Goal: Task Accomplishment & Management: Complete application form

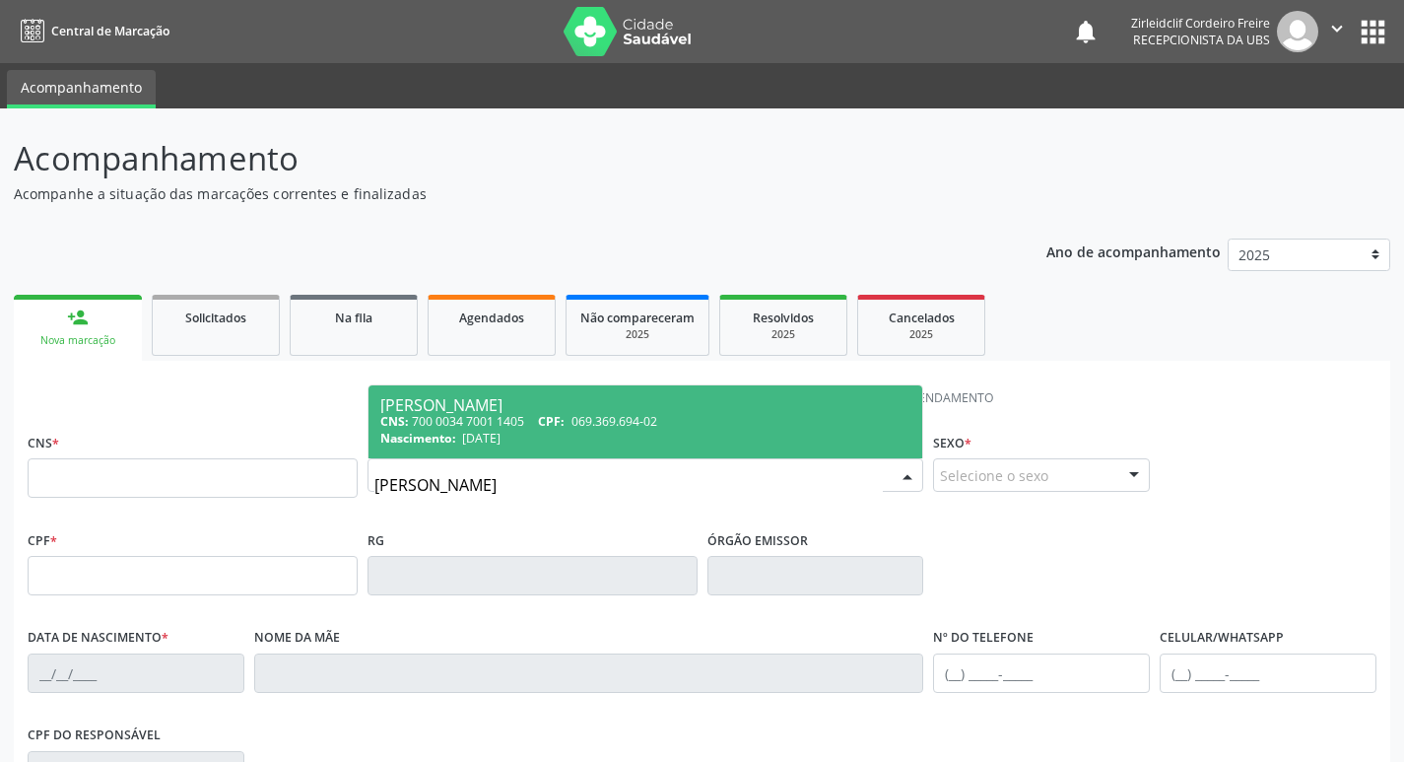
click at [431, 483] on input "[PERSON_NAME]" at bounding box center [628, 484] width 509 height 39
click at [554, 491] on input "[PERSON_NAME]" at bounding box center [628, 484] width 509 height 39
type input "j"
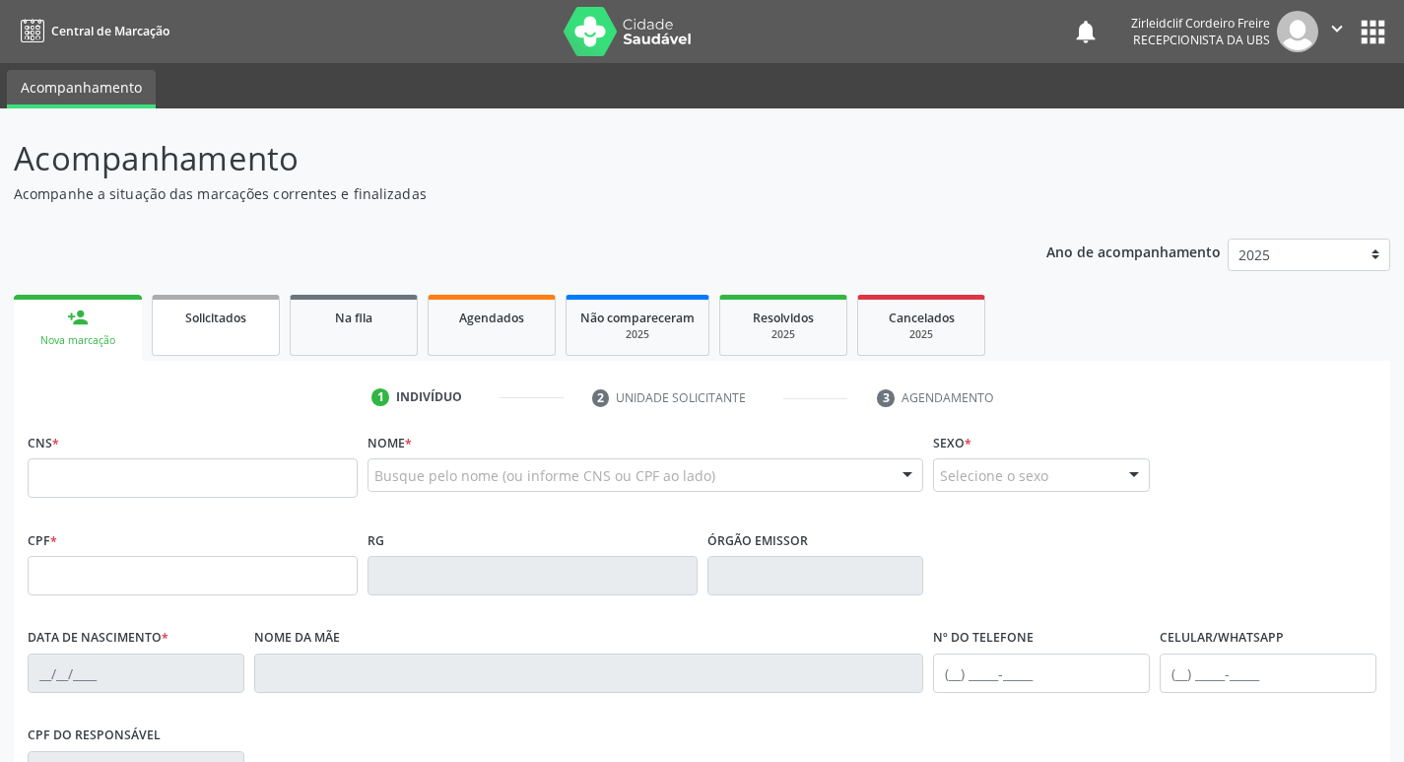
click at [249, 328] on link "Solicitados" at bounding box center [216, 325] width 128 height 61
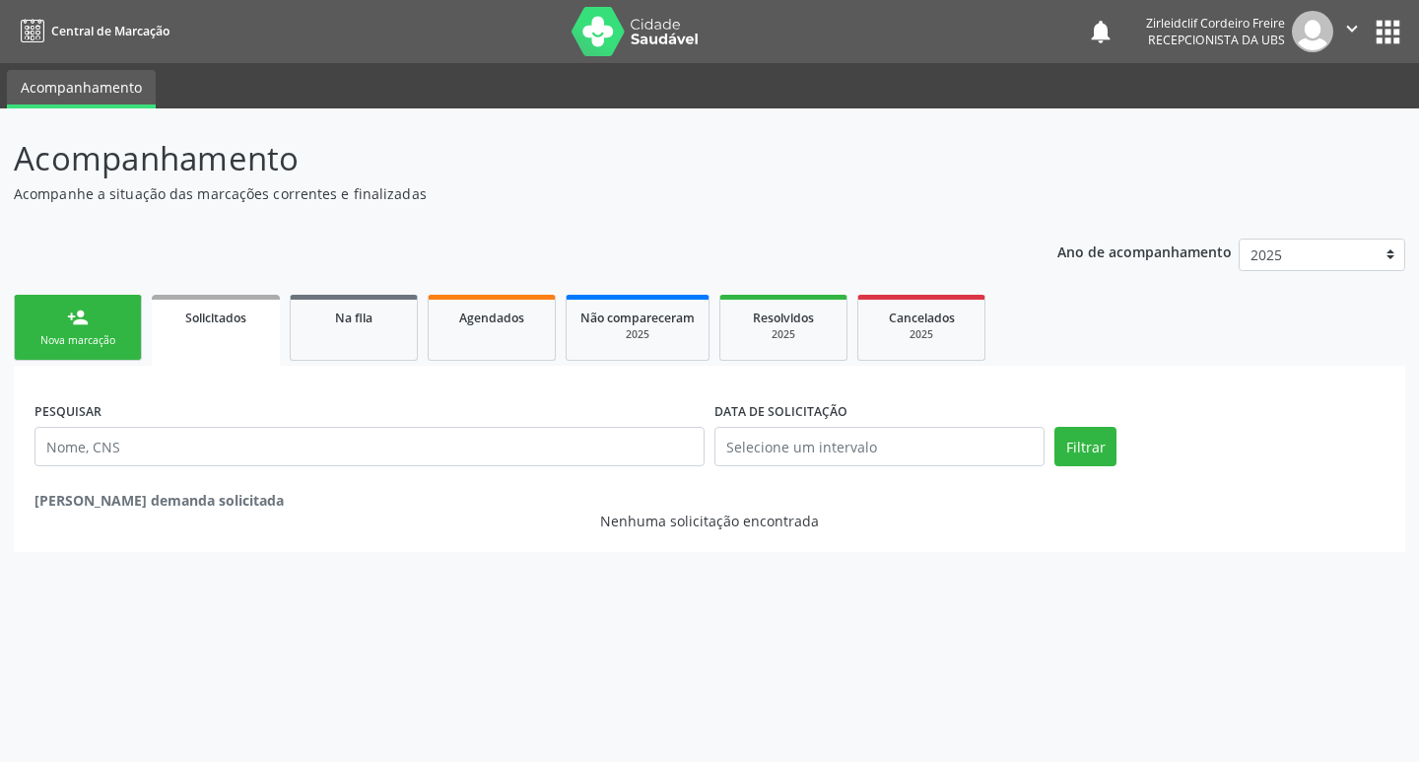
click at [110, 336] on div "Nova marcação" at bounding box center [78, 340] width 99 height 15
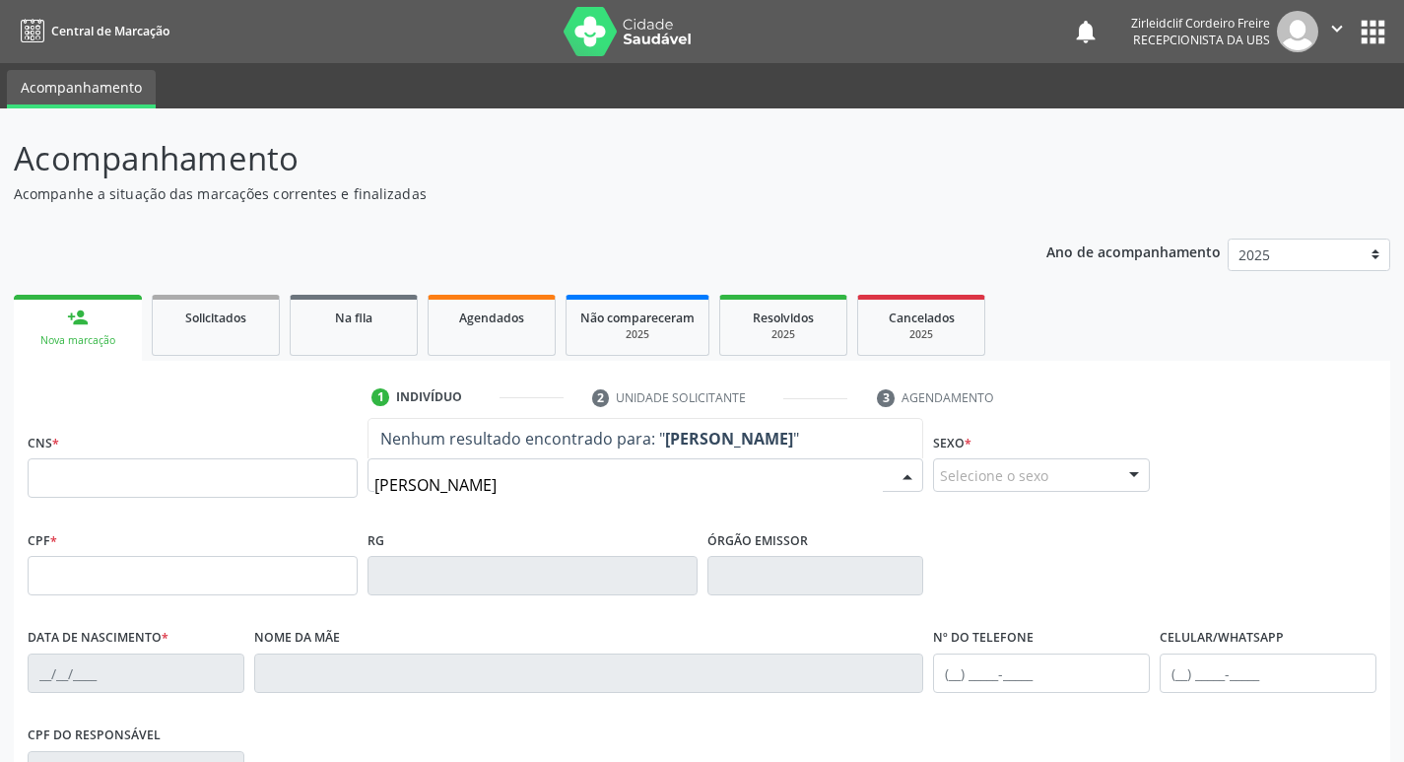
type input "[PERSON_NAME]"
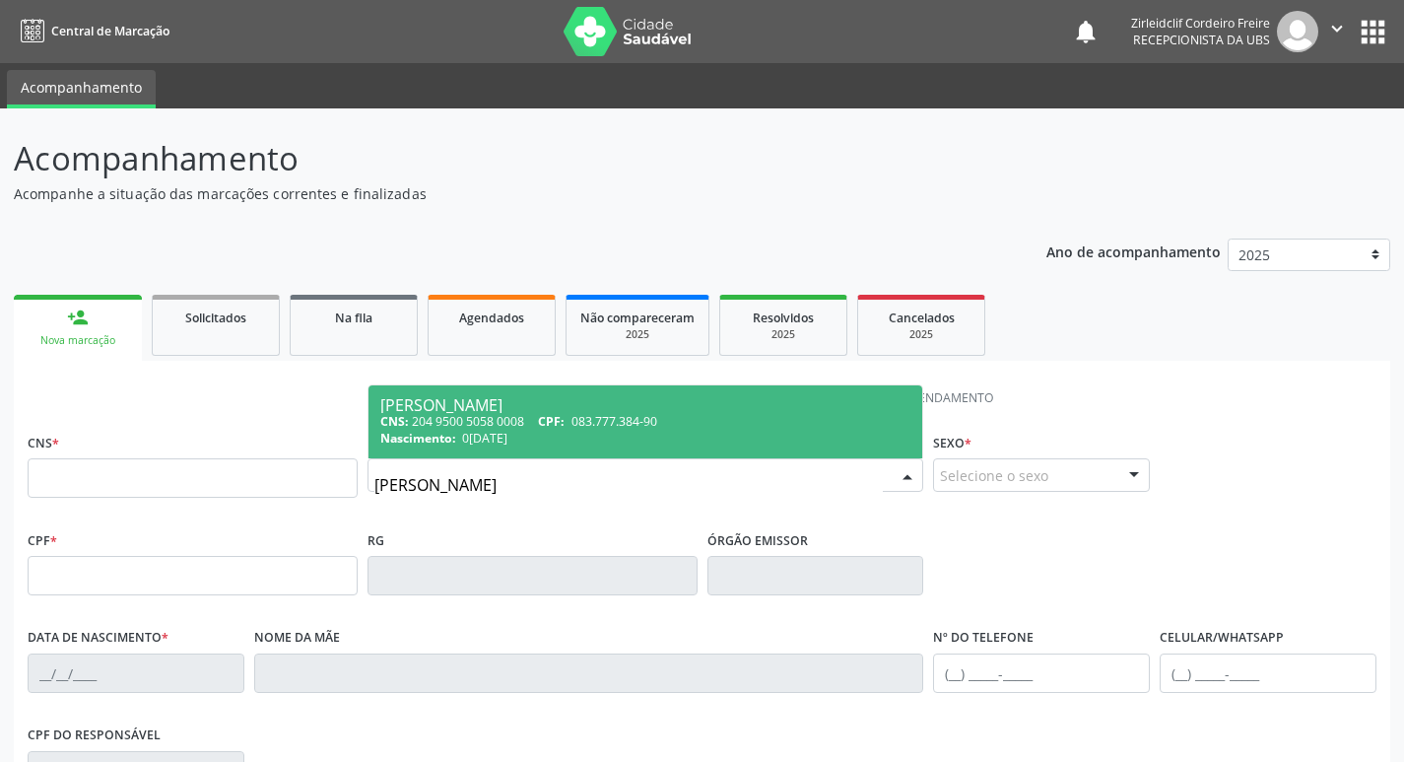
click at [640, 419] on span "083.777.384-90" at bounding box center [614, 421] width 86 height 17
type input "204 9500 5058 0008"
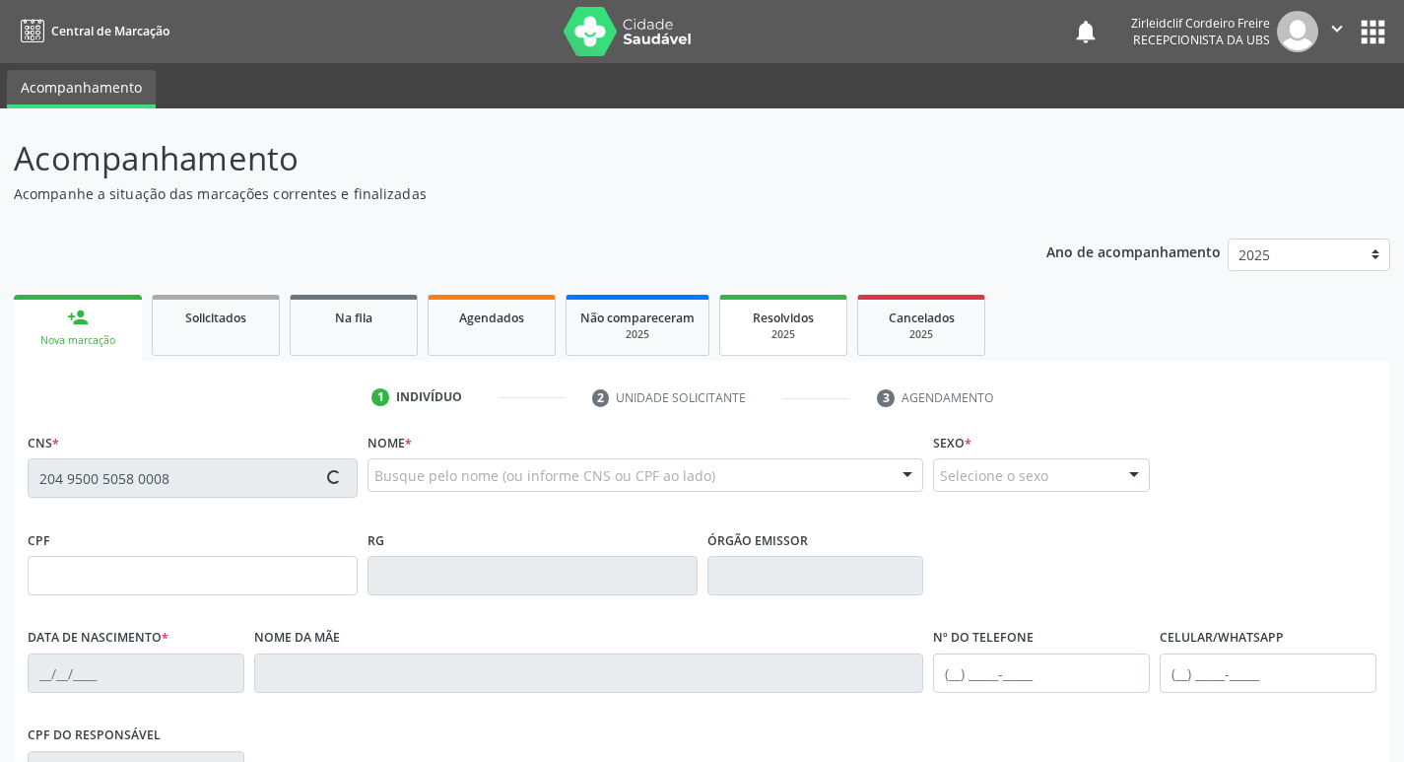
type input "083.777.384-90"
type input "0[DATE]"
type input "[PERSON_NAME]"
type input "[PHONE_NUMBER]"
type input "033.244.346-96"
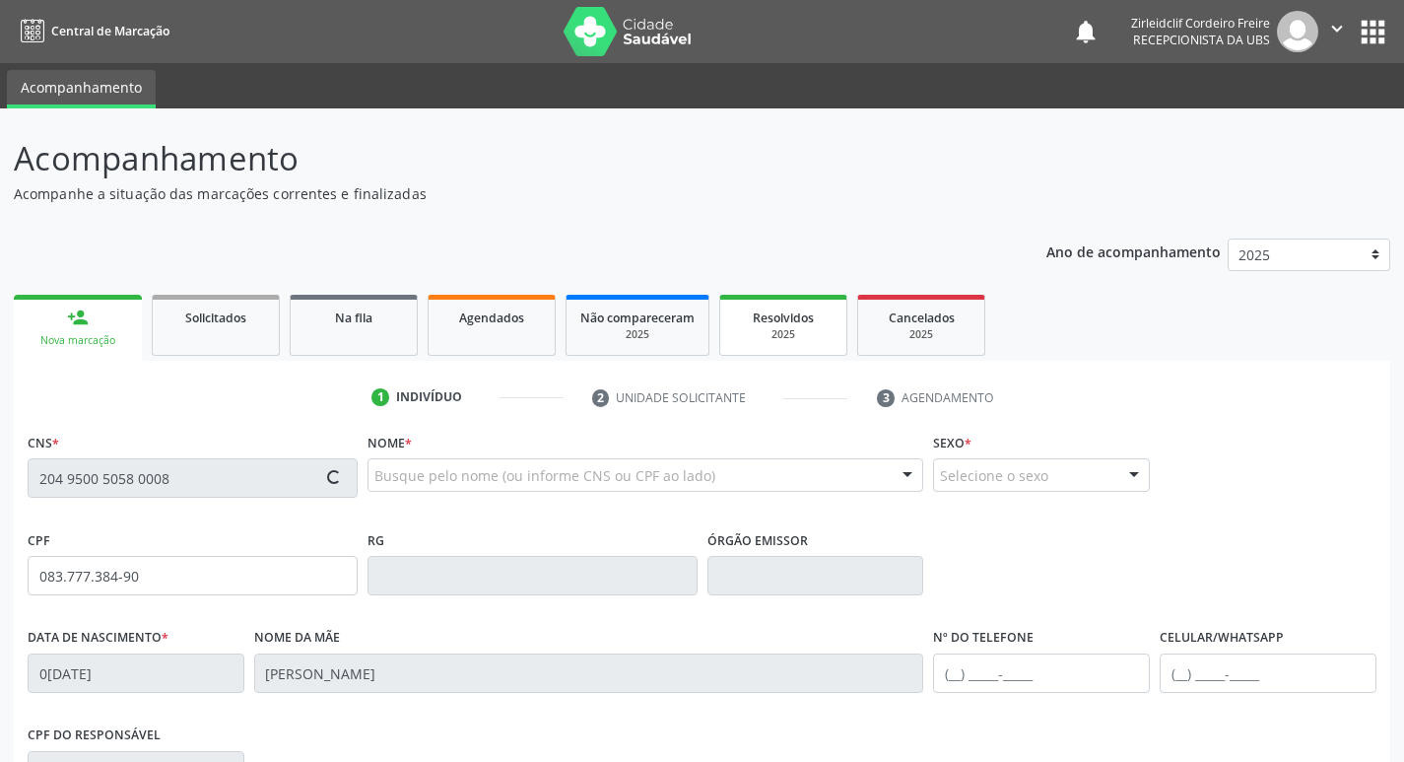
type input "S/N"
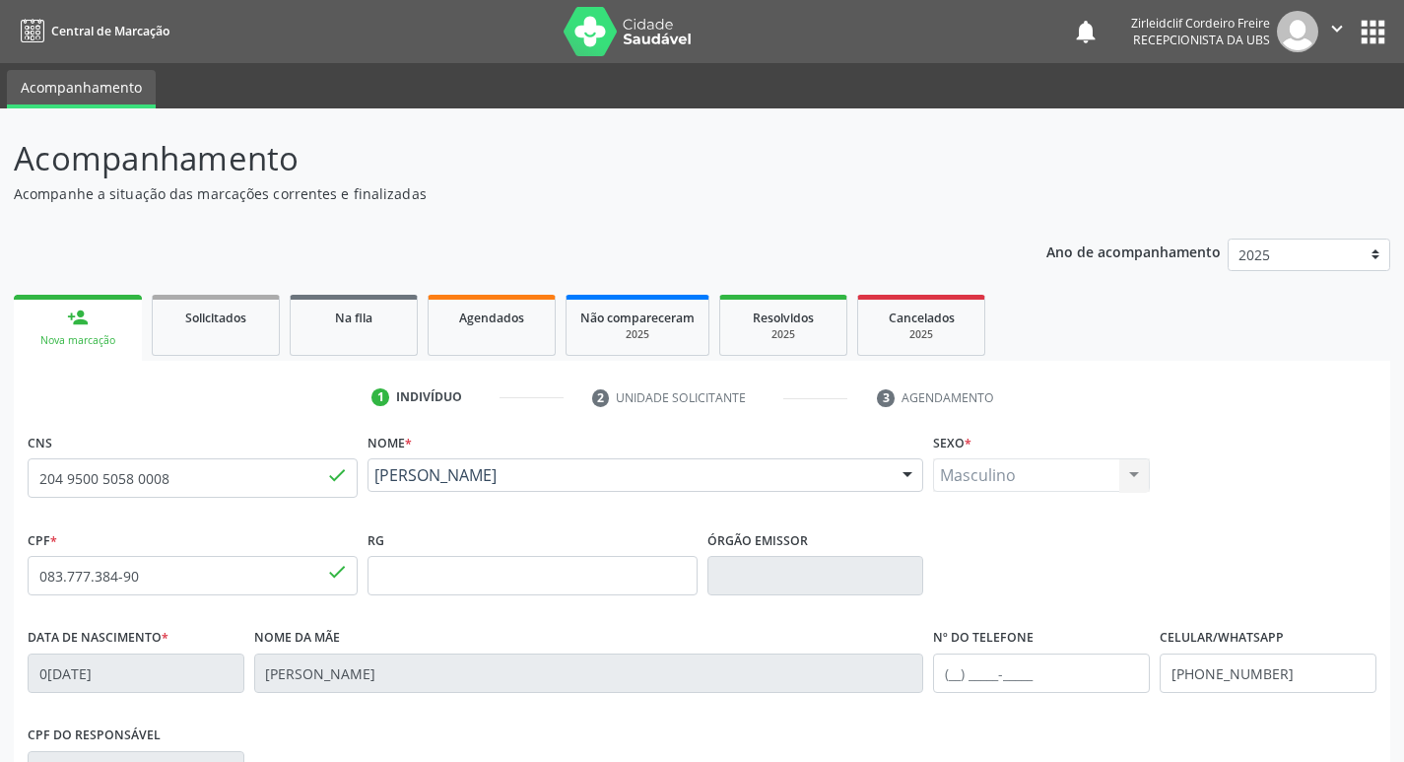
scroll to position [296, 0]
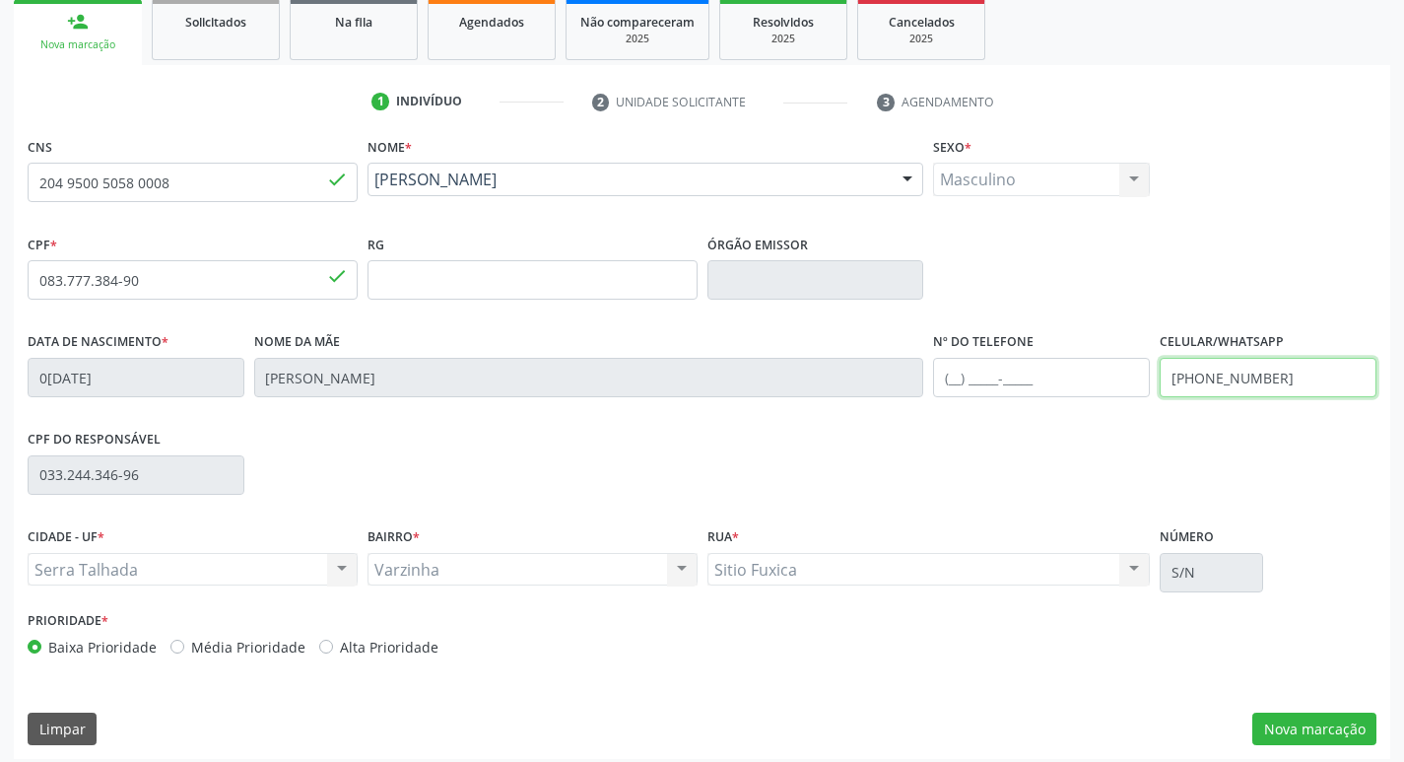
click at [1266, 377] on input "[PHONE_NUMBER]" at bounding box center [1268, 377] width 217 height 39
type input "("
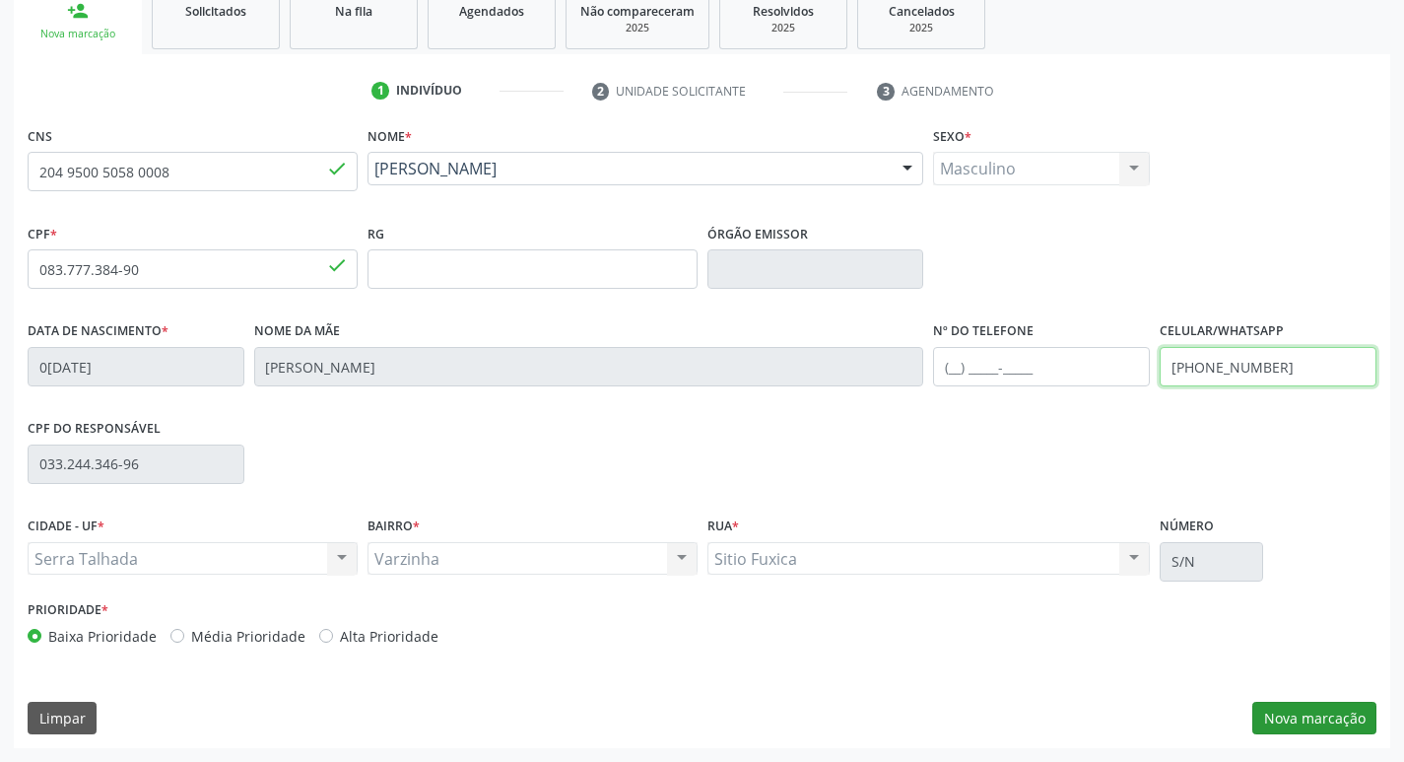
type input "[PHONE_NUMBER]"
click at [1309, 726] on button "Nova marcação" at bounding box center [1314, 717] width 124 height 33
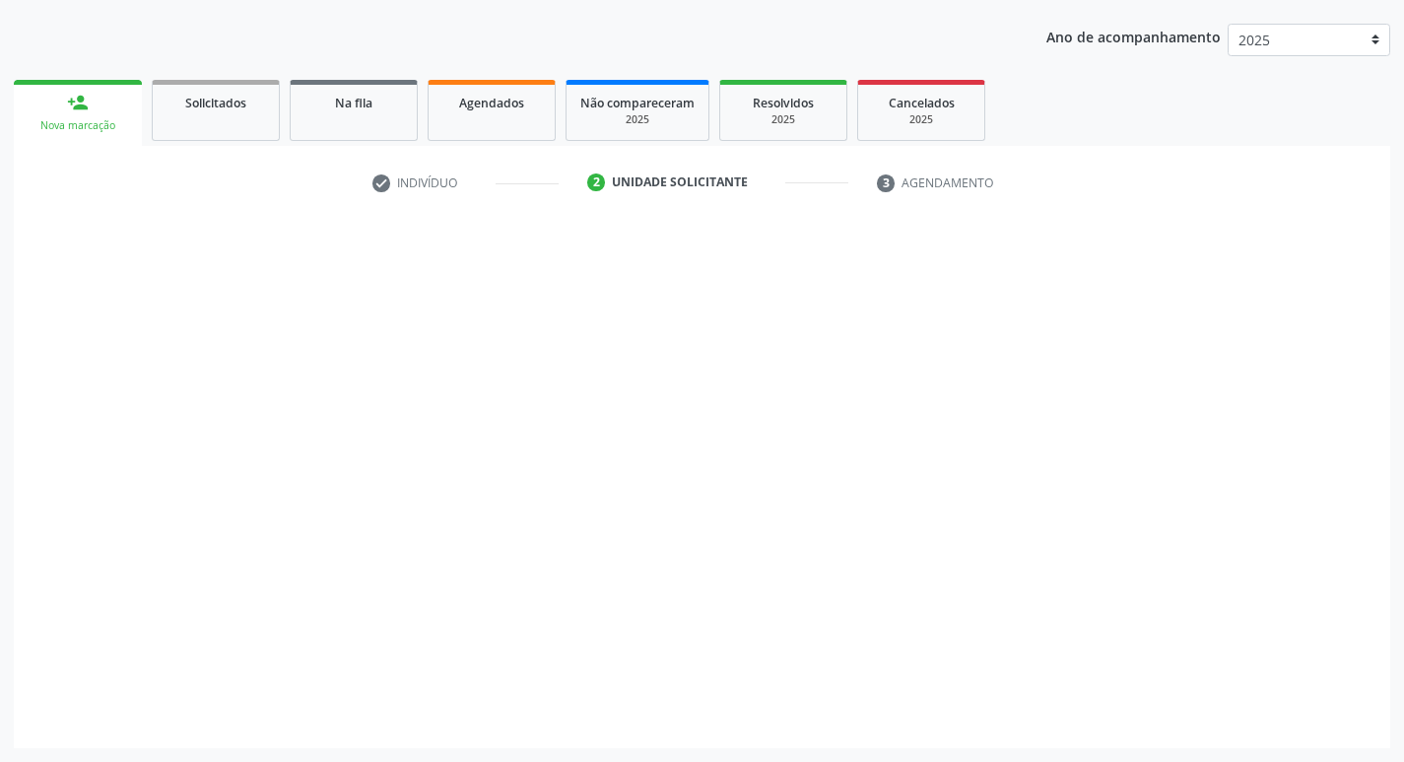
scroll to position [215, 0]
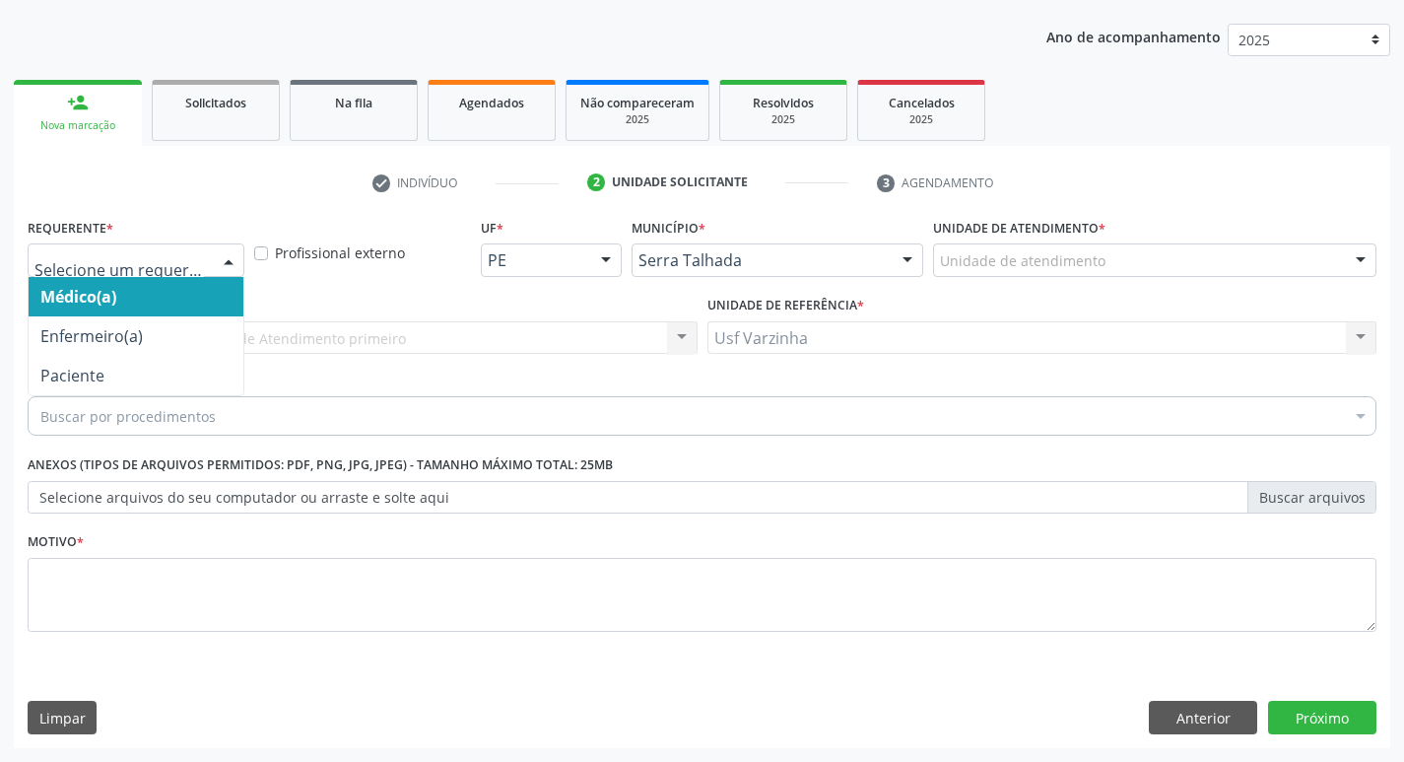
click at [224, 266] on div at bounding box center [229, 260] width 30 height 33
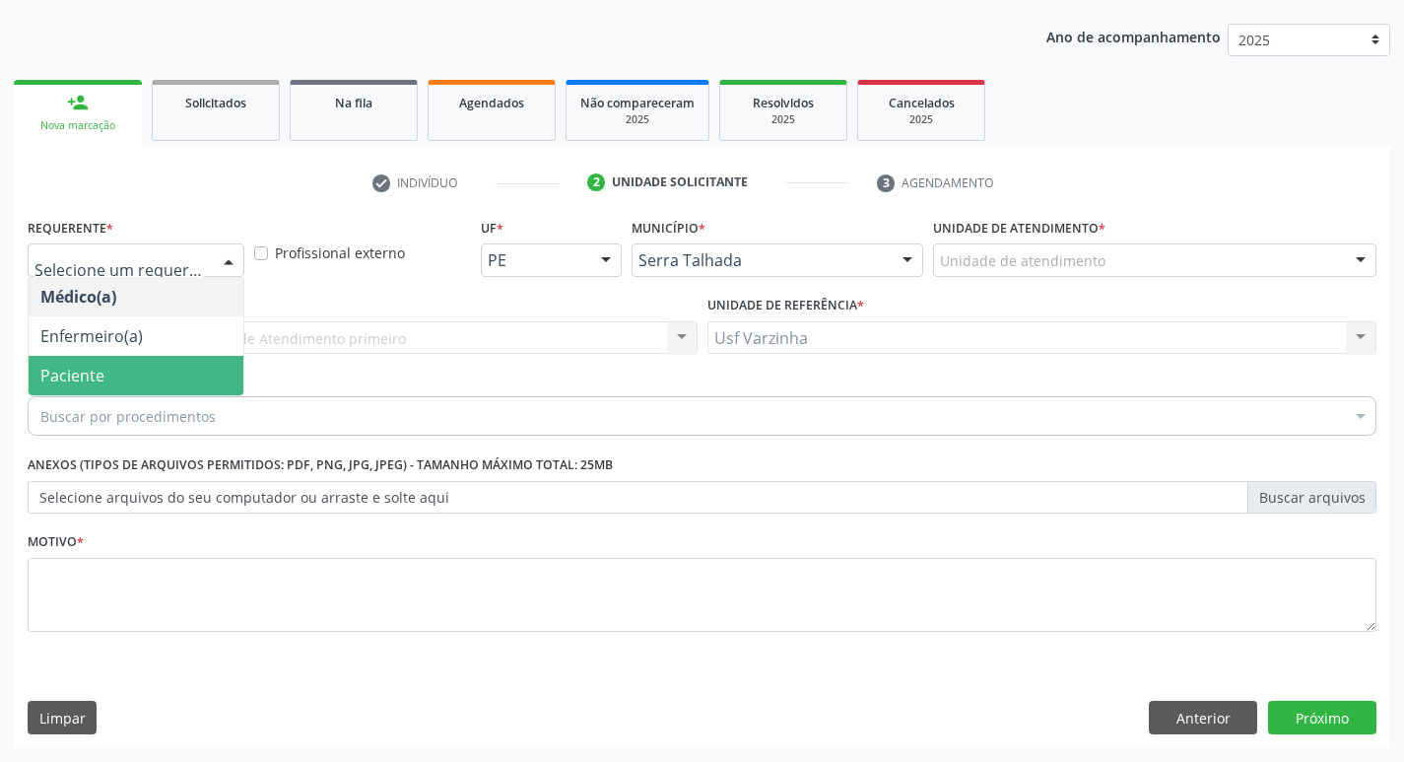
click at [177, 375] on span "Paciente" at bounding box center [136, 375] width 215 height 39
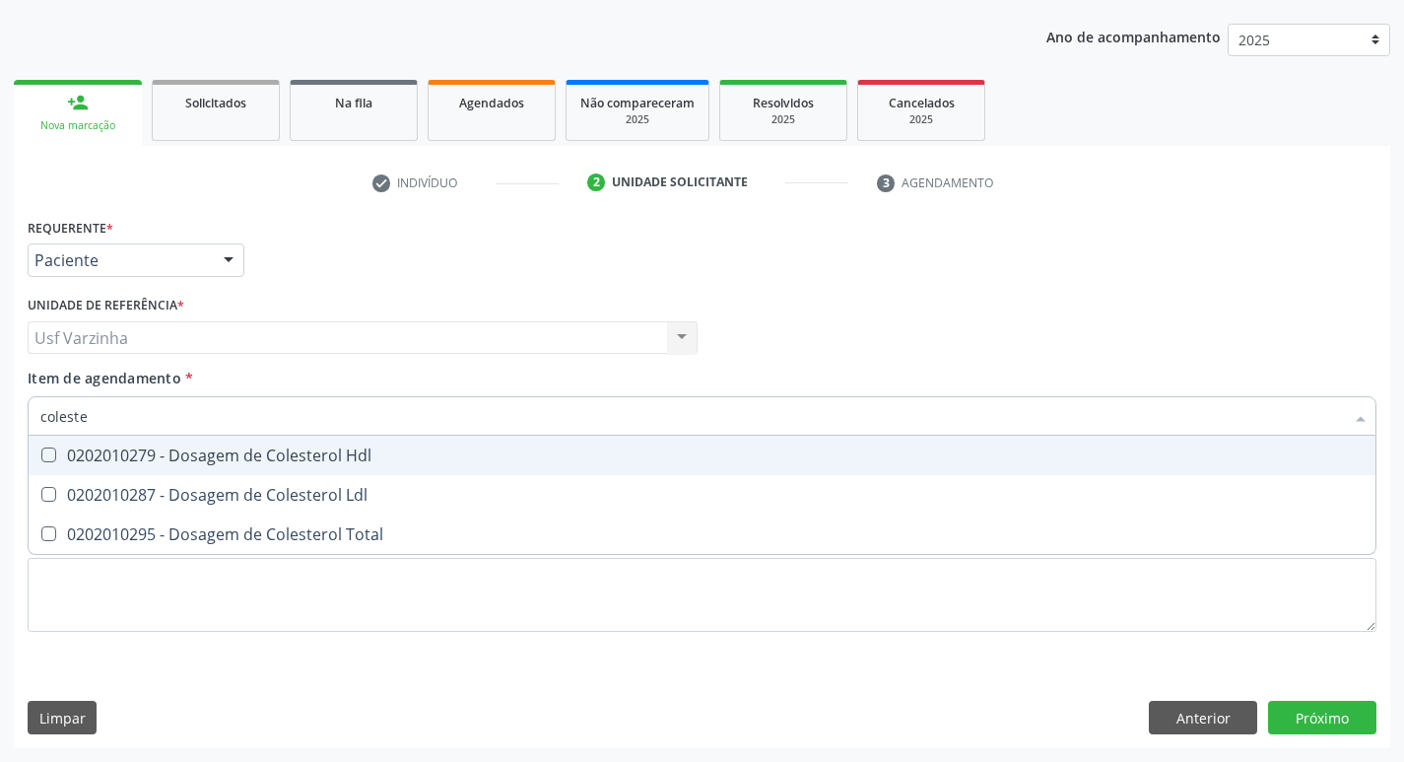
type input "colester"
click at [158, 453] on div "0202010279 - Dosagem de Colesterol Hdl" at bounding box center [701, 455] width 1323 height 16
checkbox Hdl "true"
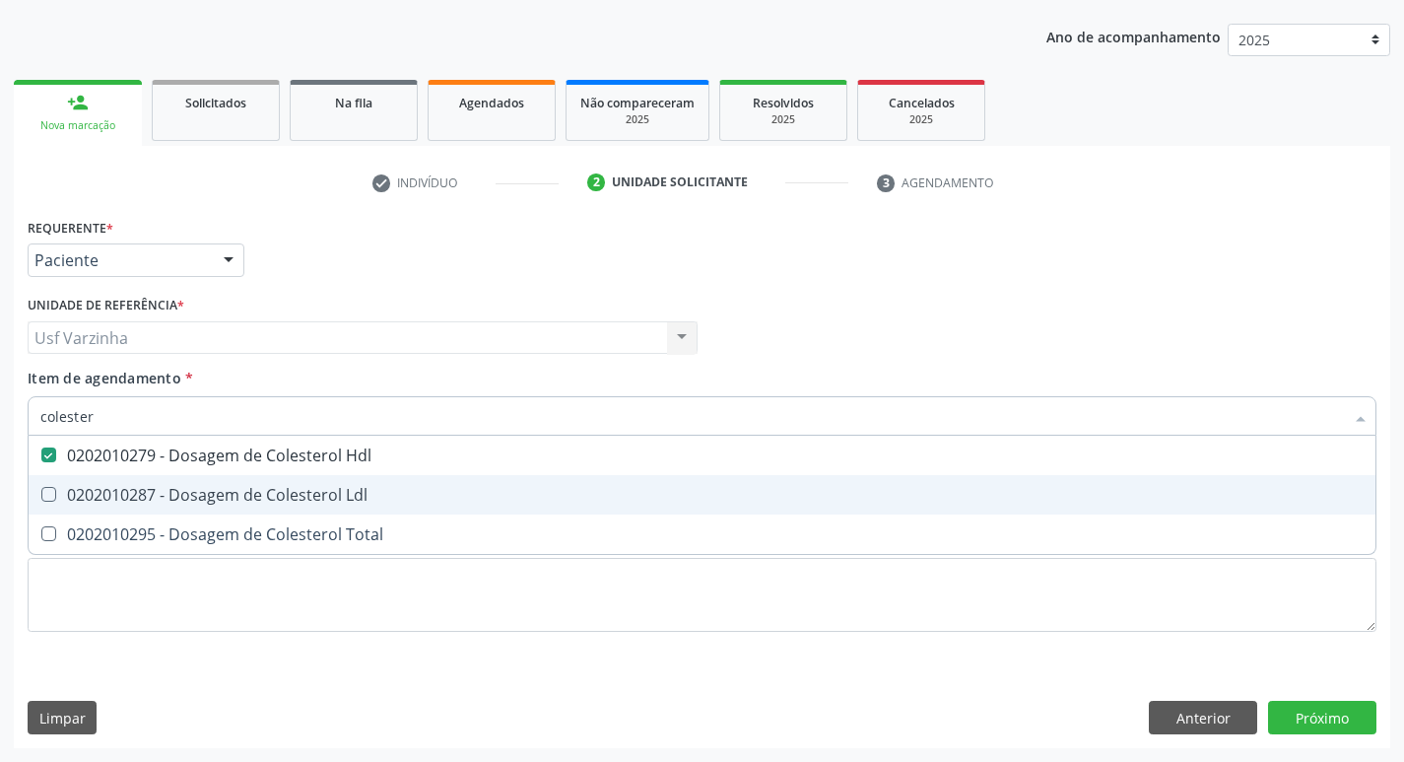
click at [144, 487] on div "0202010287 - Dosagem de Colesterol Ldl" at bounding box center [701, 495] width 1323 height 16
checkbox Ldl "true"
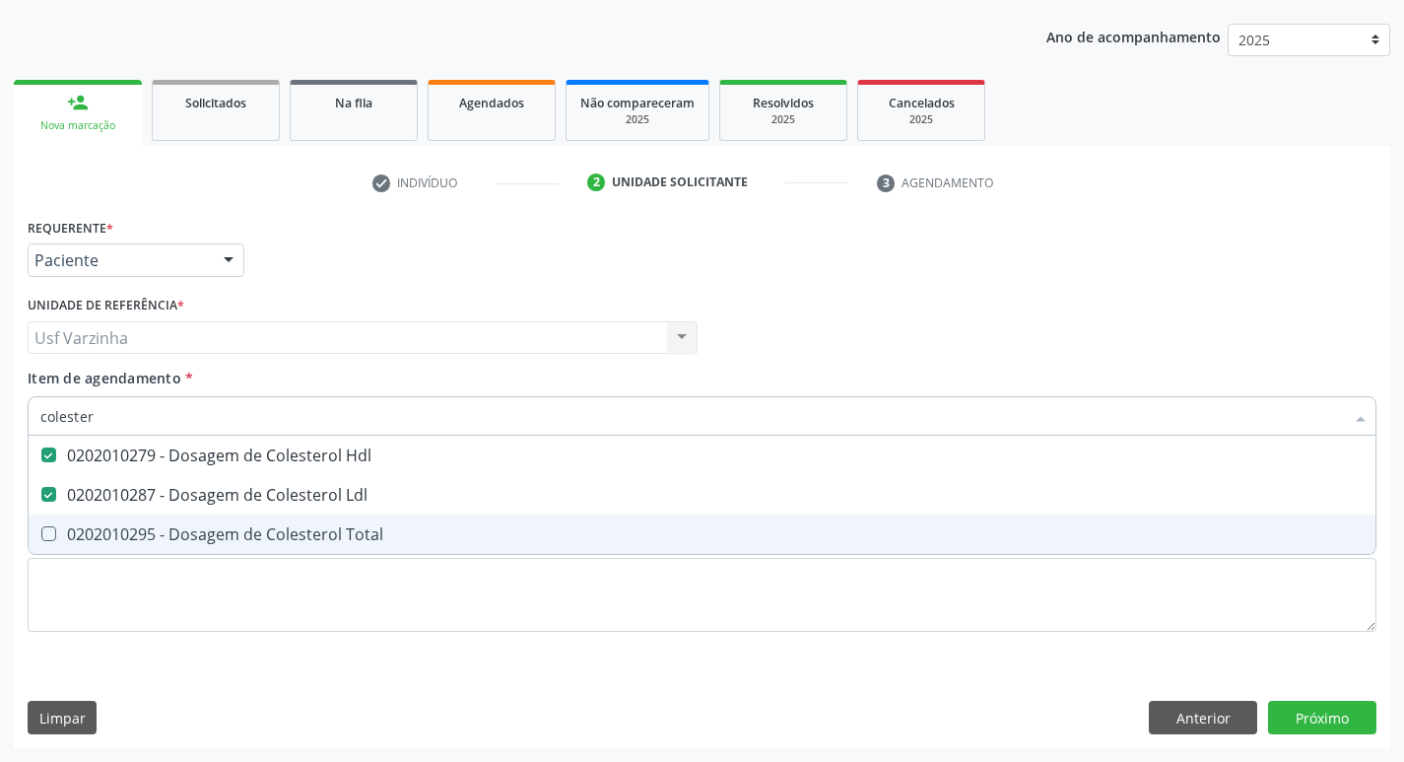
drag, startPoint x: 130, startPoint y: 549, endPoint x: 123, endPoint y: 532, distance: 18.1
click at [128, 550] on span "0202010295 - Dosagem de Colesterol Total" at bounding box center [702, 533] width 1347 height 39
checkbox Total "true"
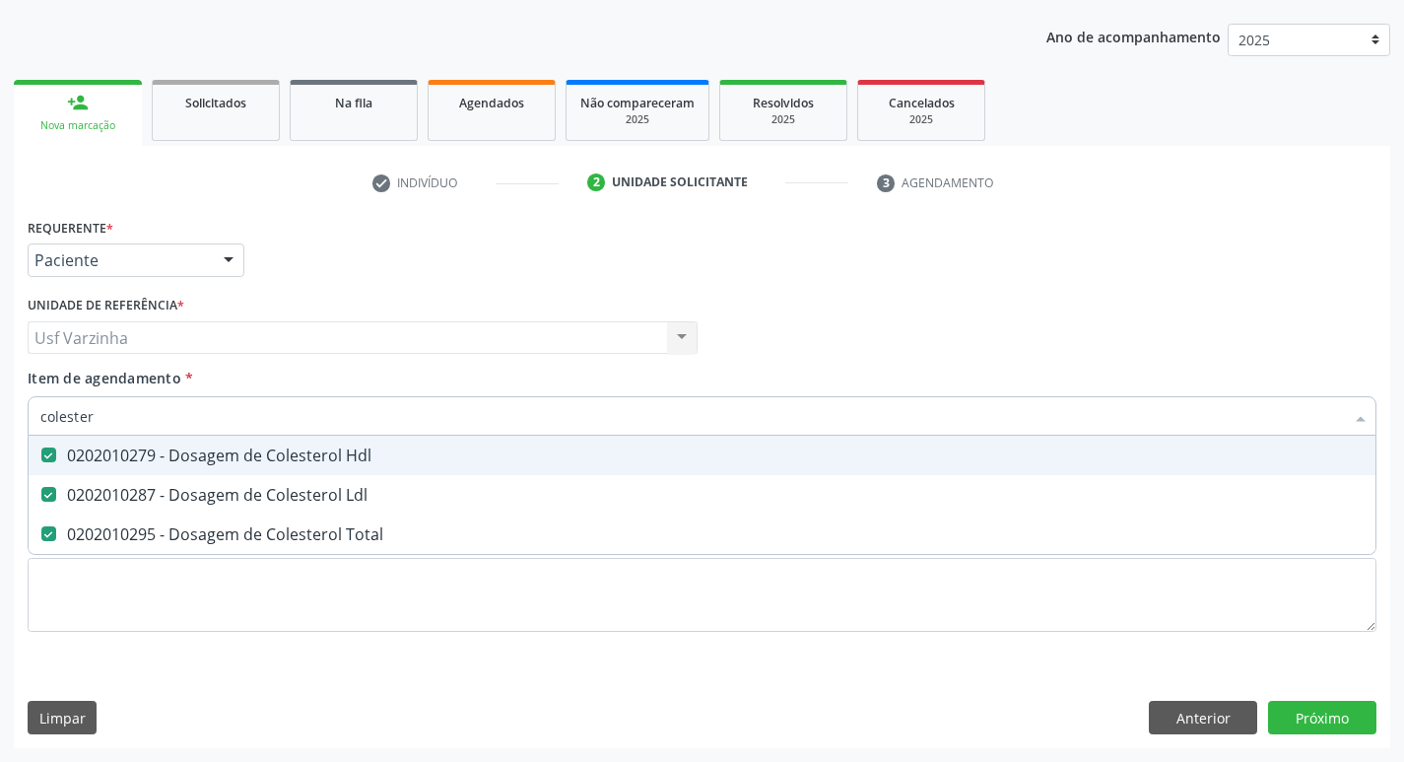
click at [124, 422] on input "colester" at bounding box center [691, 415] width 1303 height 39
type input "c"
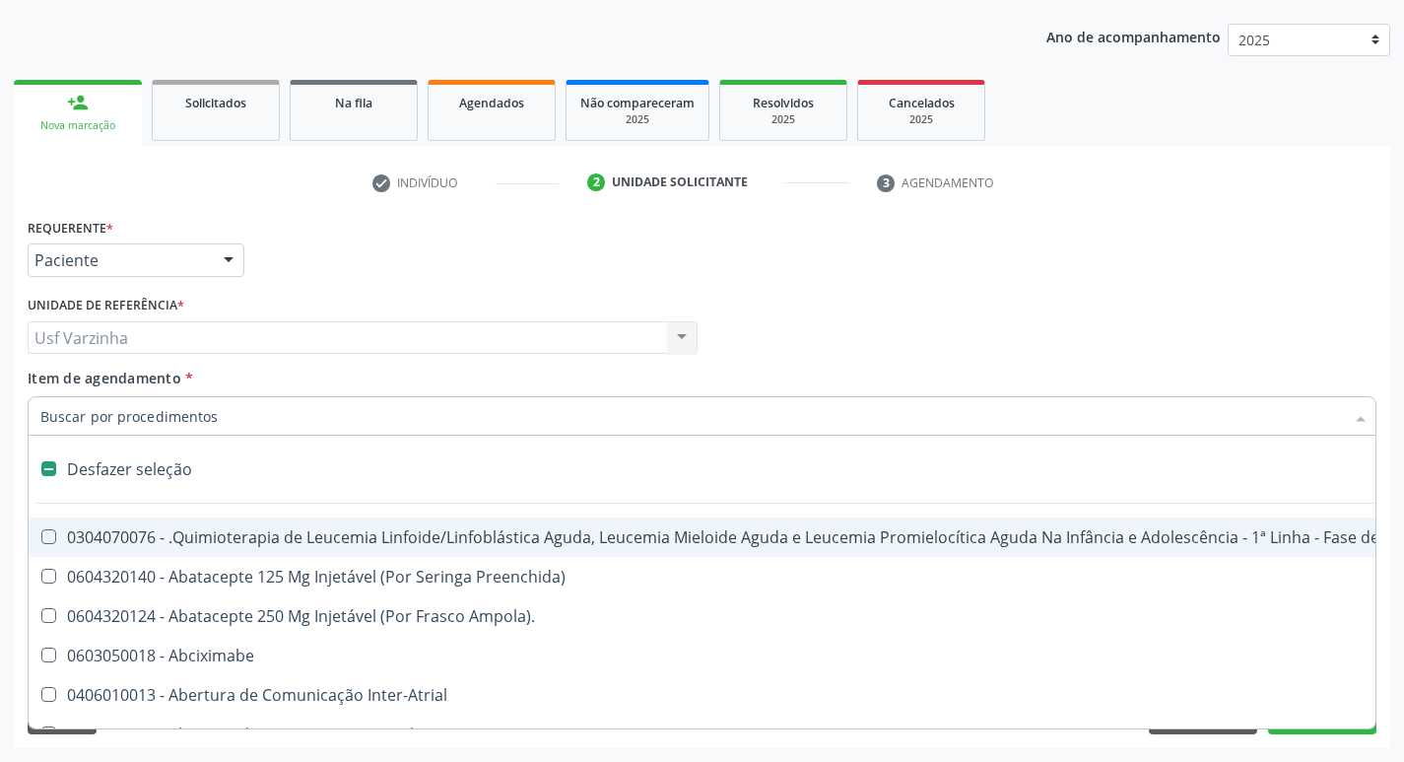
checkbox Manutenção "false"
checkbox Preenchida\) "false"
checkbox Ampola\)\ "false"
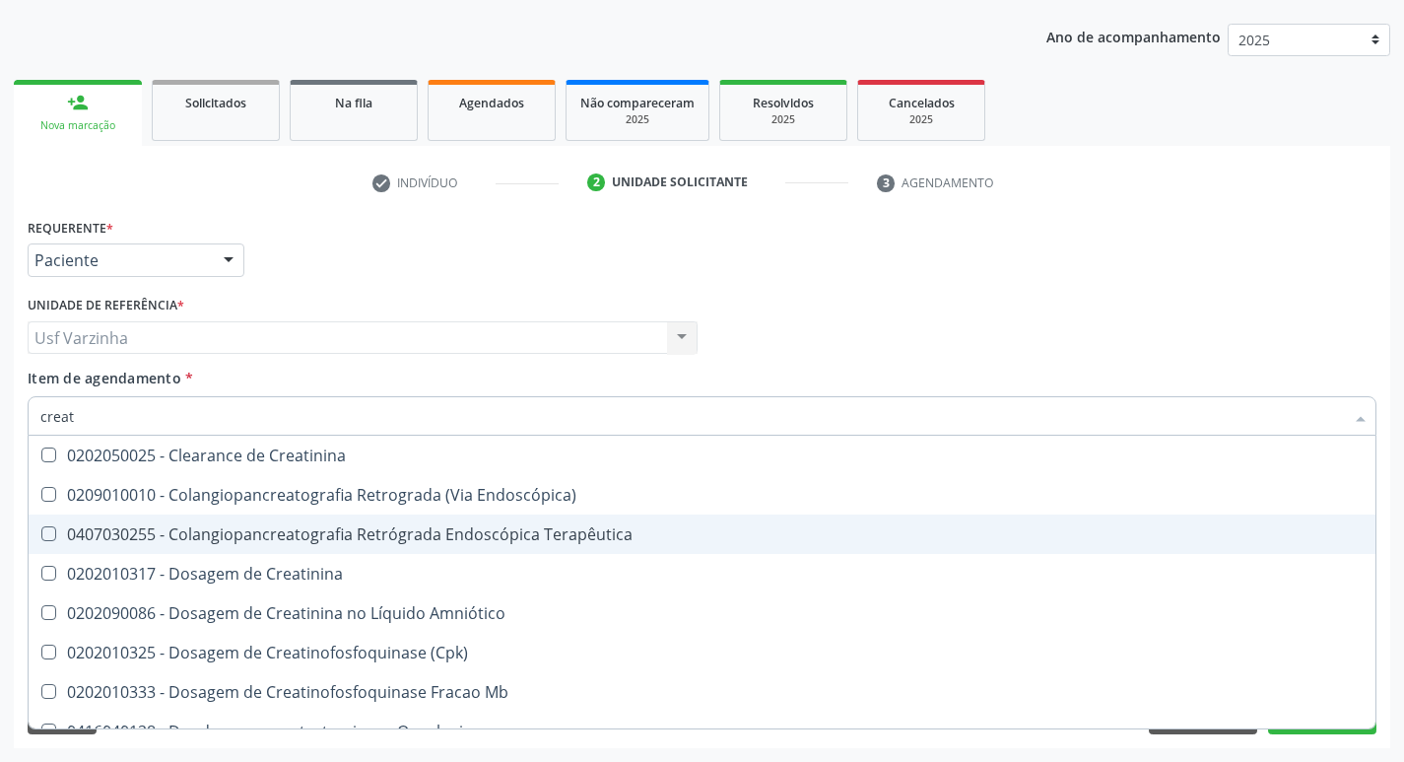
type input "creati"
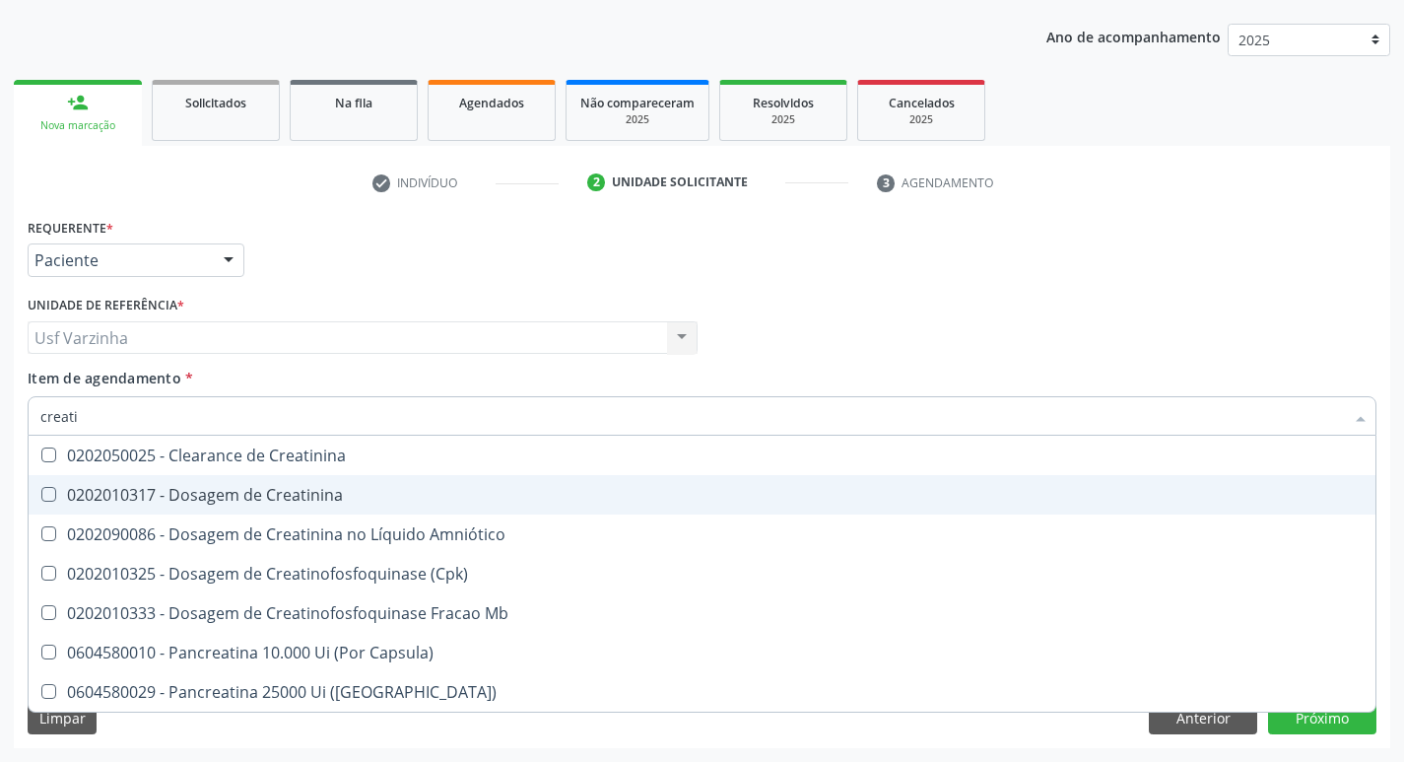
click at [244, 502] on div "0202010317 - Dosagem de Creatinina" at bounding box center [701, 495] width 1323 height 16
checkbox Creatinina "true"
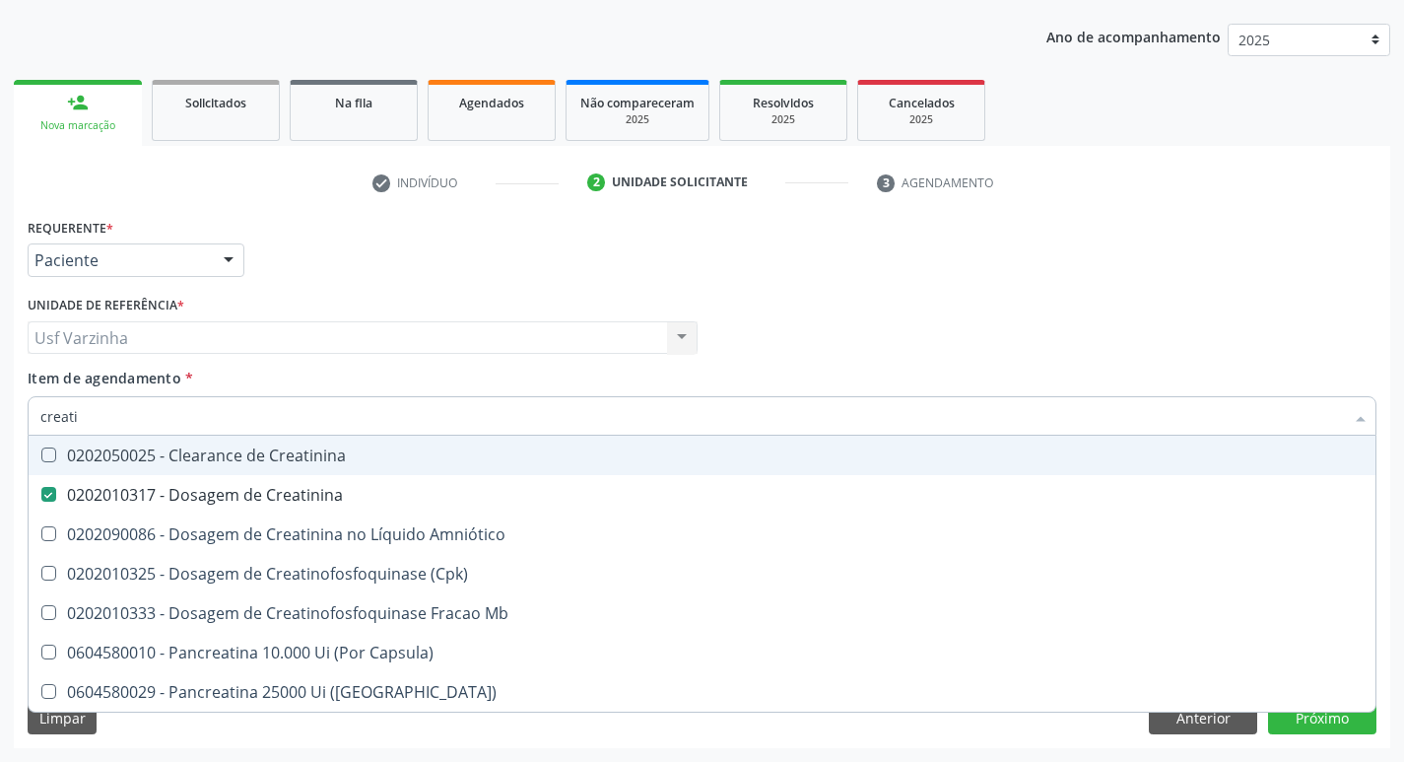
click at [99, 421] on input "creati" at bounding box center [691, 415] width 1303 height 39
type input "creat"
checkbox Creatinina "false"
checkbox \(Cpk\) "true"
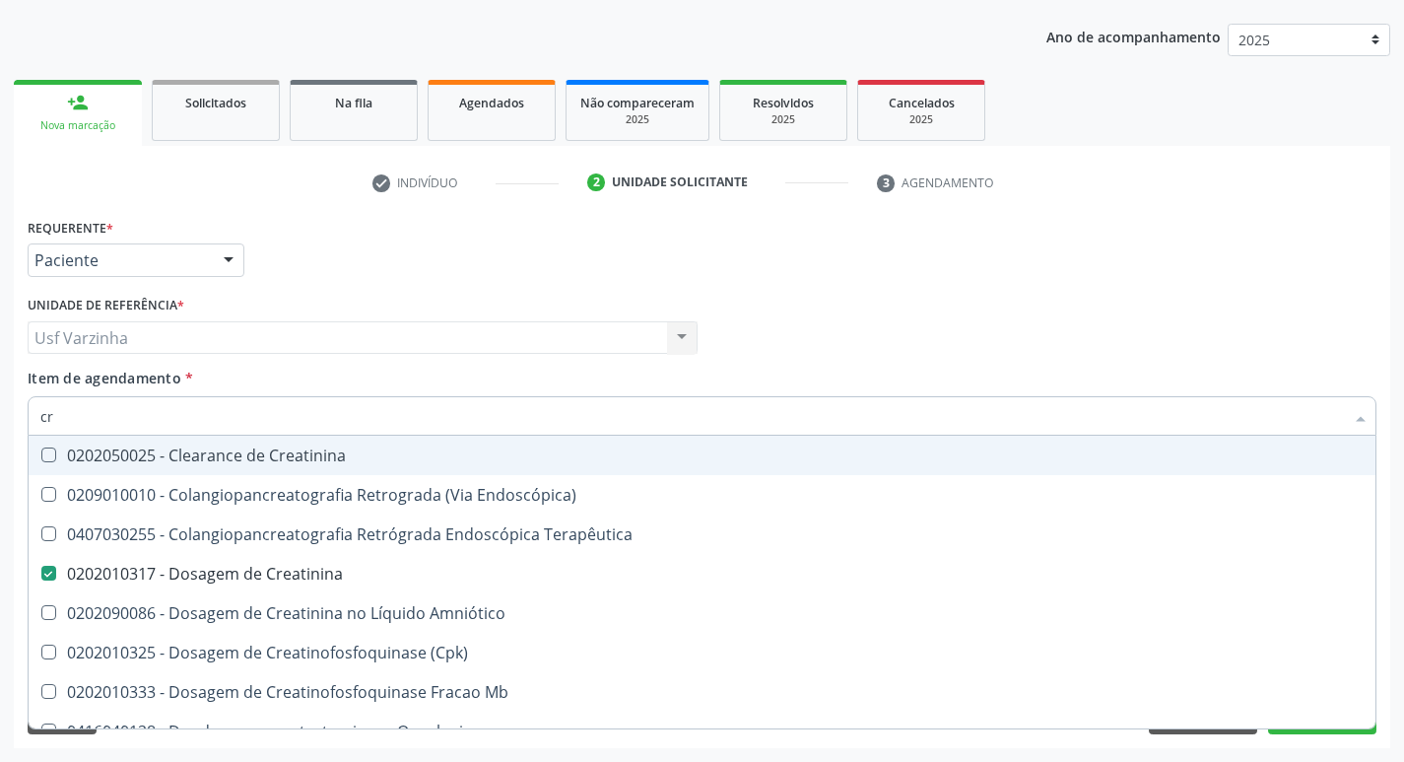
type input "c"
checkbox Creatinina "false"
checkbox Mb "false"
checkbox Oncologia "false"
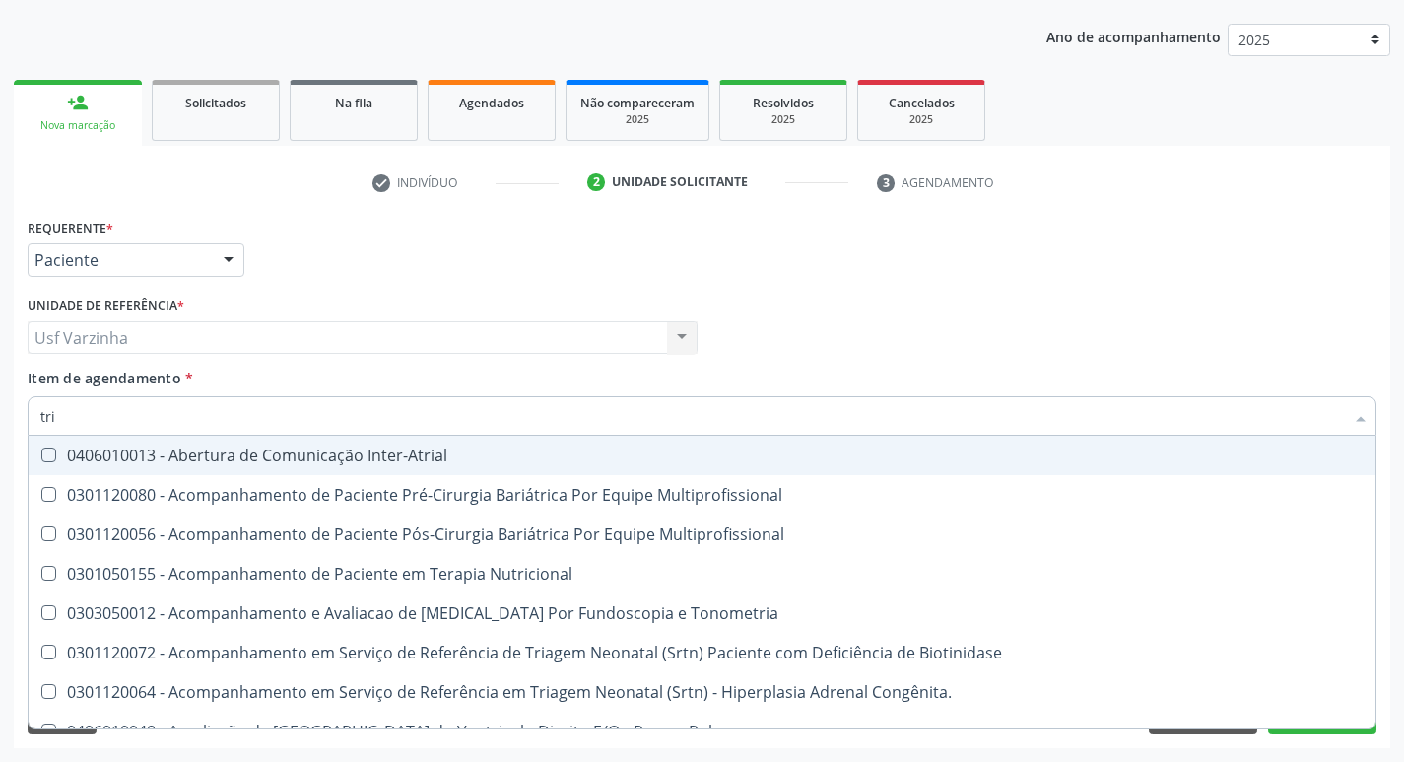
type input "trig"
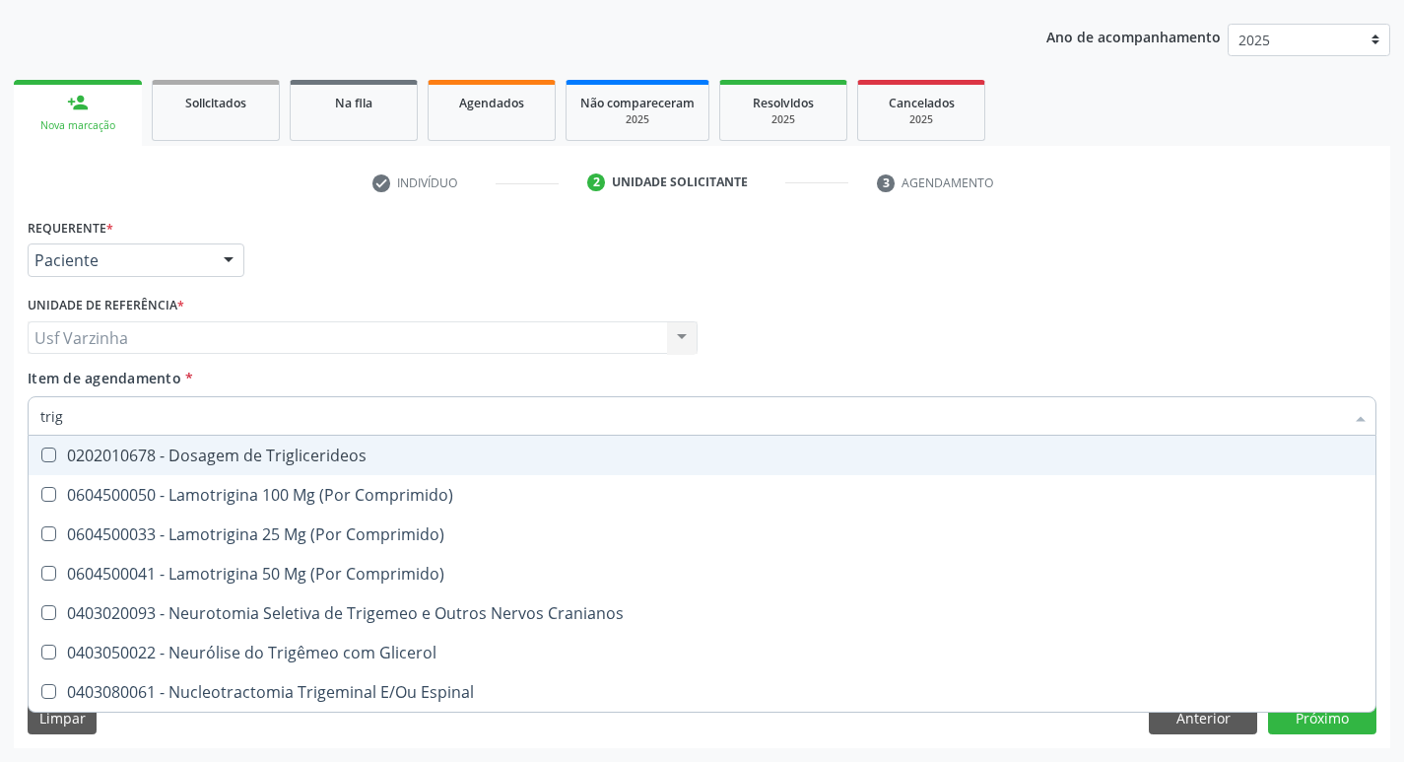
drag, startPoint x: 304, startPoint y: 463, endPoint x: 170, endPoint y: 428, distance: 138.6
click at [282, 458] on div "0202010678 - Dosagem de Triglicerideos" at bounding box center [701, 455] width 1323 height 16
checkbox Triglicerideos "true"
click at [110, 415] on input "trig" at bounding box center [691, 415] width 1303 height 39
type input "tri"
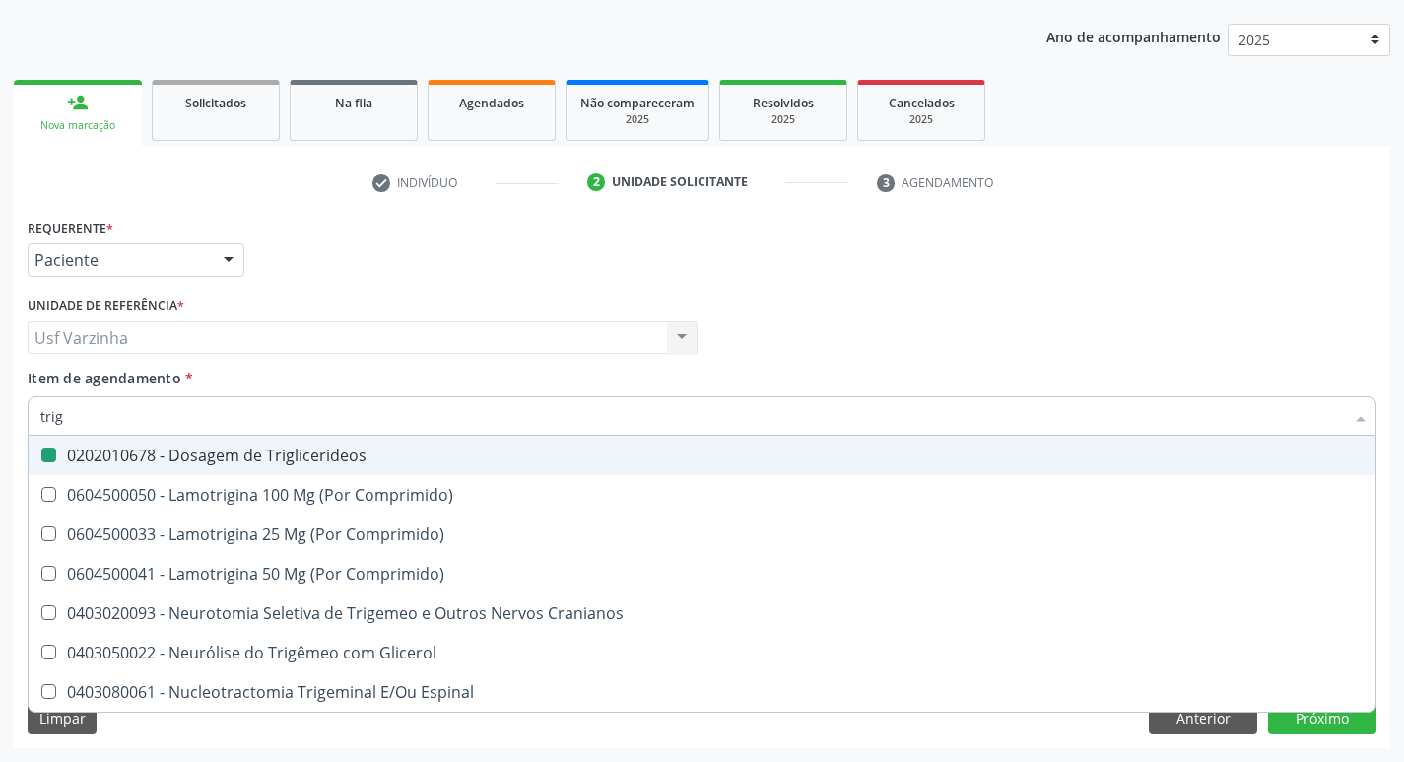
checkbox Triglicerideos "false"
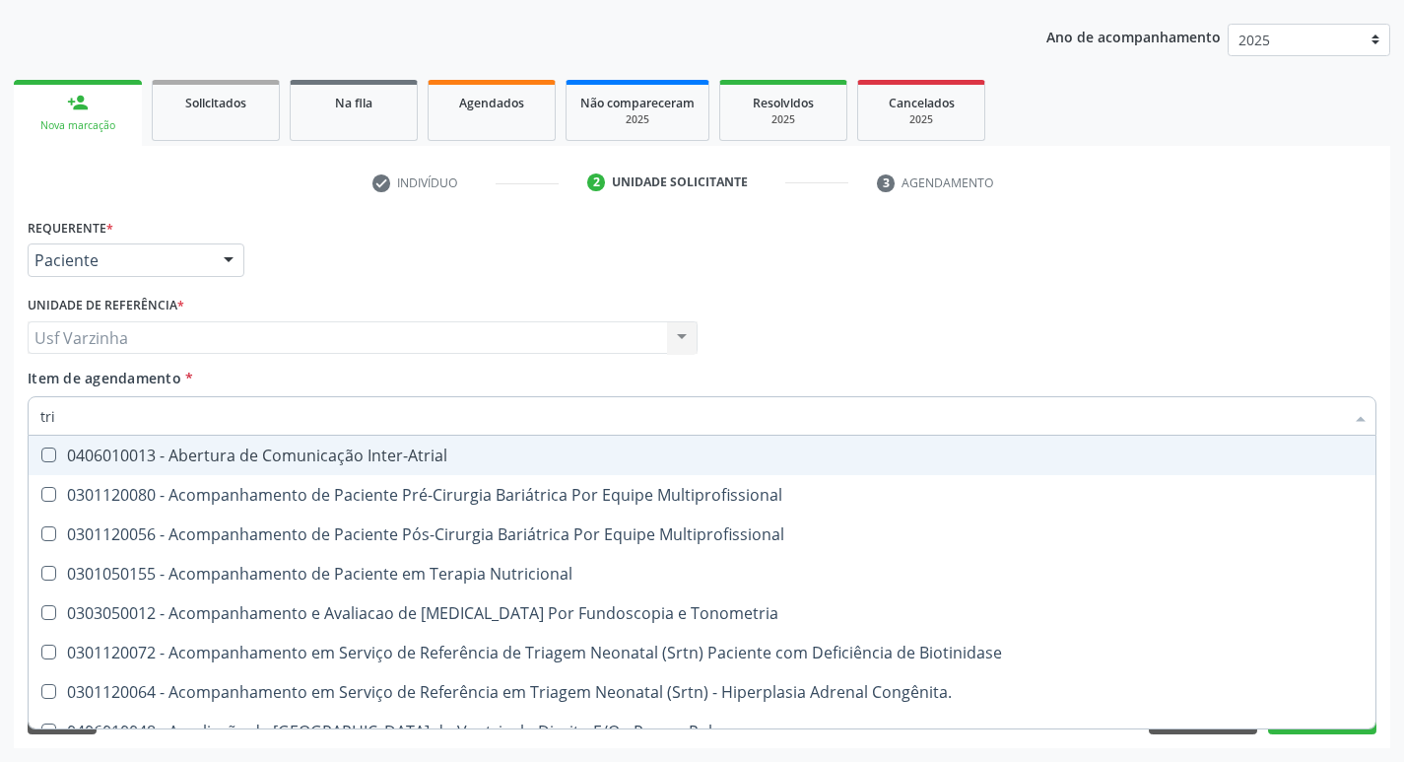
type input "tr"
checkbox Triglicerideos "false"
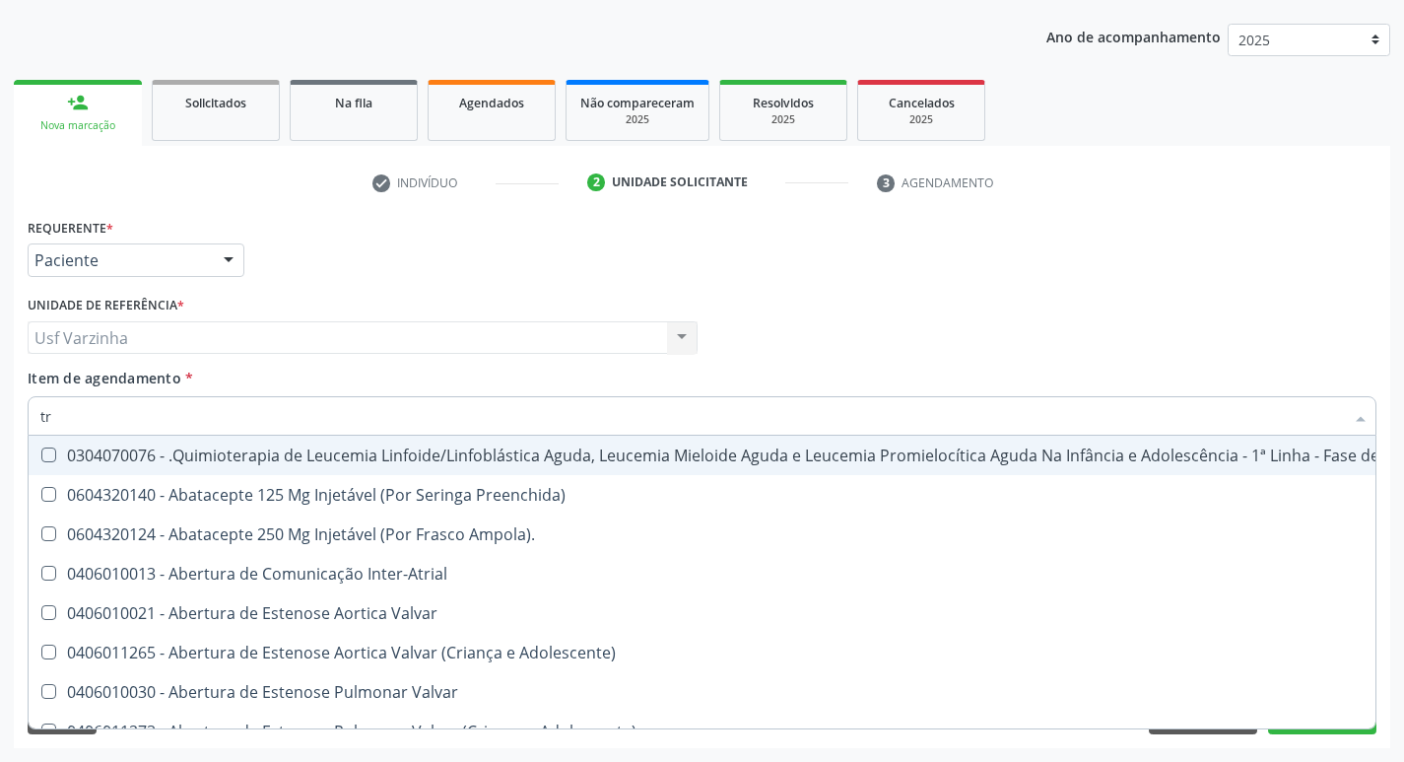
type input "t"
checkbox Atendimentos-Mês\) "false"
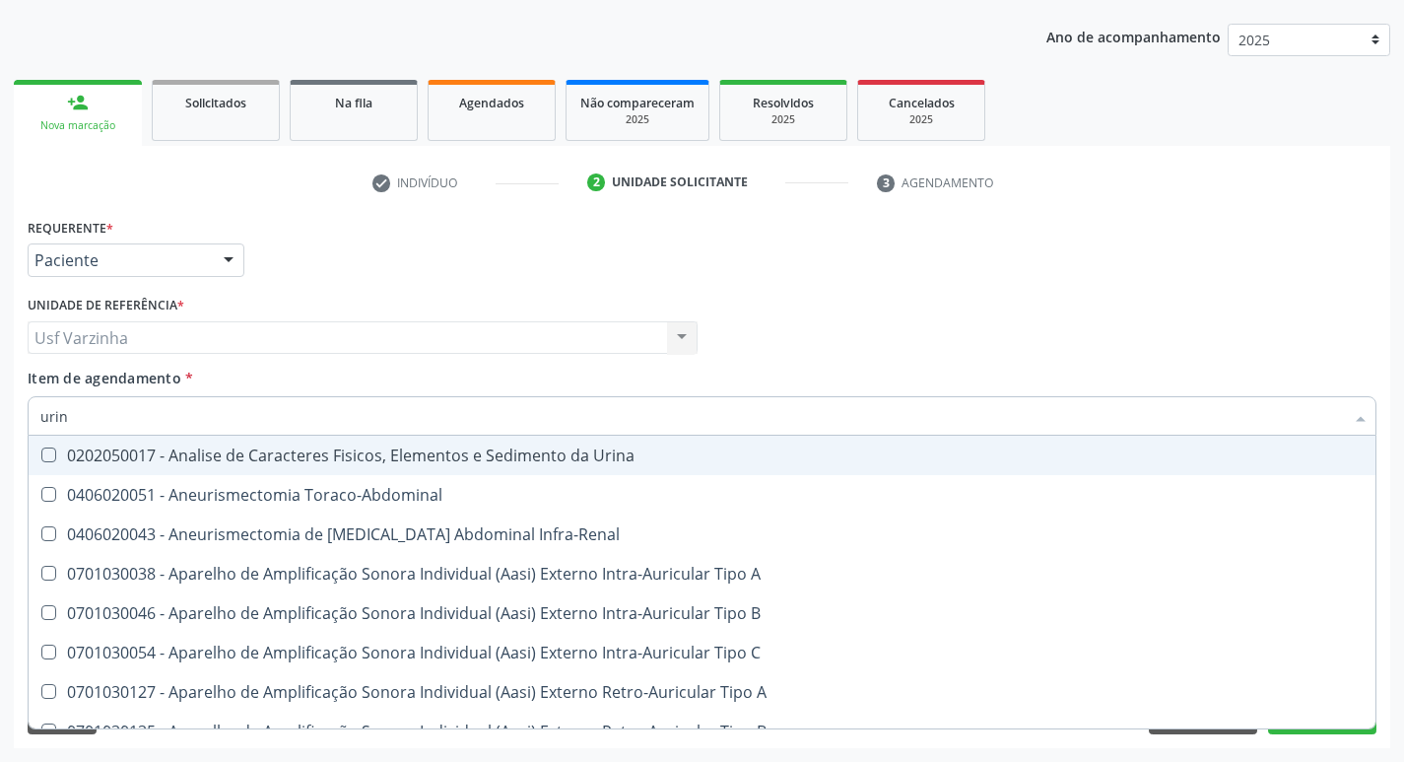
type input "urina"
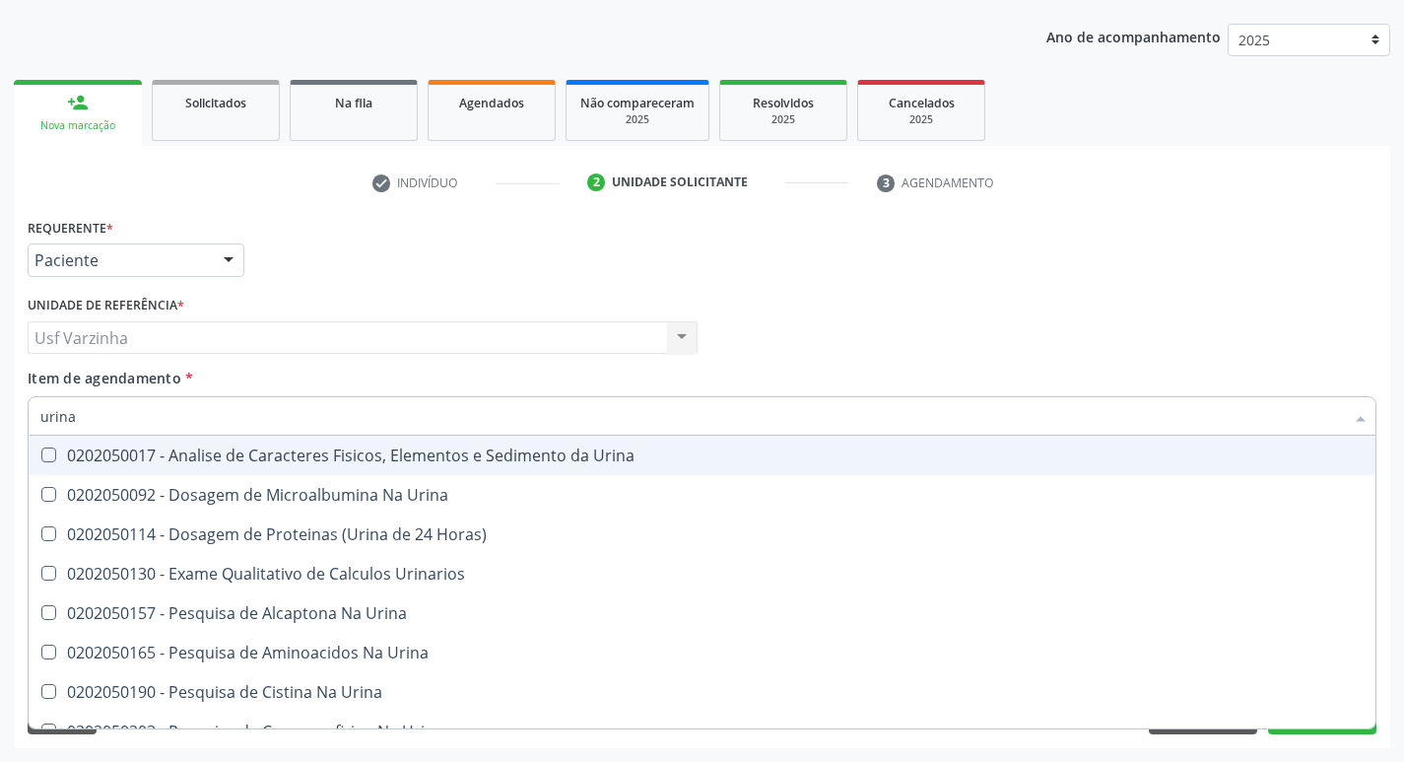
click at [84, 456] on div "0202050017 - Analise de Caracteres Fisicos, Elementos e Sedimento da Urina" at bounding box center [701, 455] width 1323 height 16
checkbox Urina "true"
click at [92, 418] on input "urina" at bounding box center [691, 415] width 1303 height 39
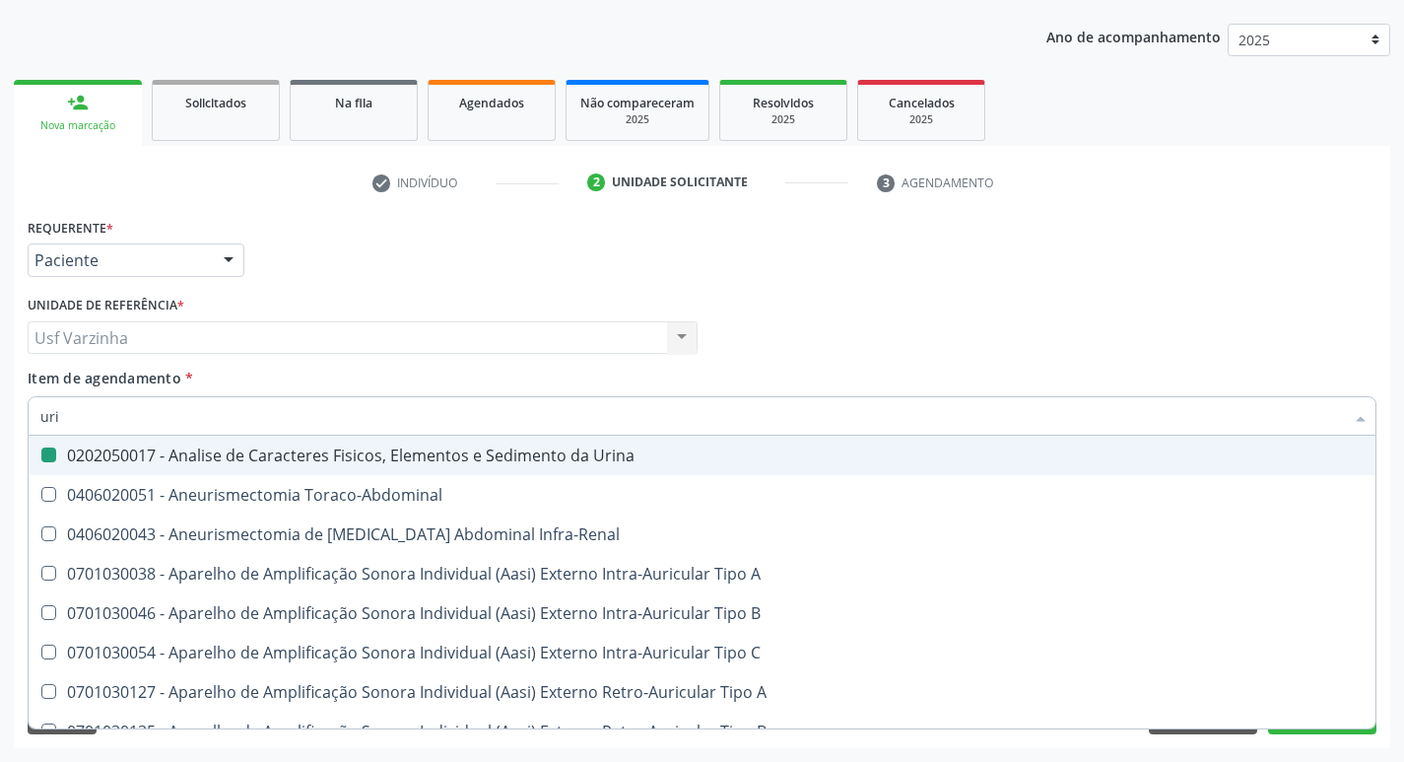
type input "ur"
checkbox Urina "false"
checkbox Cônica "true"
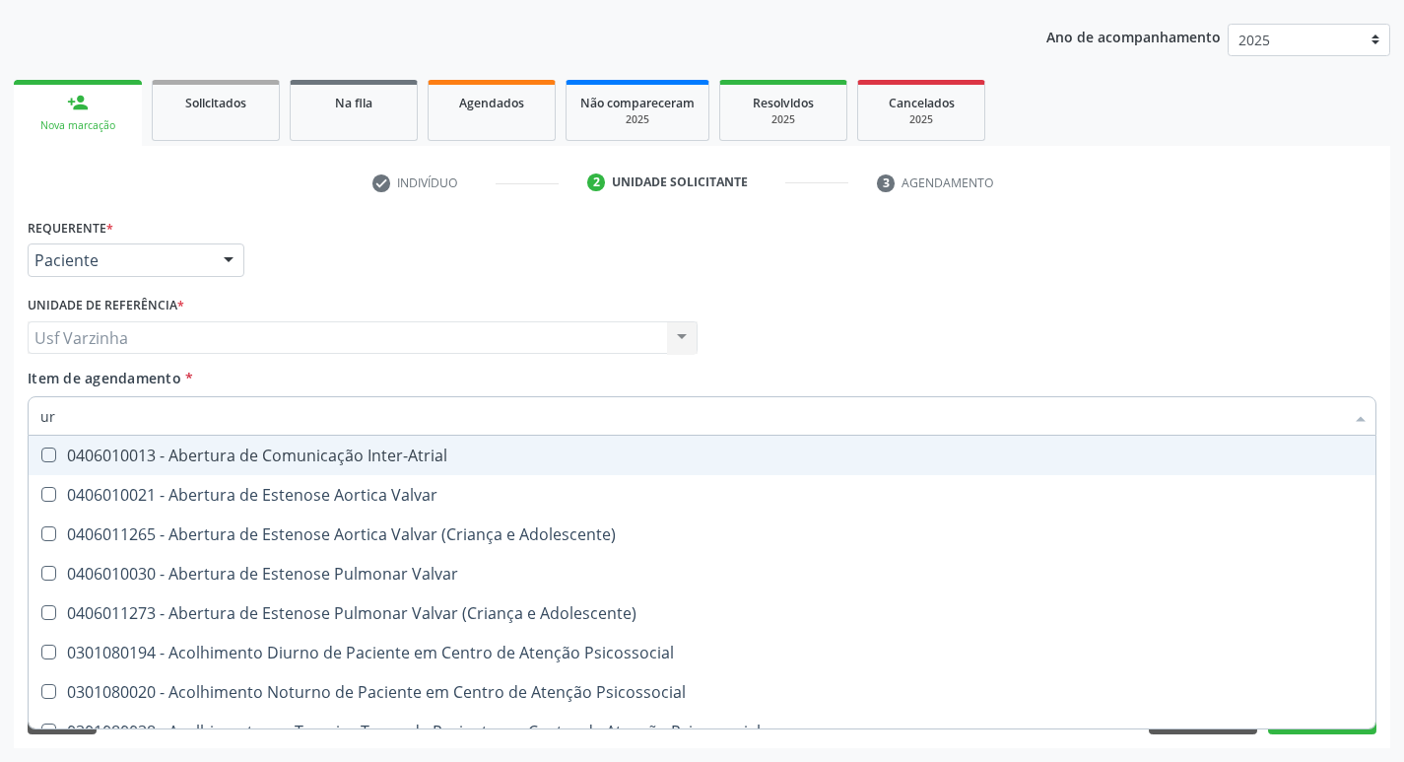
type input "u"
checkbox Urina "false"
checkbox Alimentos "false"
checkbox Segmento\) "true"
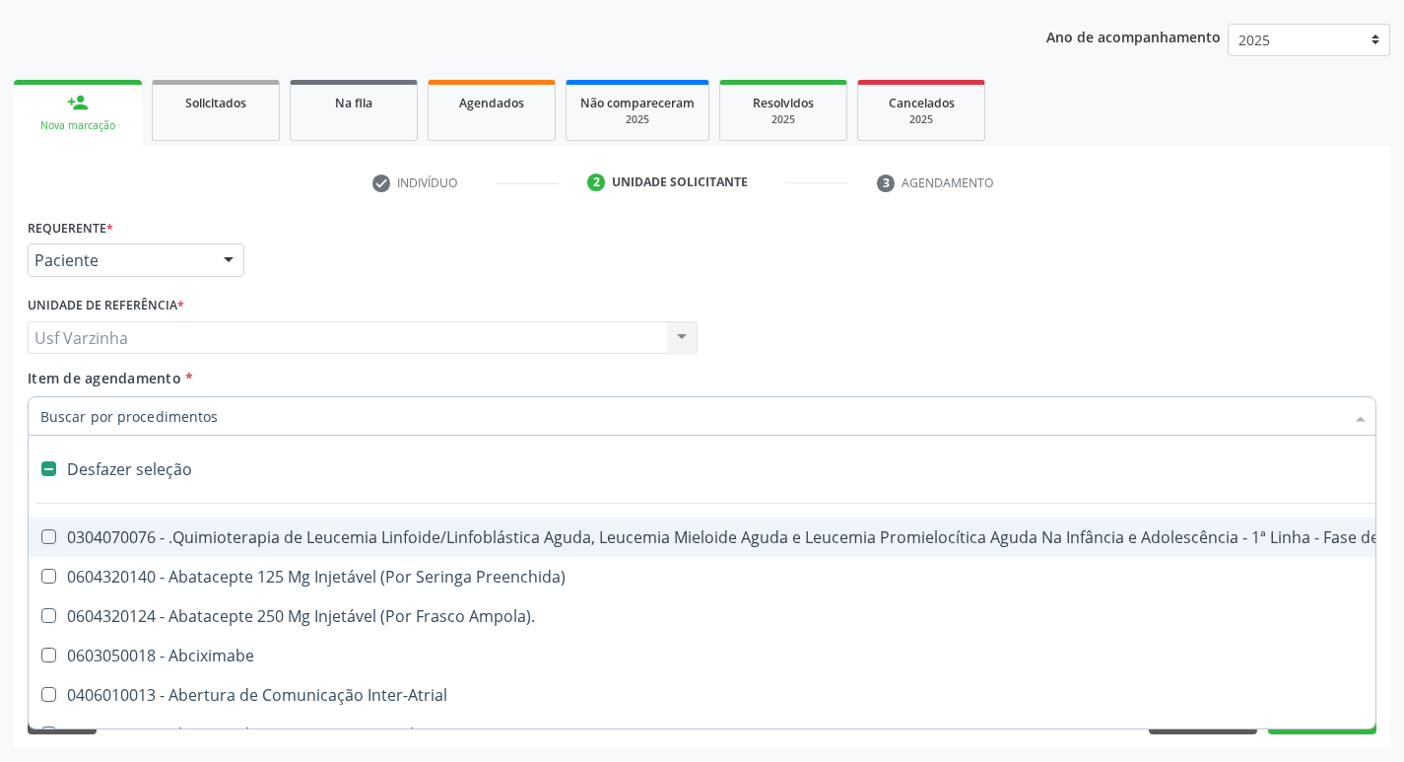
type input "g"
checkbox Urina "false"
checkbox Linha "true"
checkbox Infusão "true"
checkbox Urostomizados "true"
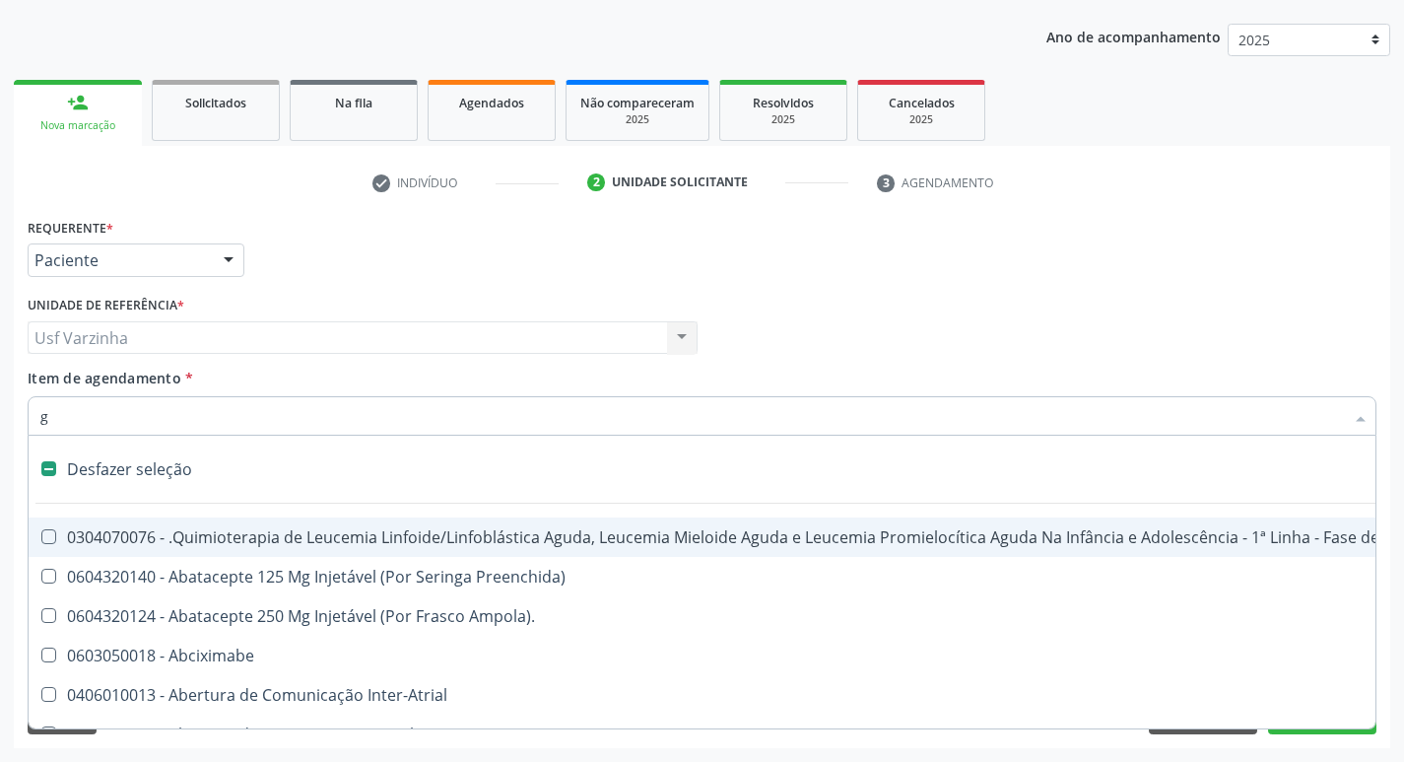
checkbox Revestido\) "true"
checkbox Capsula\) "true"
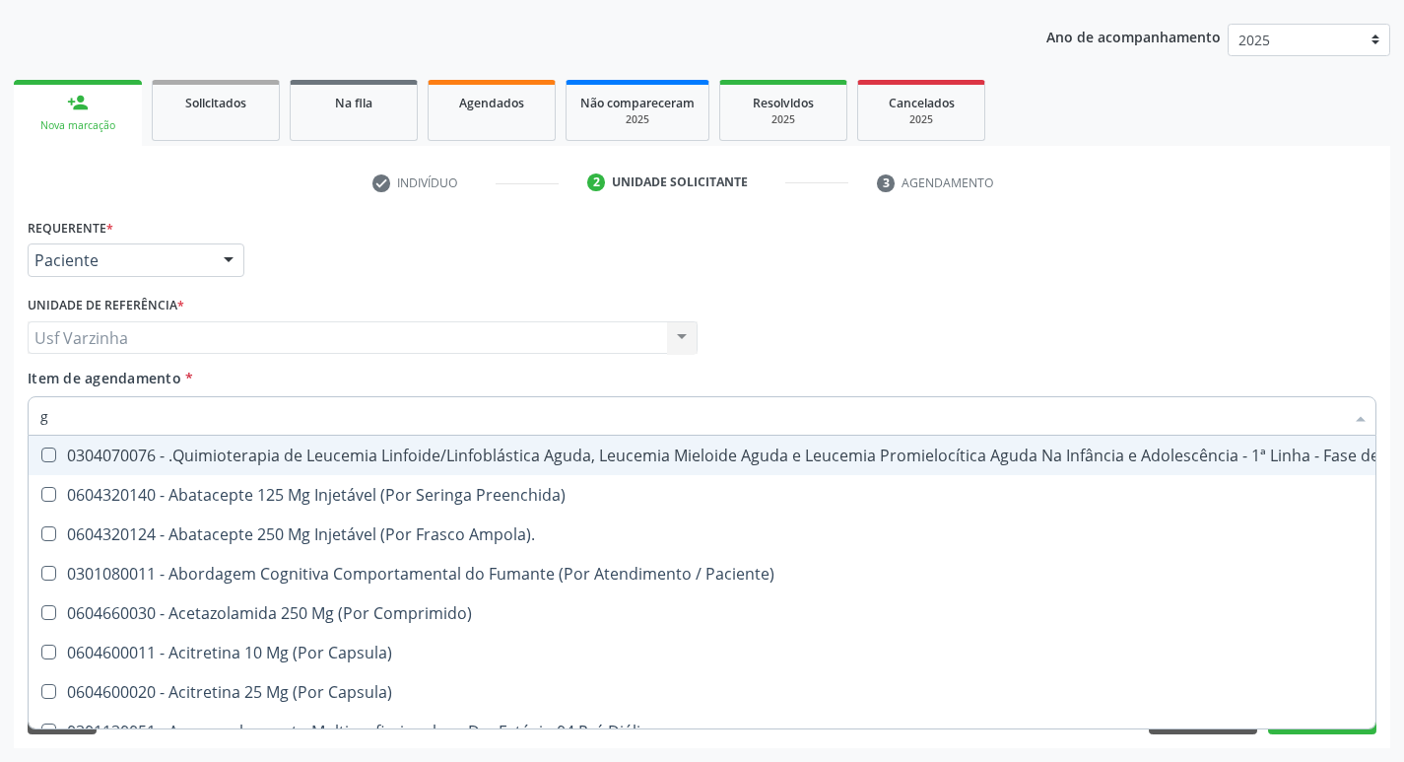
type input "gl"
checkbox Pé "true"
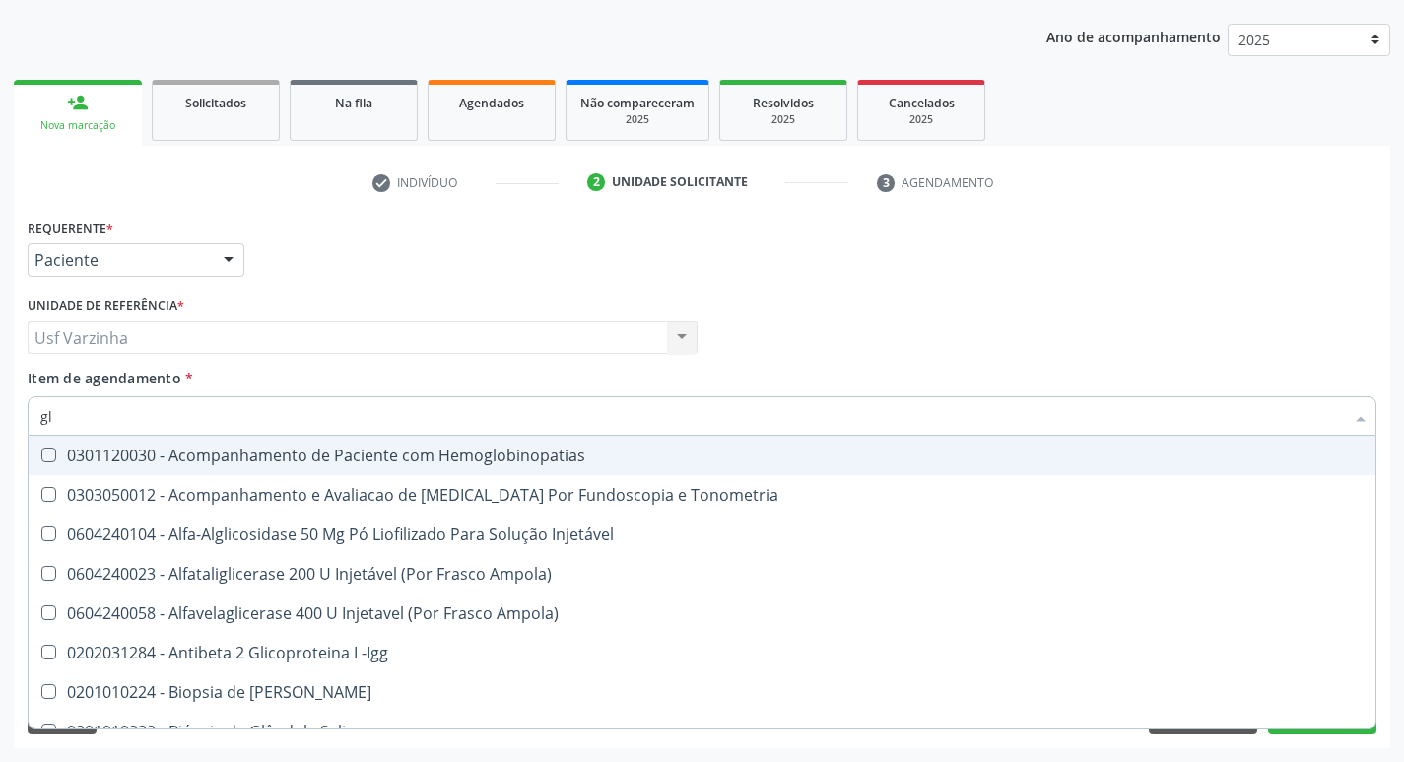
type input "gli"
checkbox Glomerular "true"
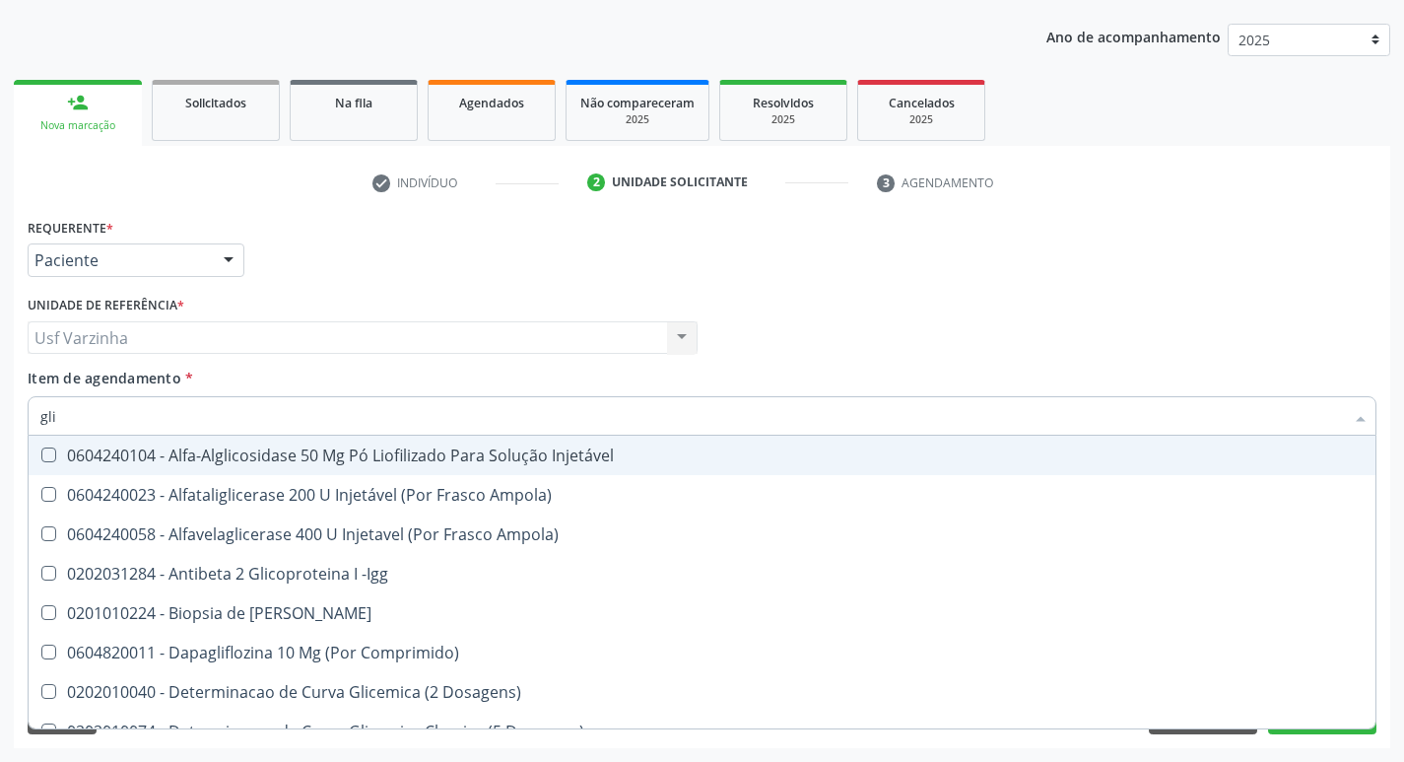
type input "glic"
checkbox Derrames "true"
checkbox Triglicerideos "false"
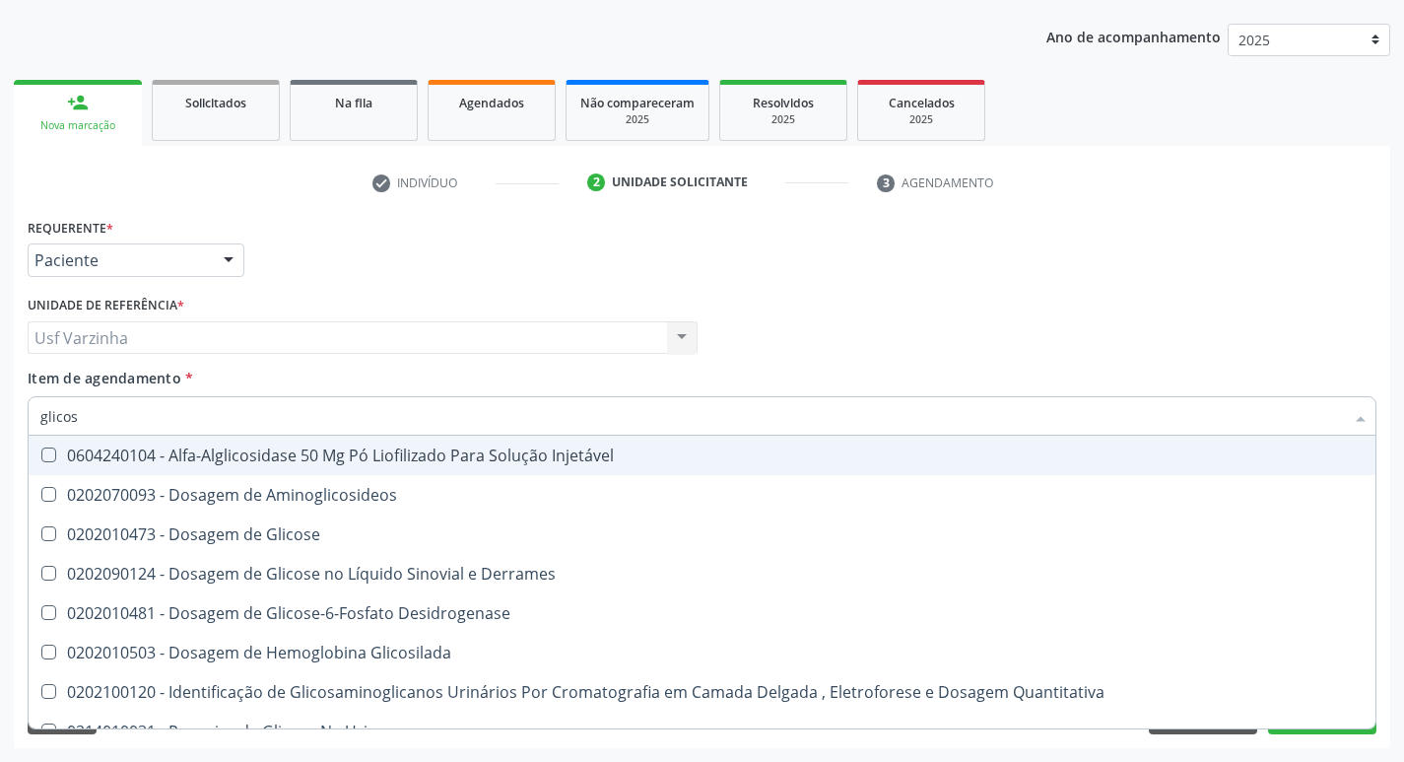
type input "glicose"
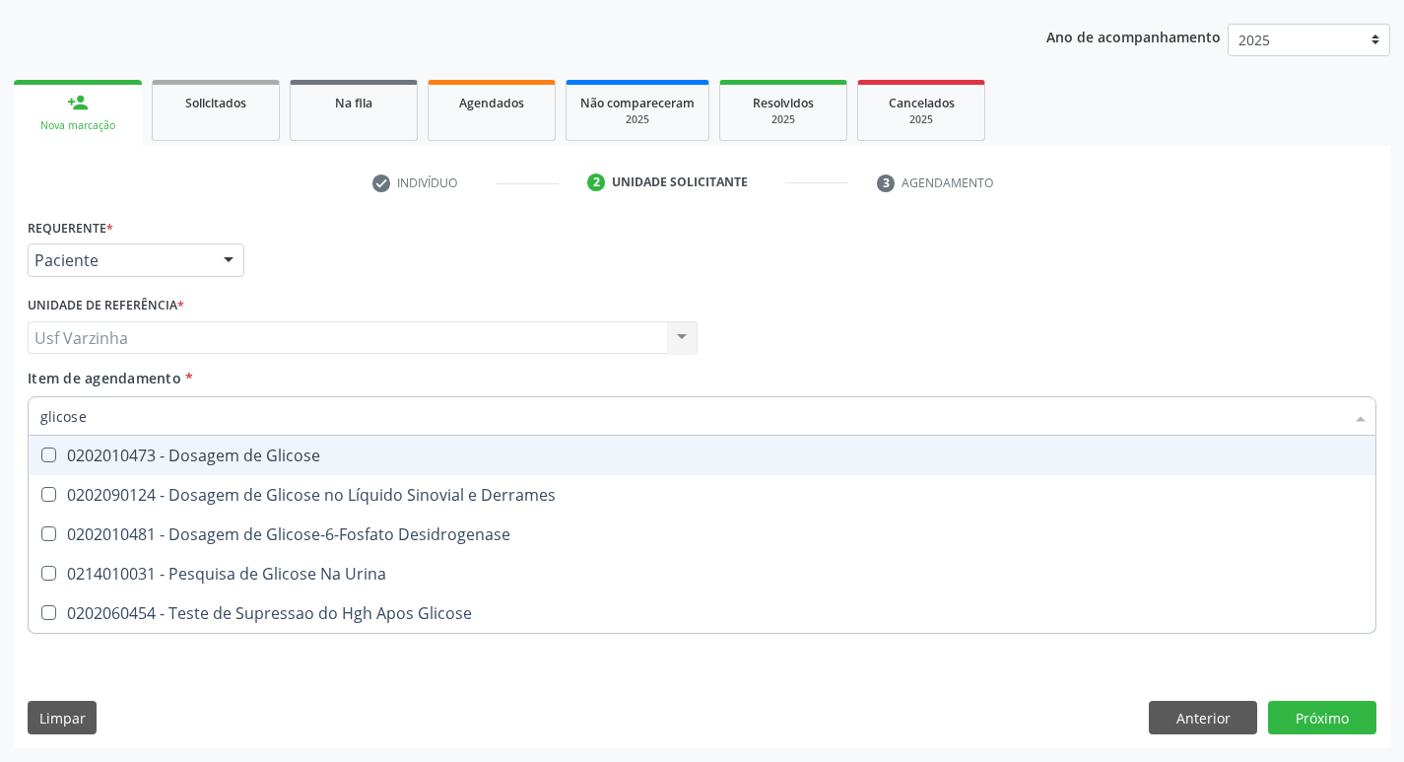
click at [100, 451] on div "0202010473 - Dosagem de Glicose" at bounding box center [701, 455] width 1323 height 16
checkbox Glicose "true"
click at [99, 414] on input "glicose" at bounding box center [691, 415] width 1303 height 39
type input "glicos"
checkbox Glicose "false"
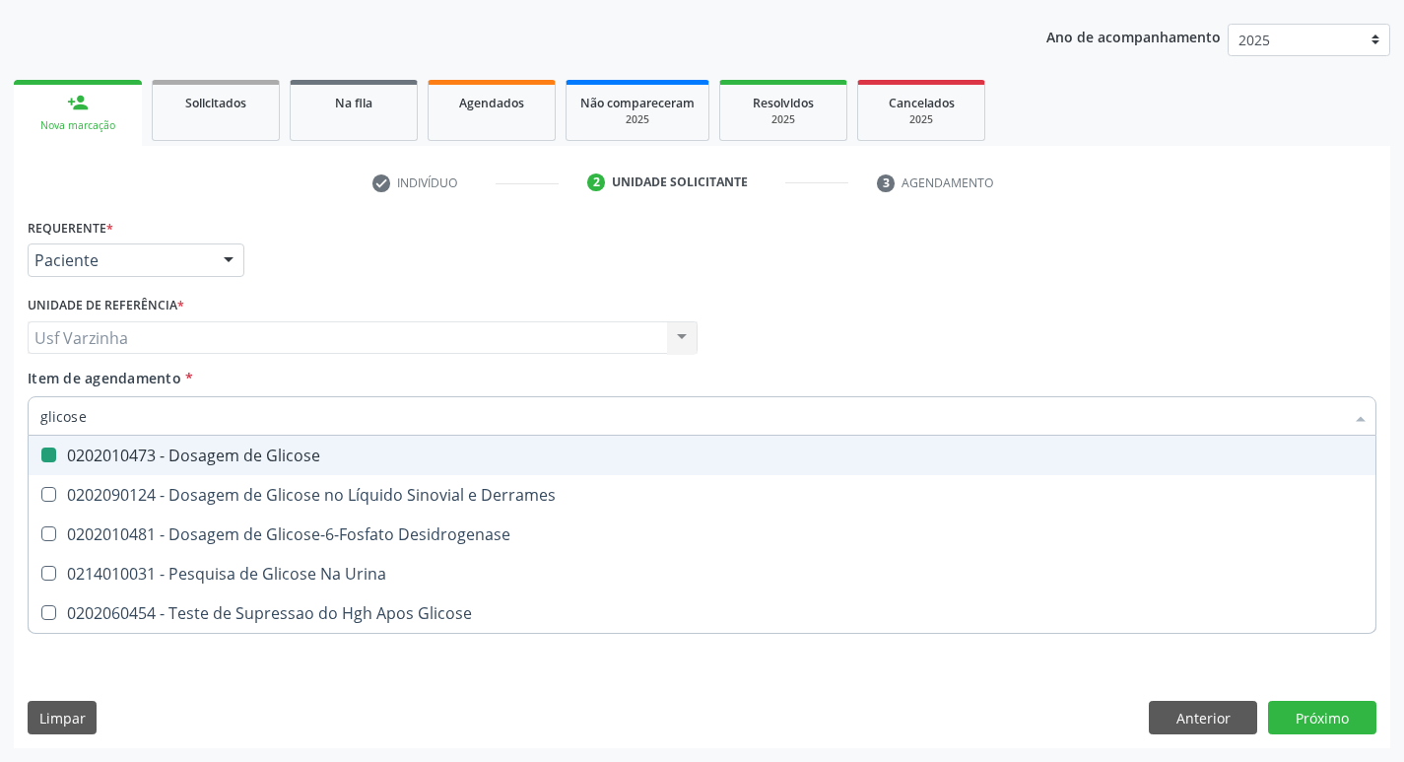
checkbox Desidrogenase "true"
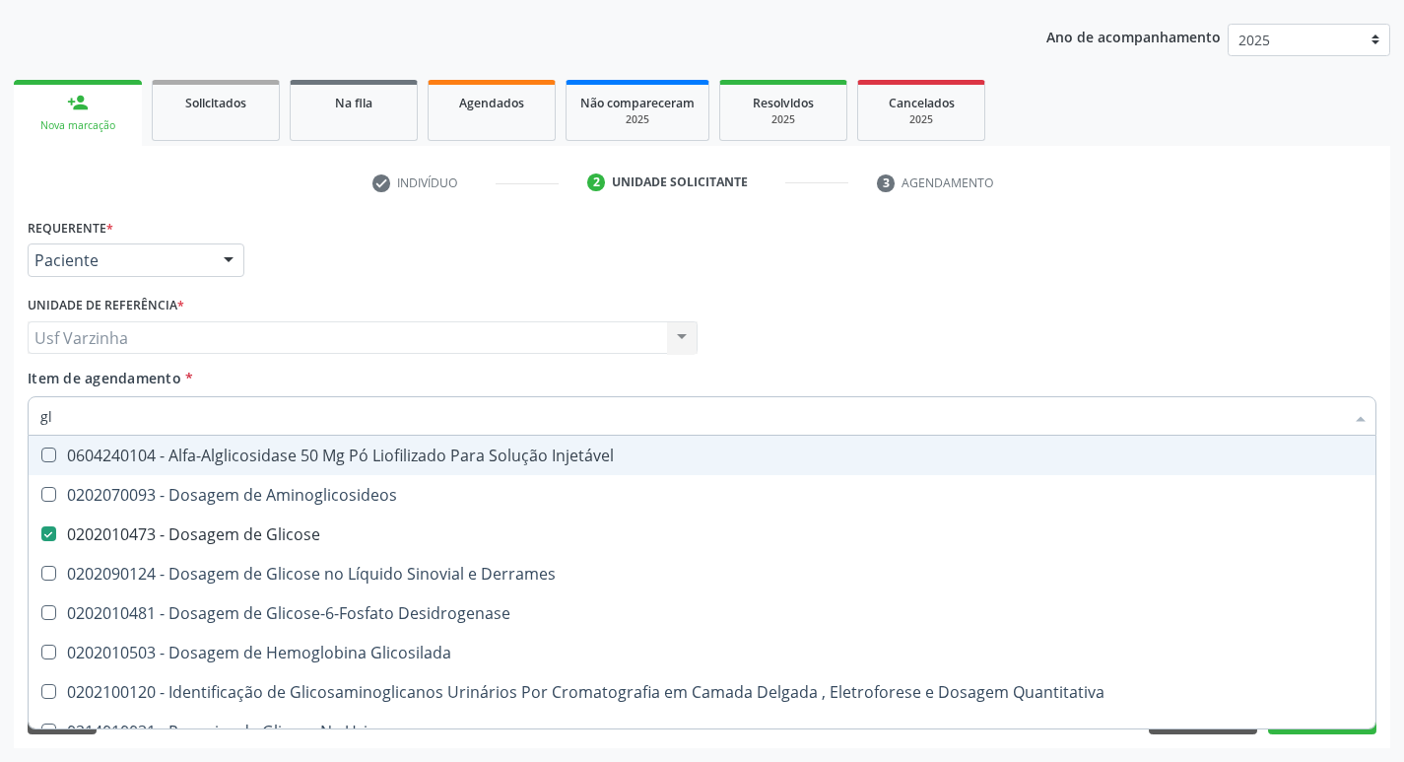
type input "g"
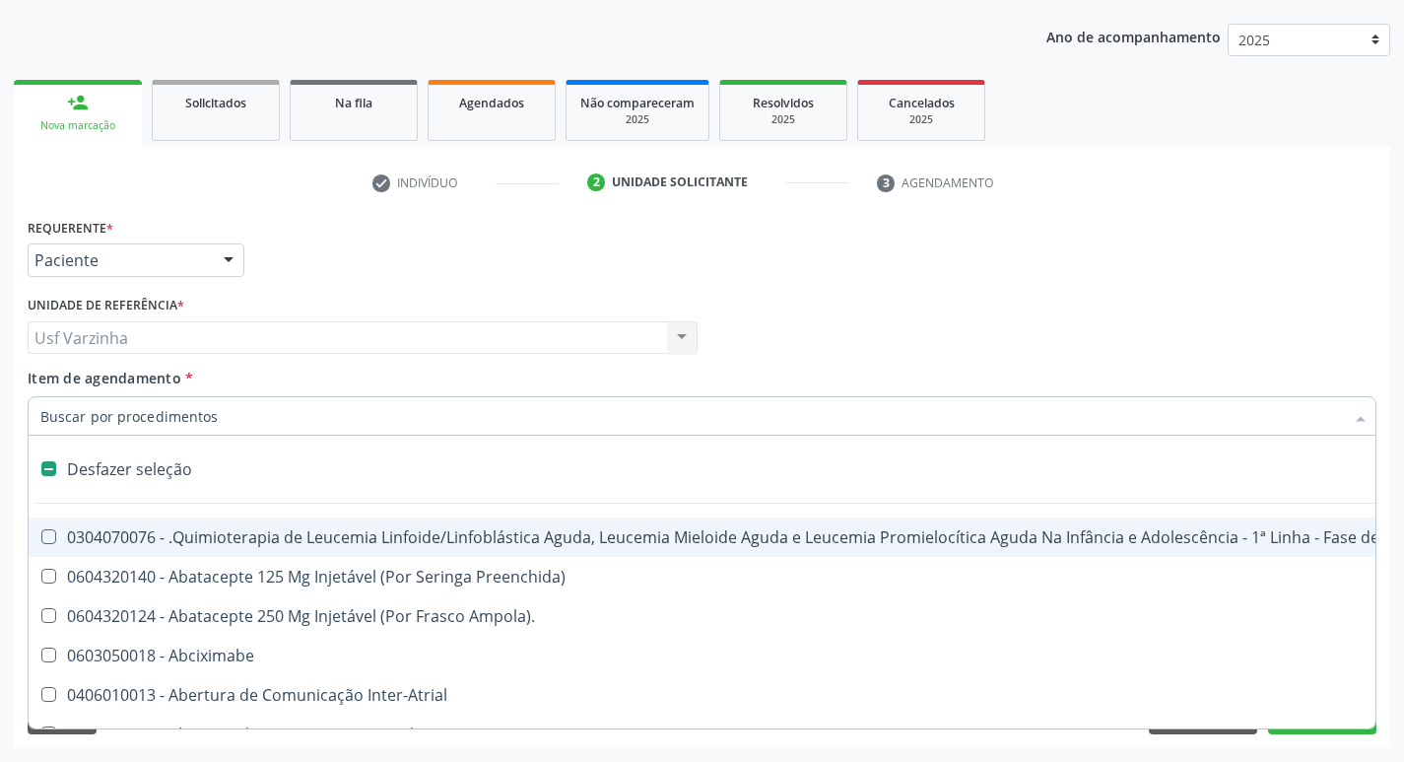
checkbox Ampola\)\ "false"
checkbox Valvar "false"
type input "h"
checkbox Urina "false"
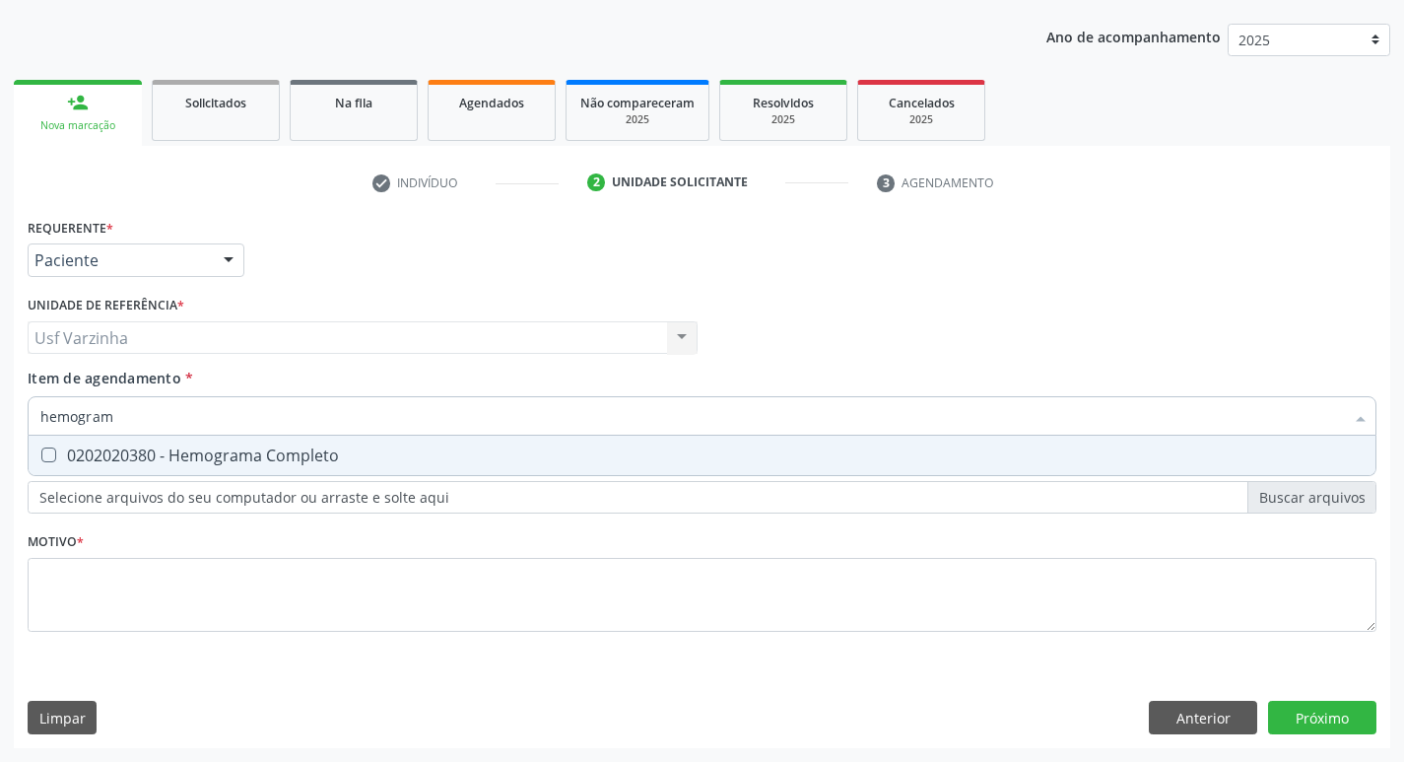
type input "hemograma"
click at [79, 463] on div "0202020380 - Hemograma Completo" at bounding box center [701, 455] width 1323 height 16
checkbox Completo "true"
click at [135, 422] on input "hemograma" at bounding box center [691, 415] width 1303 height 39
type input "h"
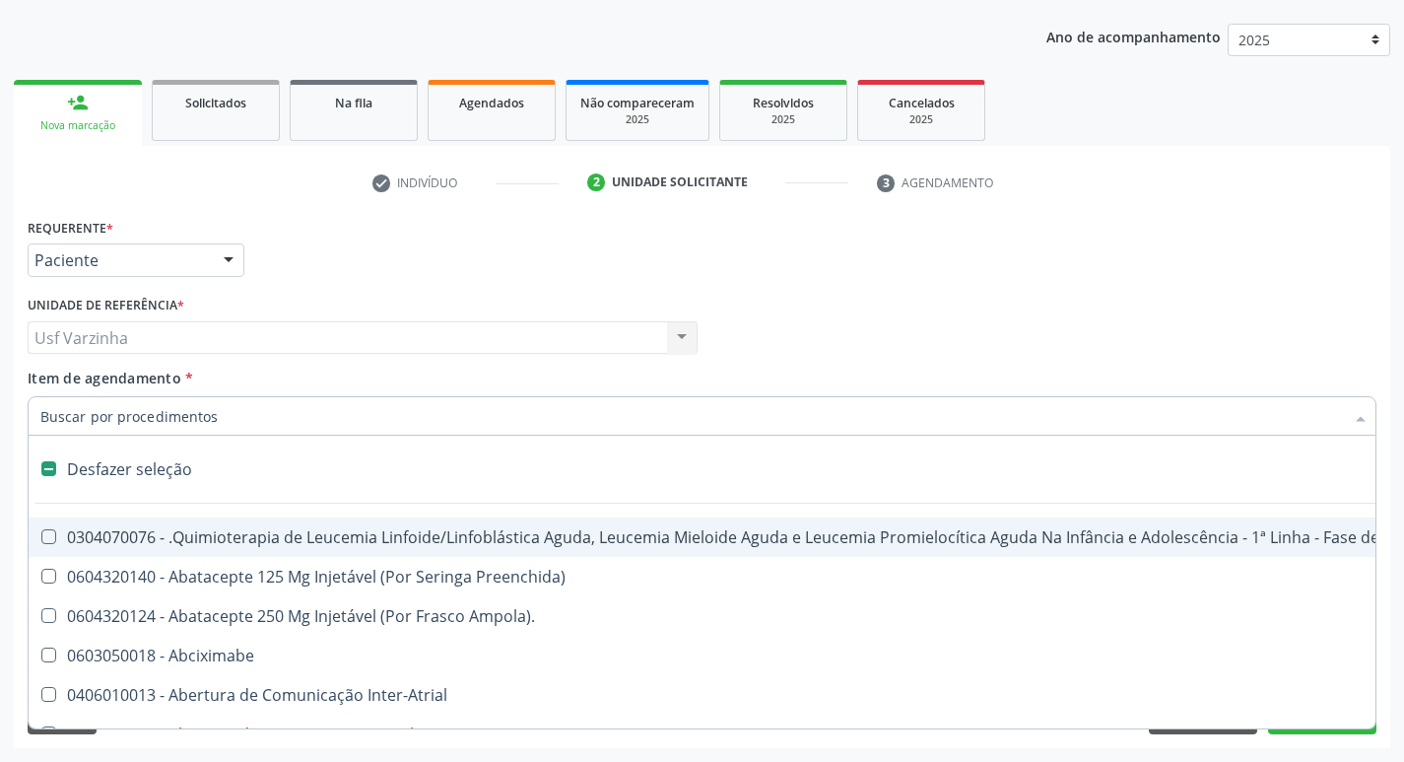
checkbox Manutenção "false"
click at [229, 262] on div at bounding box center [229, 260] width 30 height 33
checkbox Preenchida\) "true"
checkbox Ampola\)\ "true"
checkbox Abciximabe "true"
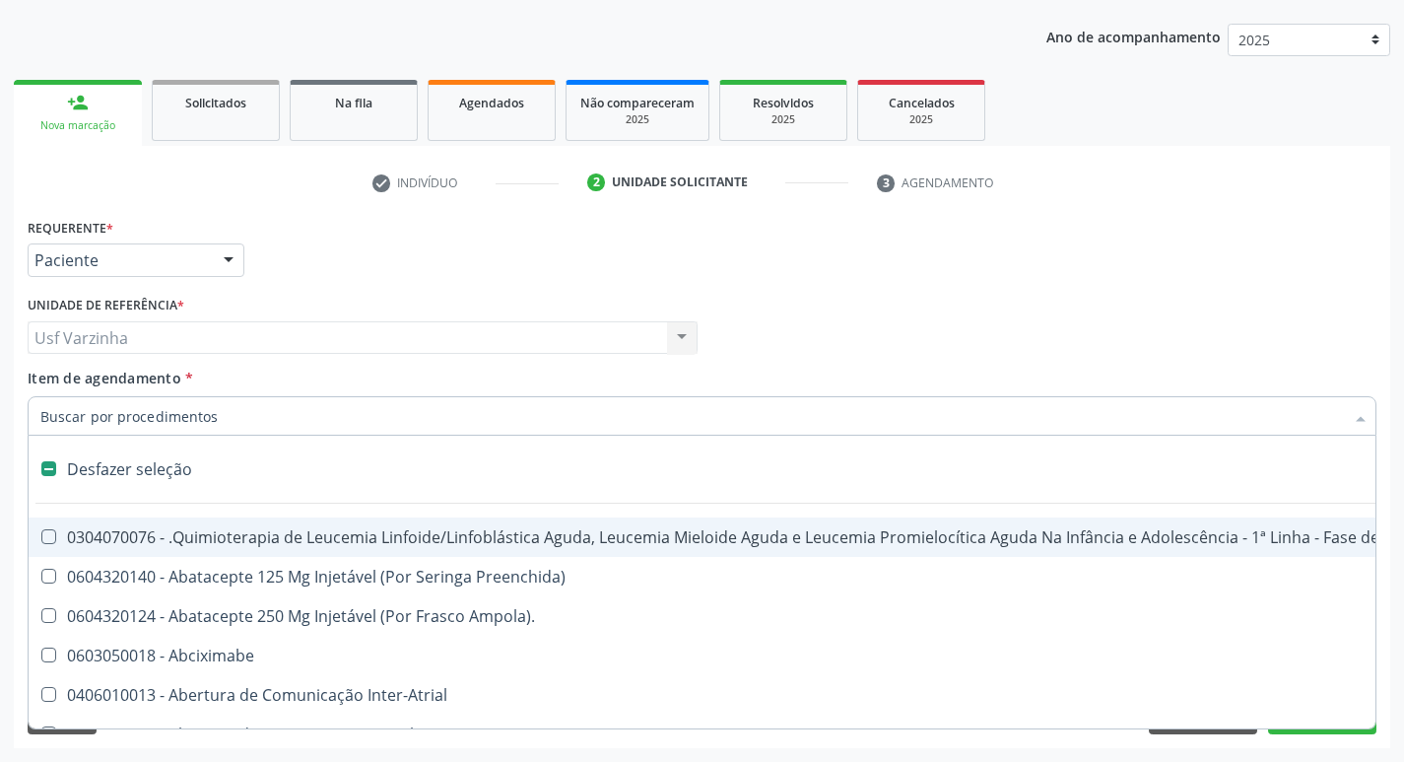
checkbox Inter-Atrial "true"
checkbox Valvar "true"
checkbox Adolescente\) "true"
checkbox Valvar "true"
checkbox Adolescente\) "true"
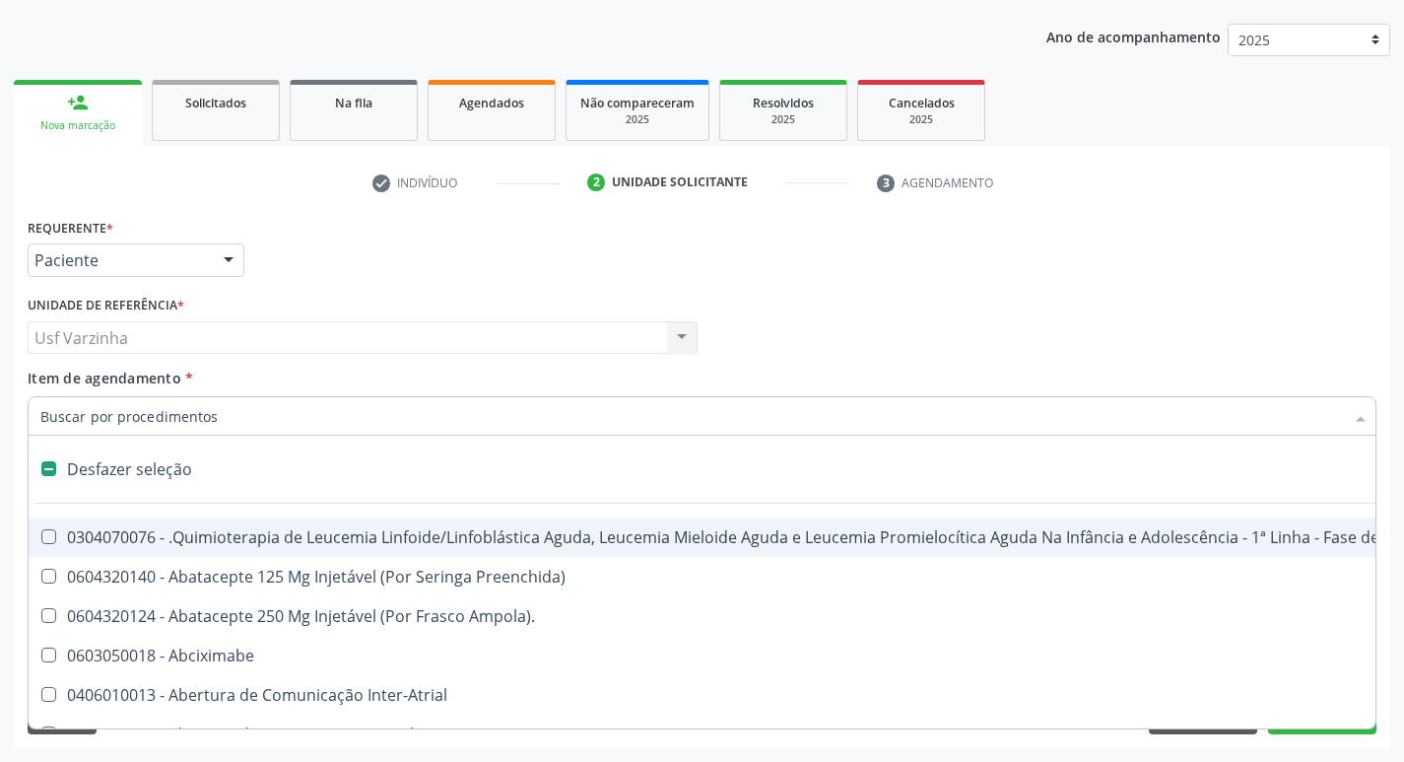
checkbox Urina "false"
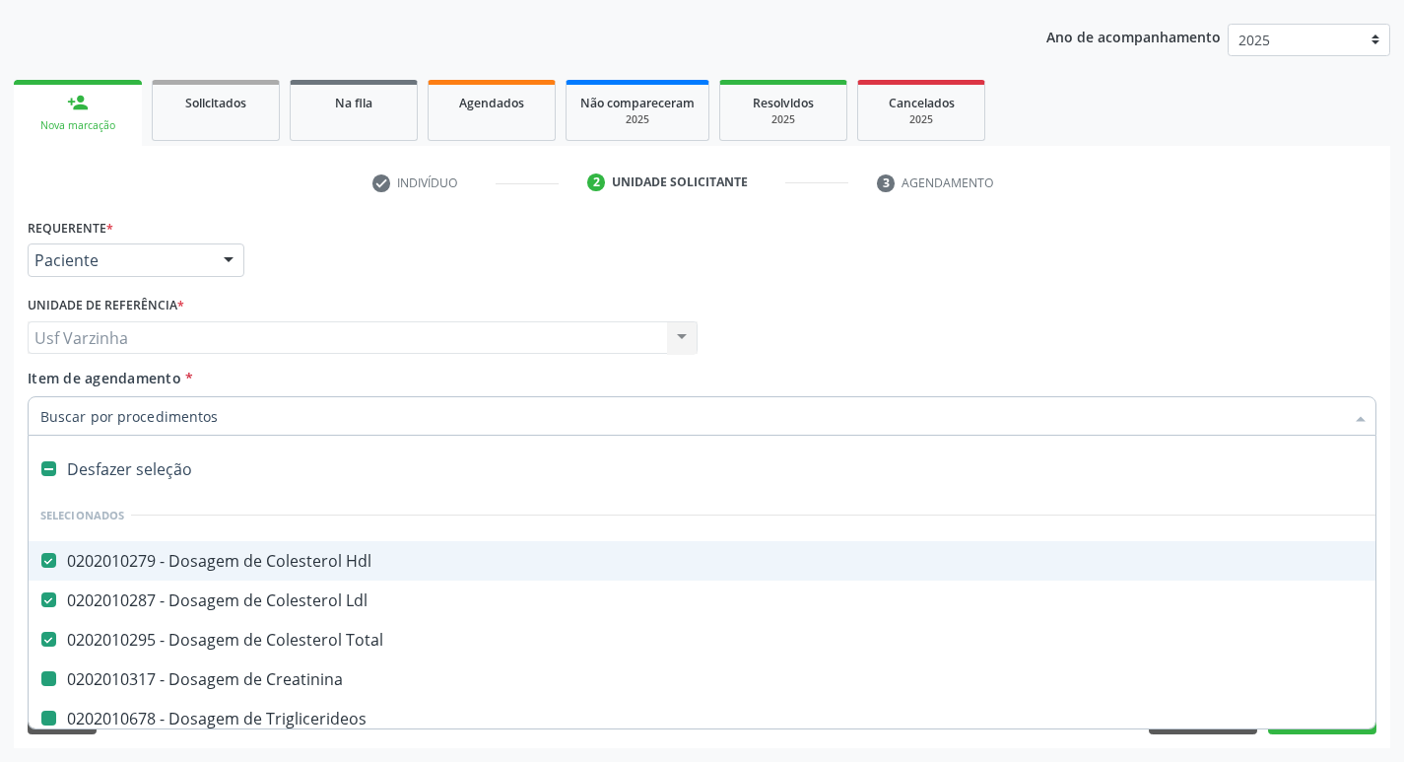
type input "h"
checkbox Creatinina "false"
checkbox Triglicerideos "false"
checkbox Urina "false"
checkbox Glicose "false"
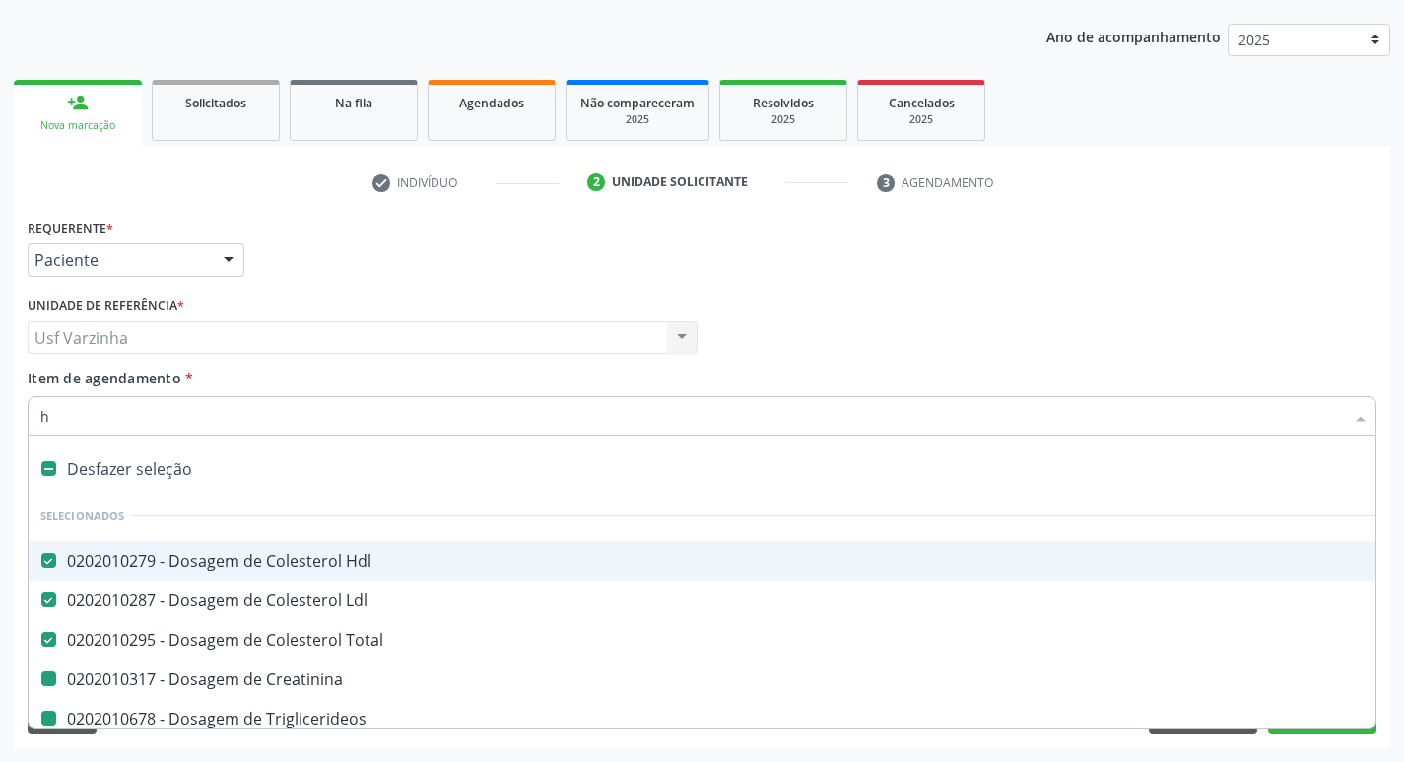
checkbox Completo "false"
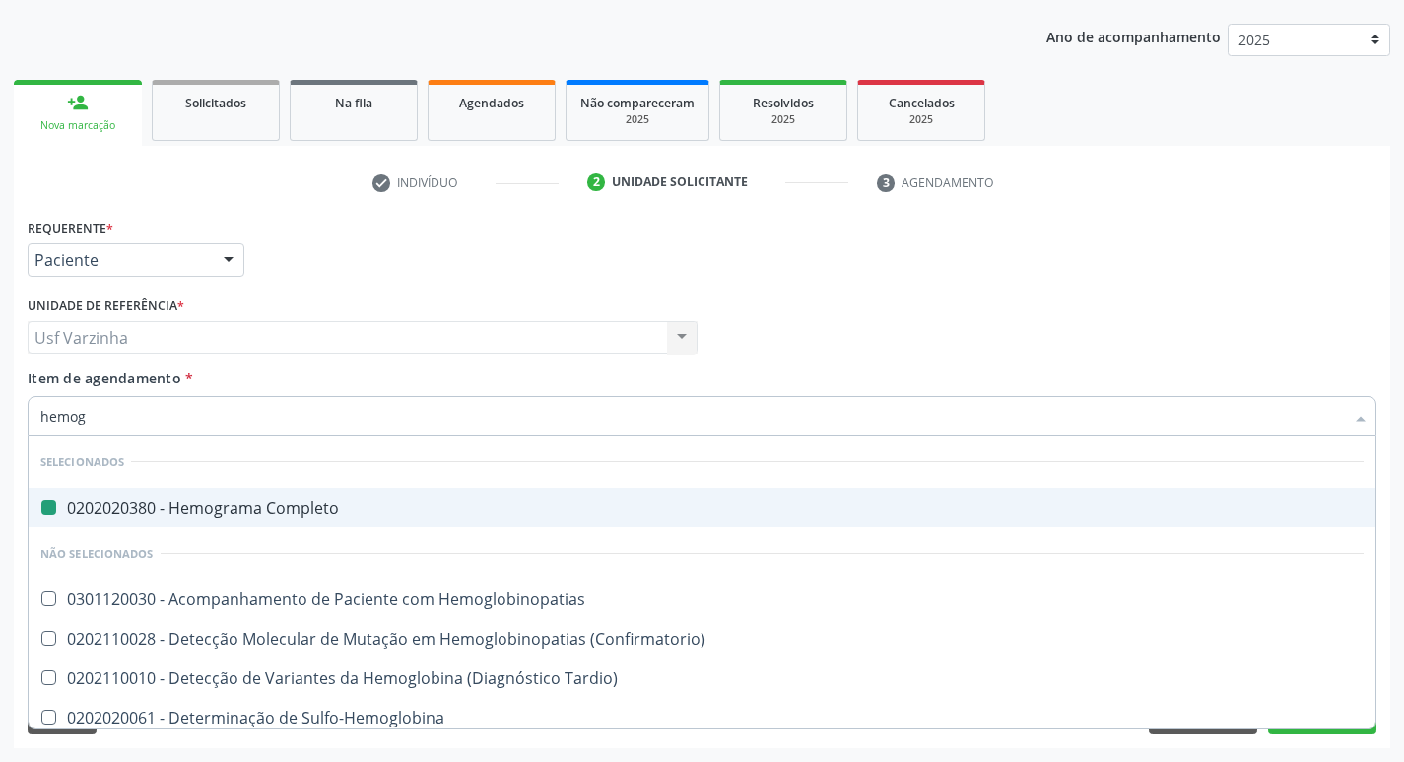
type input "hemogl"
checkbox Completo "false"
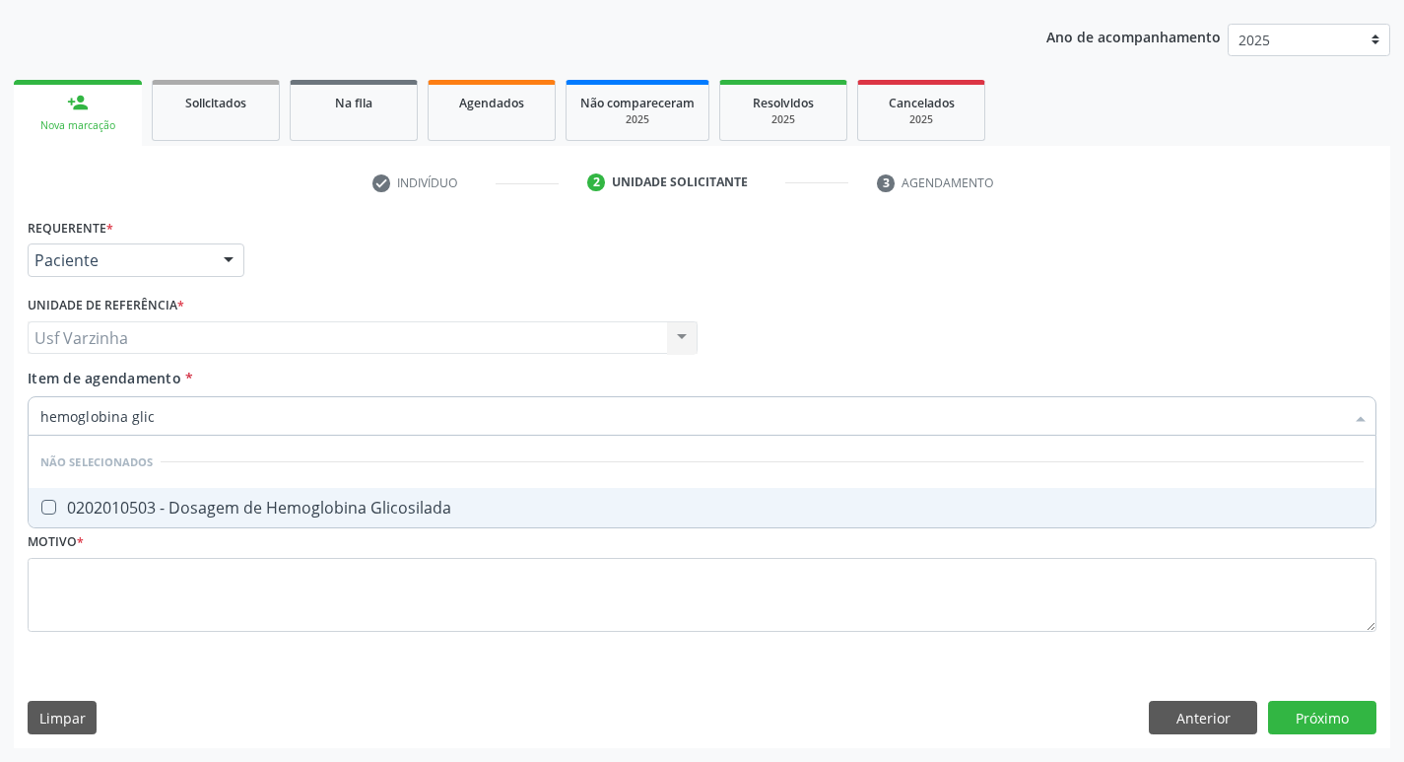
type input "hemoglobina glico"
drag, startPoint x: 366, startPoint y: 500, endPoint x: 243, endPoint y: 529, distance: 126.4
click at [363, 501] on div "0202010503 - Dosagem de Hemoglobina Glicosilada" at bounding box center [701, 507] width 1323 height 16
checkbox Glicosilada "true"
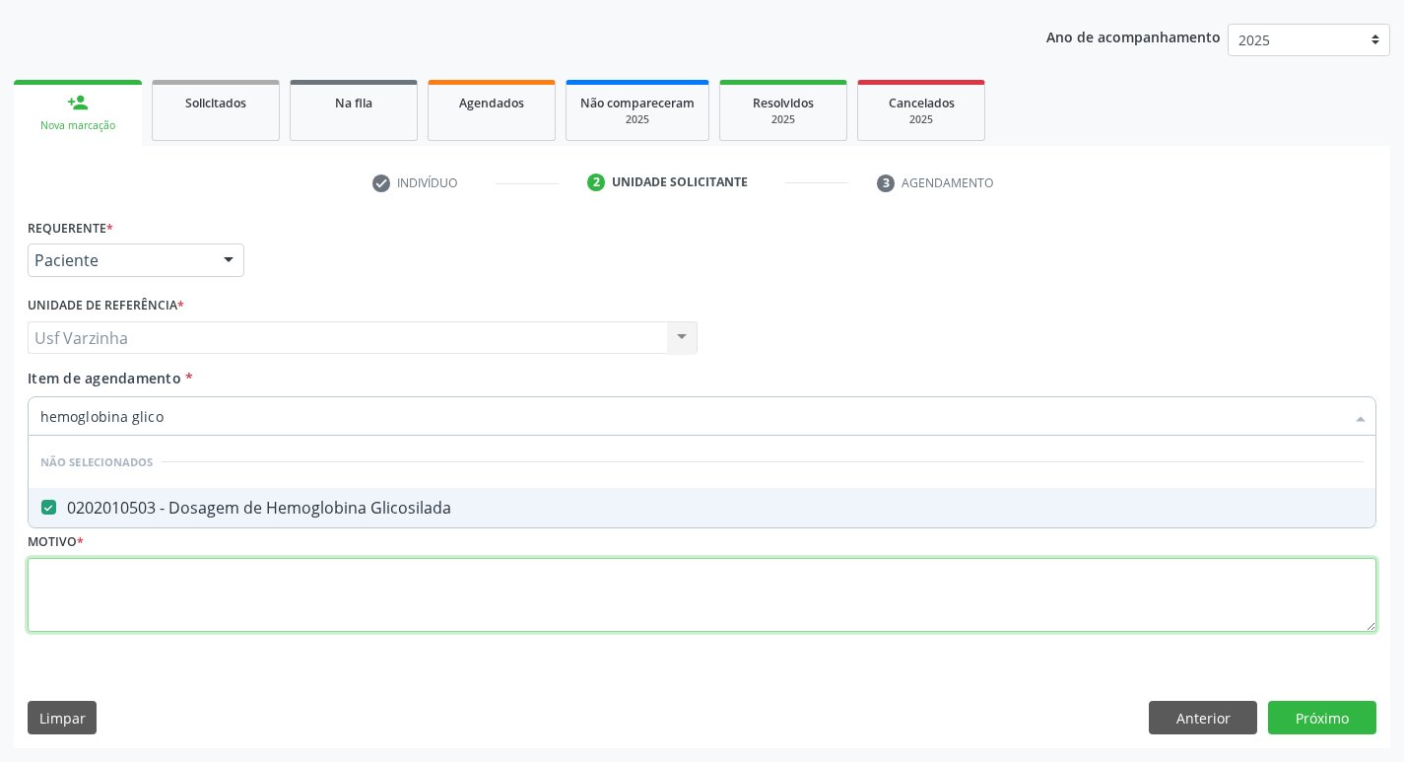
click at [149, 585] on div "Requerente * Paciente Médico(a) Enfermeiro(a) Paciente Nenhum resultado encontr…" at bounding box center [702, 436] width 1349 height 446
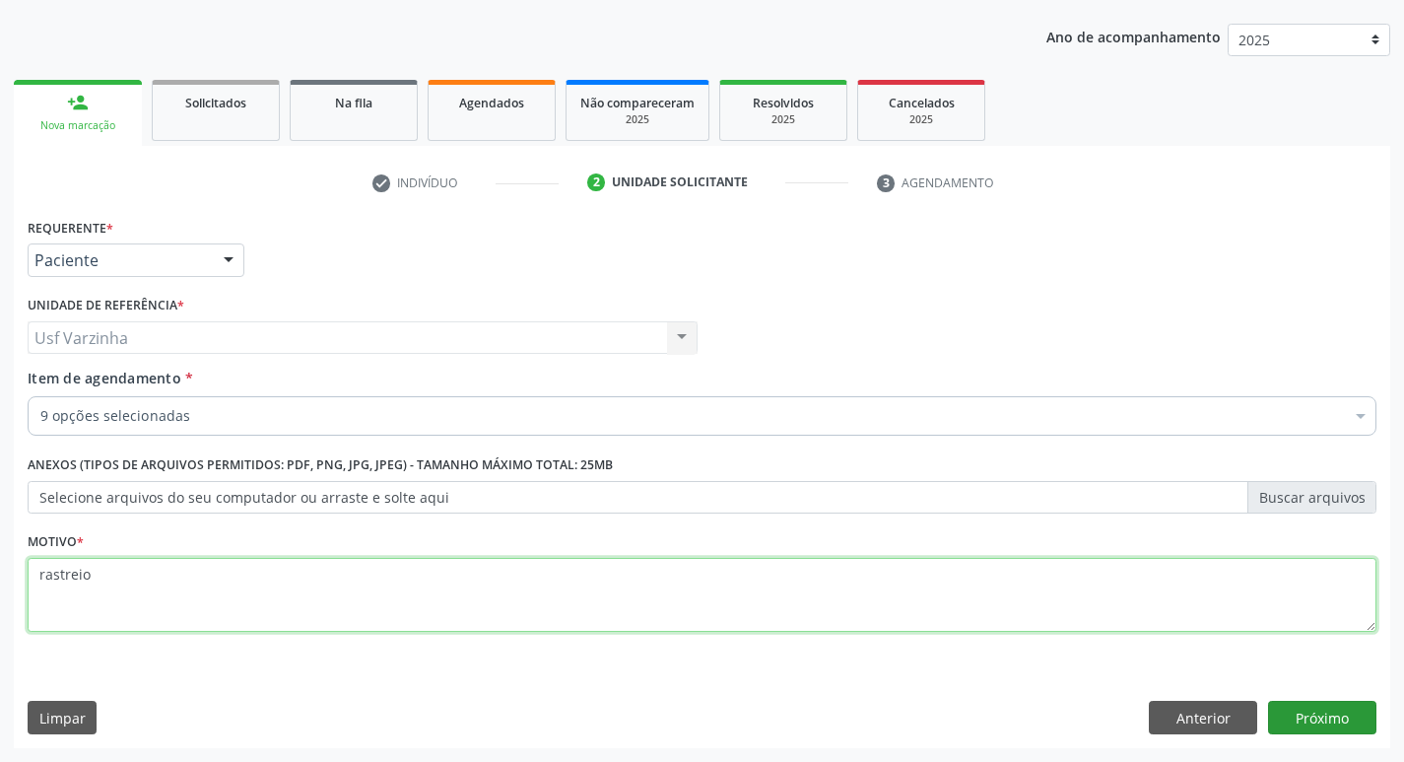
type textarea "rastreio"
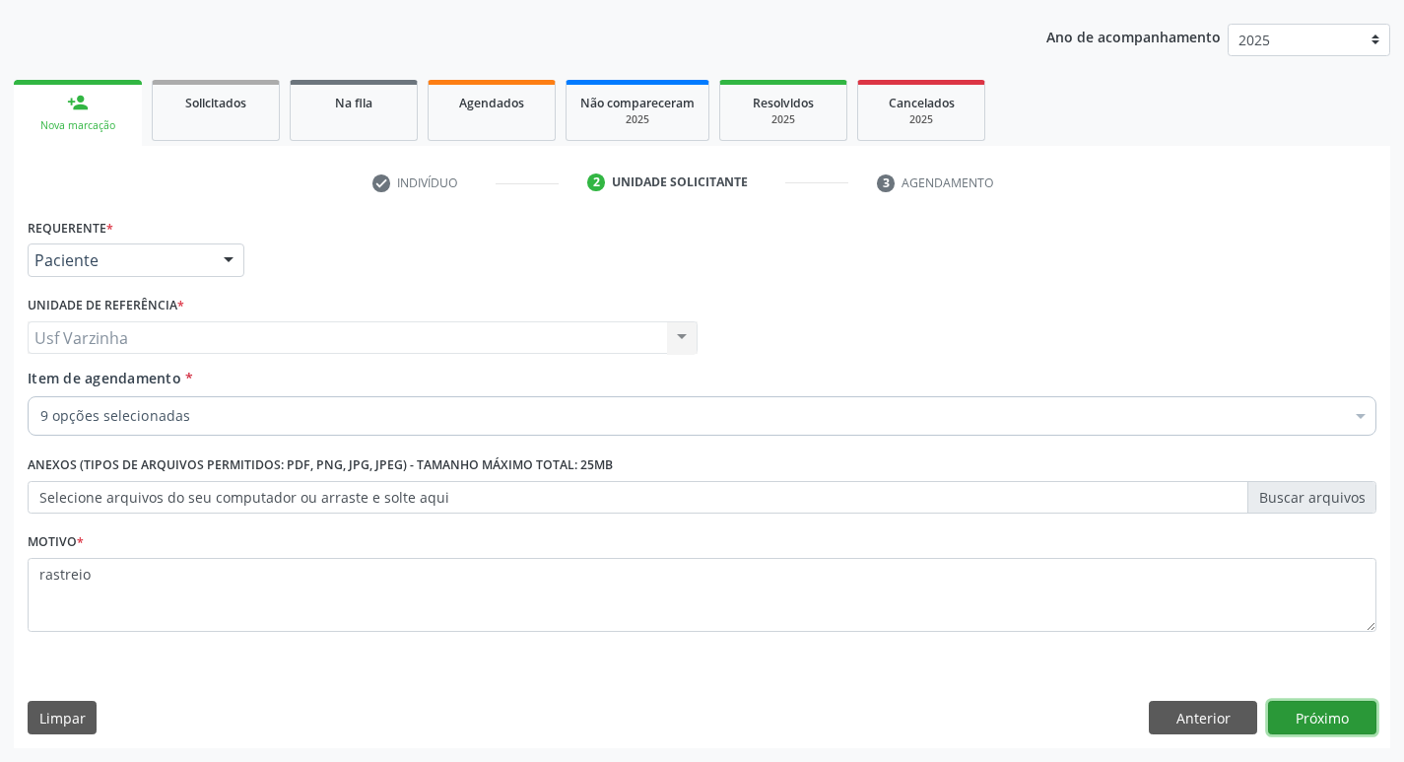
click at [1327, 713] on button "Próximo" at bounding box center [1322, 716] width 108 height 33
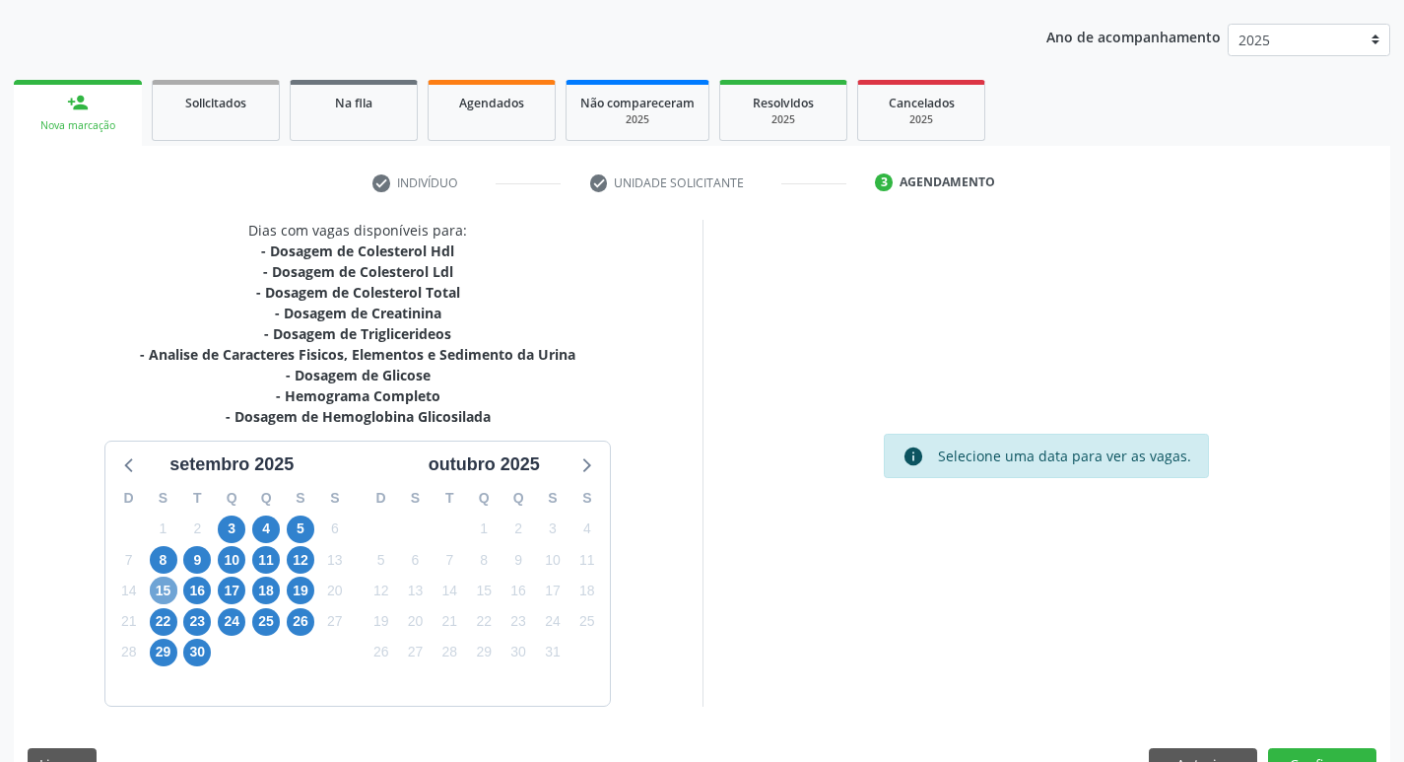
click at [166, 588] on span "15" at bounding box center [164, 590] width 28 height 28
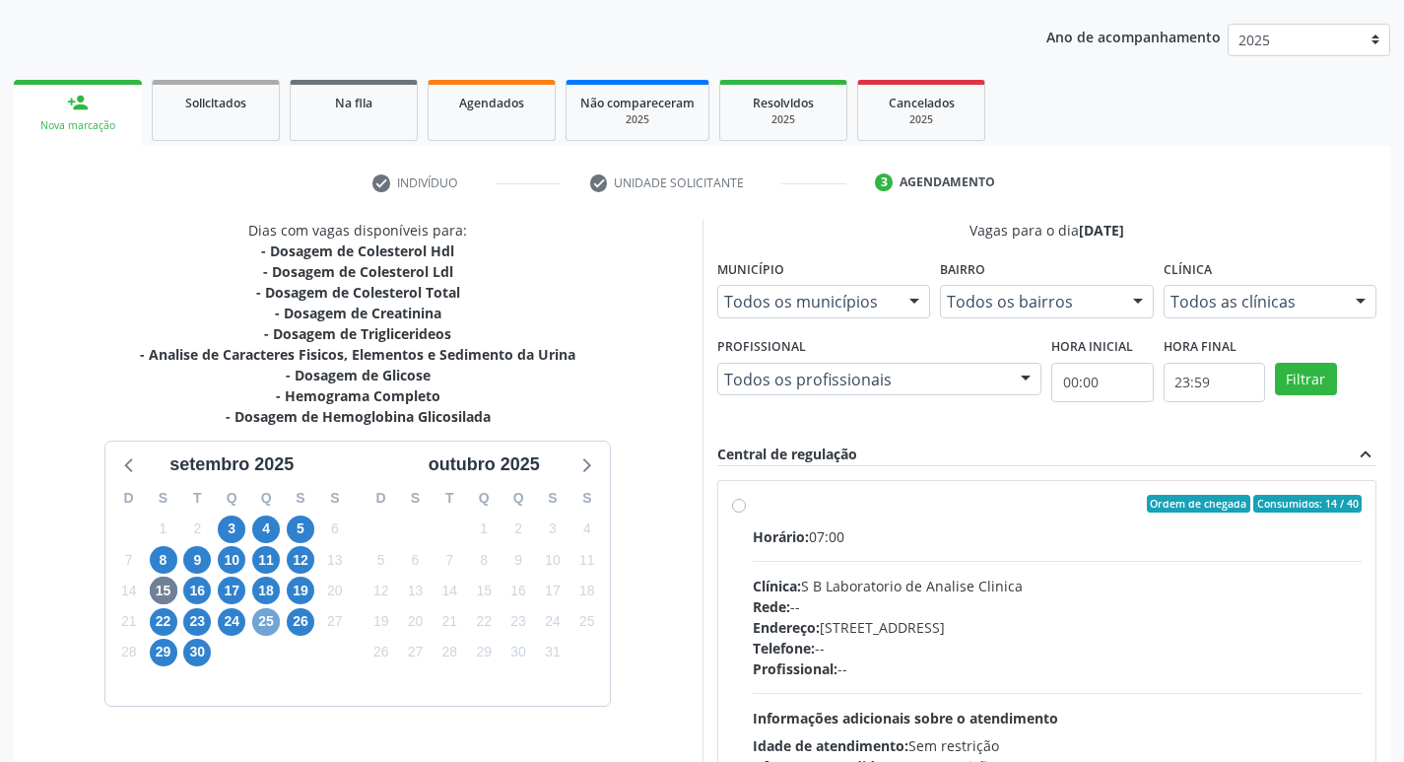
drag, startPoint x: 277, startPoint y: 614, endPoint x: 0, endPoint y: 618, distance: 276.9
click at [277, 619] on span "25" at bounding box center [266, 622] width 28 height 28
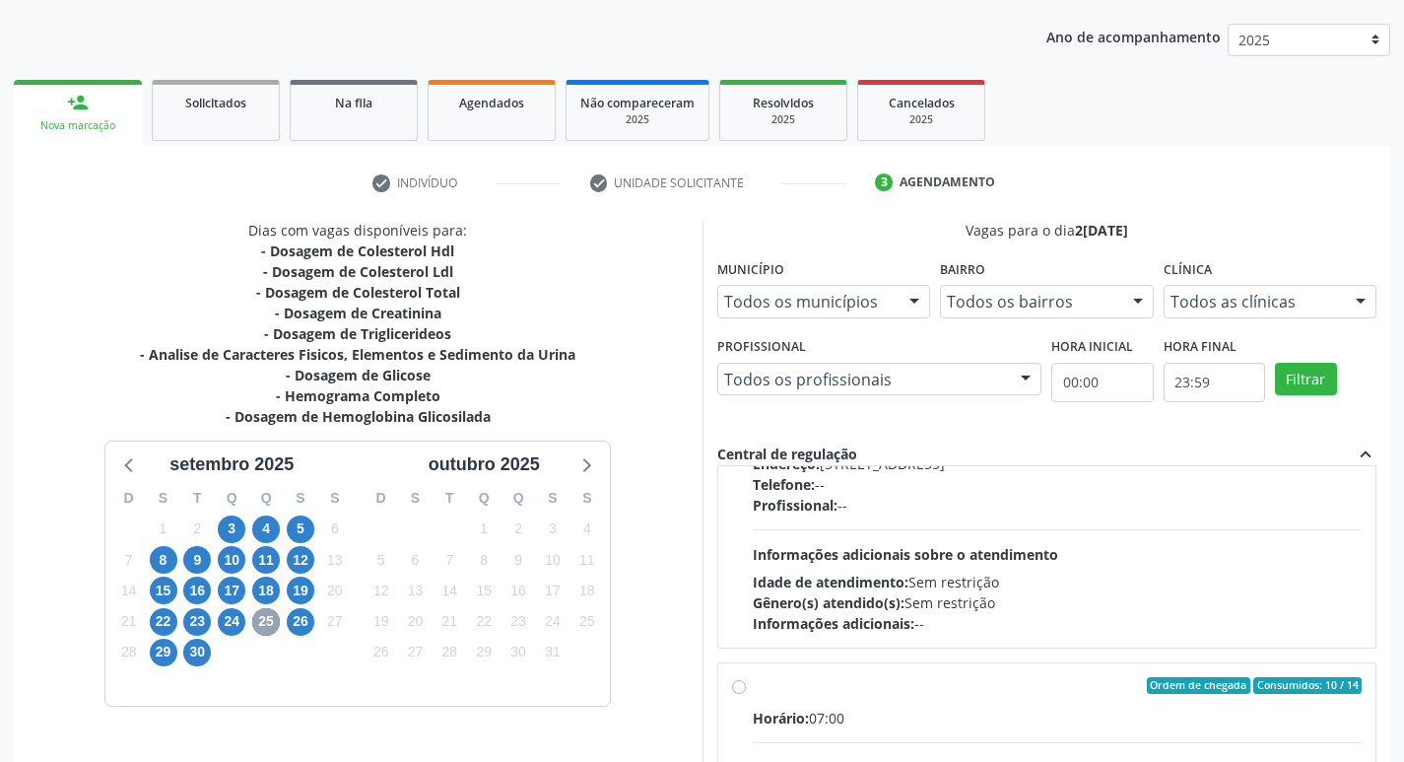
scroll to position [197, 0]
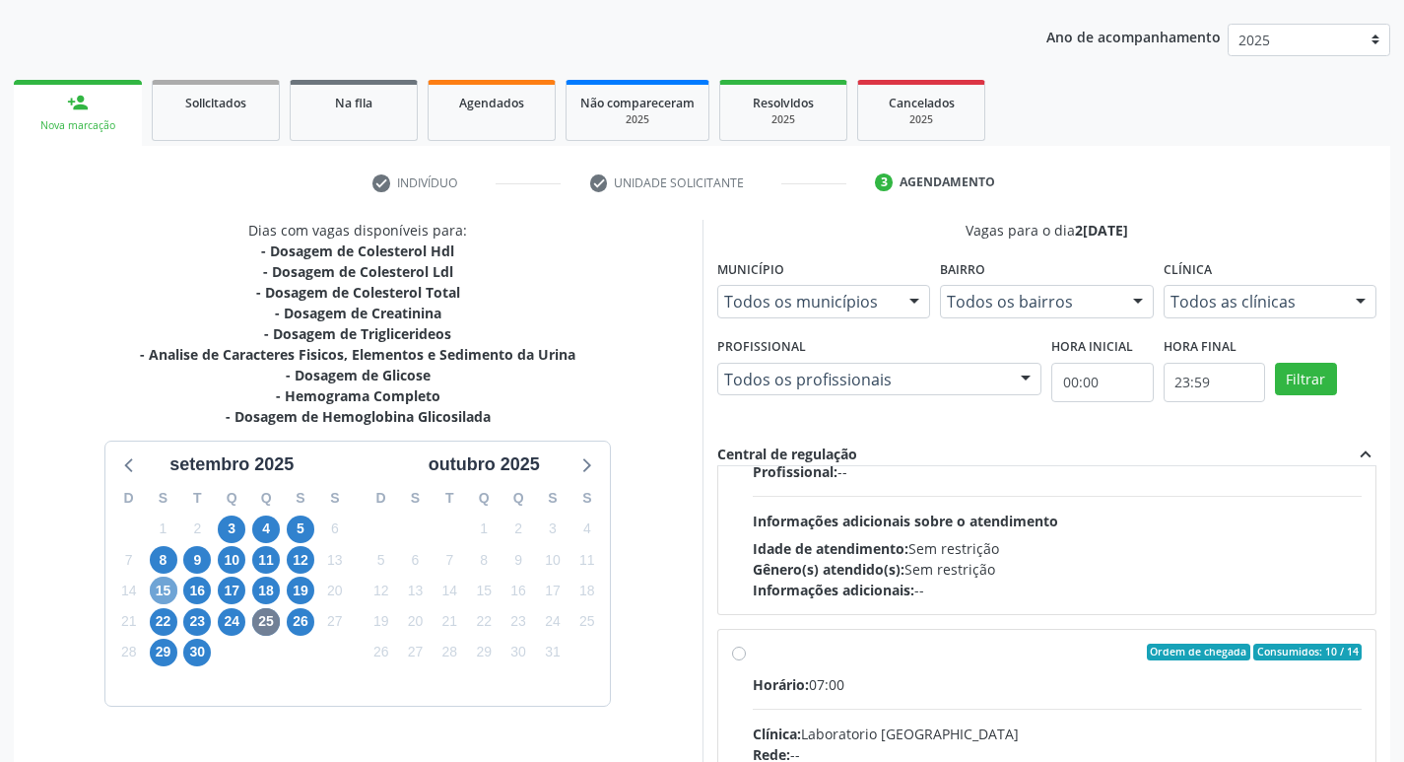
click at [169, 597] on span "15" at bounding box center [164, 590] width 28 height 28
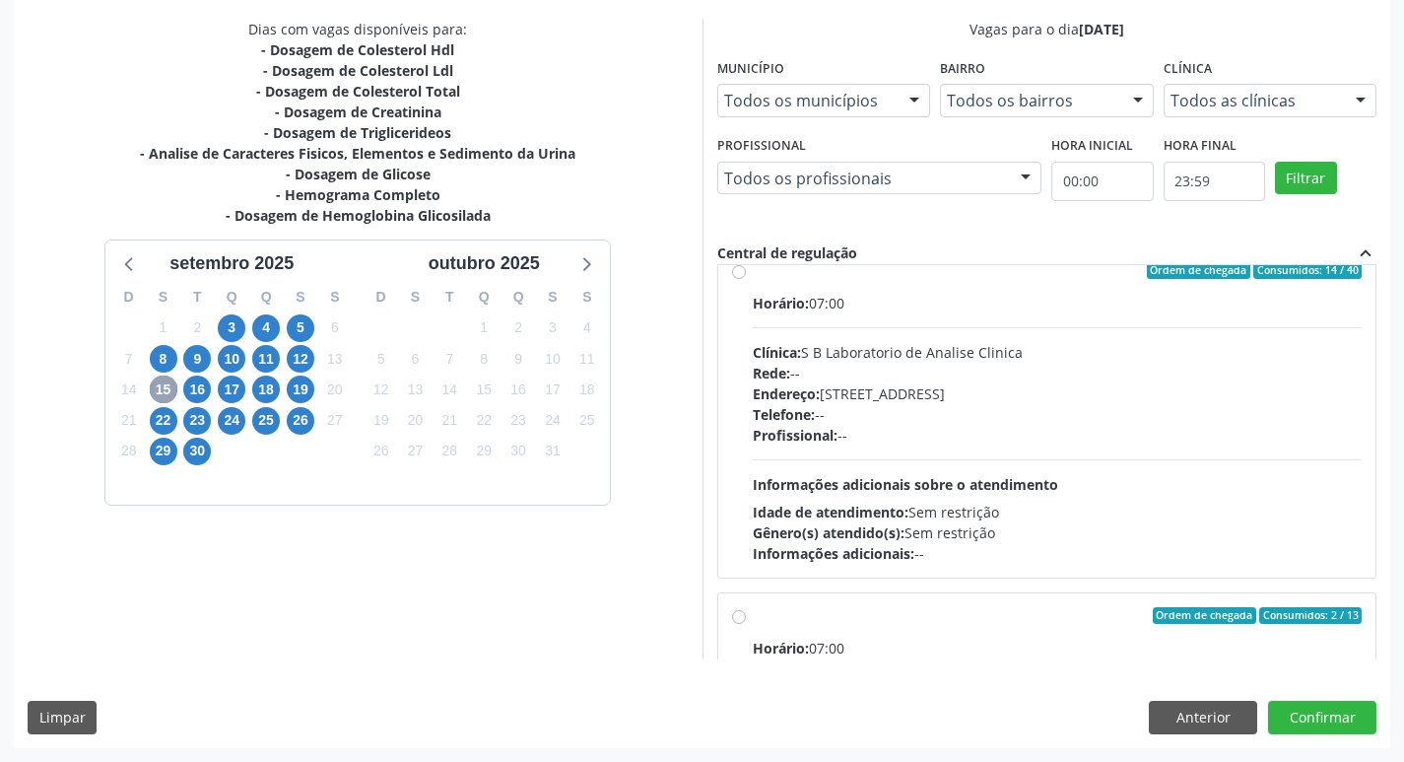
scroll to position [0, 0]
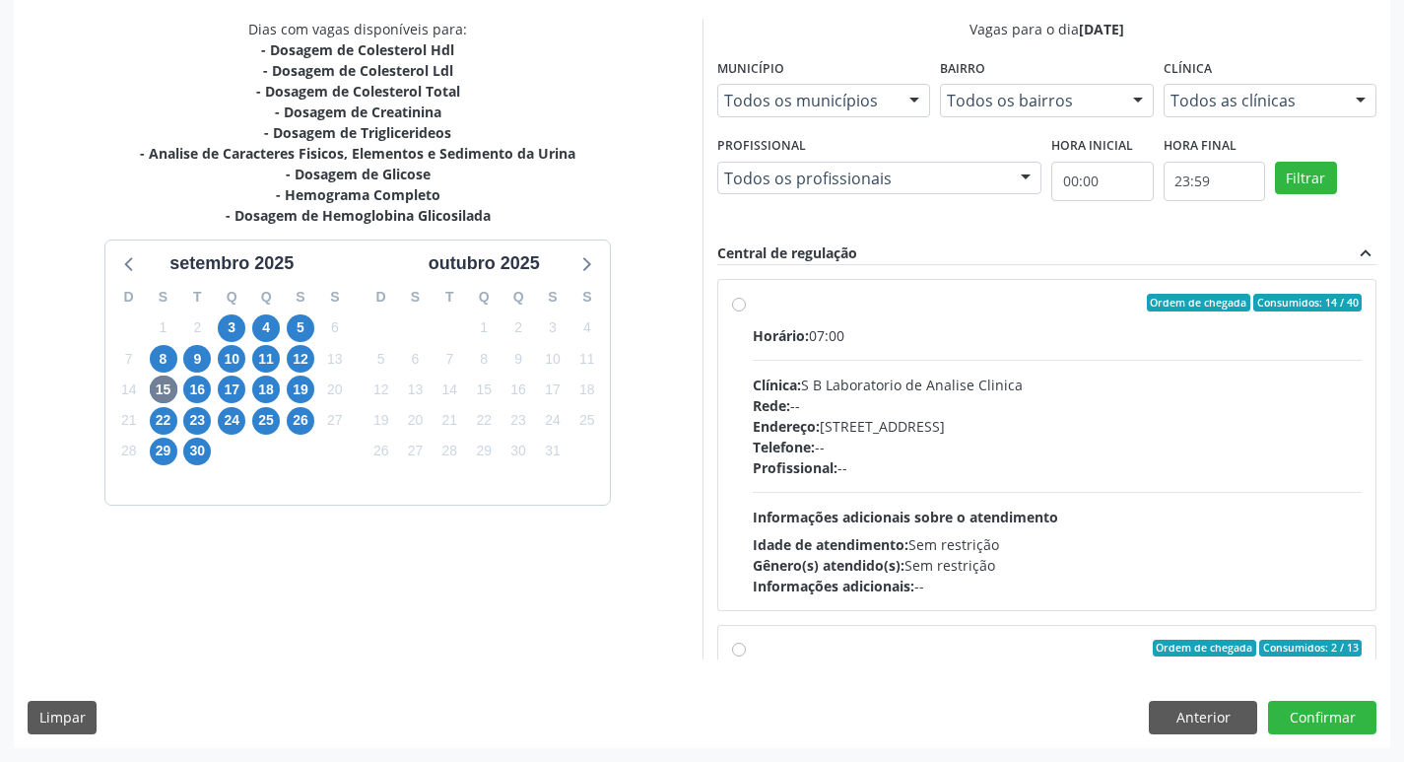
click at [753, 302] on label "Ordem de chegada Consumidos: 14 / 40 Horário: 07:00 Clínica: S B Laboratorio de…" at bounding box center [1058, 445] width 610 height 302
click at [742, 302] on input "Ordem de chegada Consumidos: 14 / 40 Horário: 07:00 Clínica: S B Laboratorio de…" at bounding box center [739, 303] width 14 height 18
radio input "true"
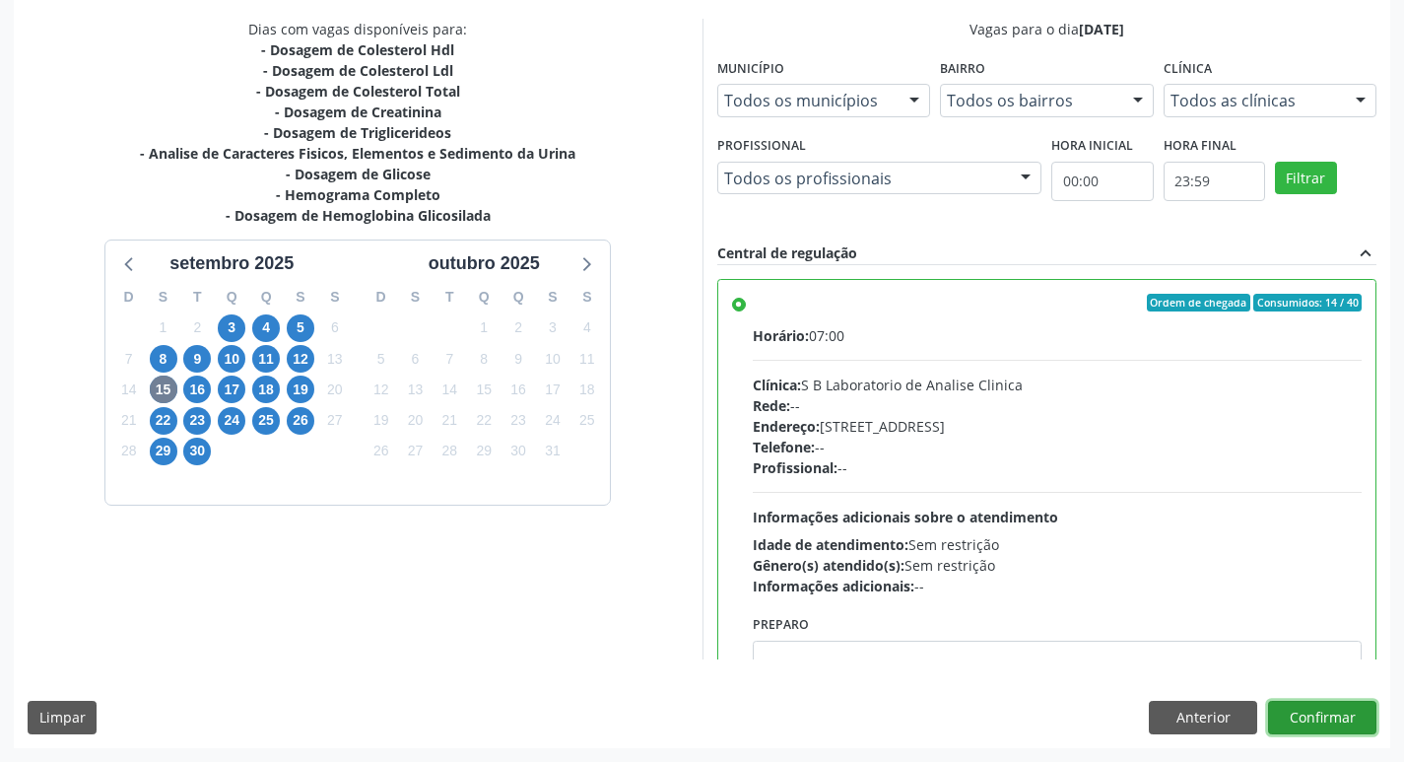
click at [1330, 720] on button "Confirmar" at bounding box center [1322, 716] width 108 height 33
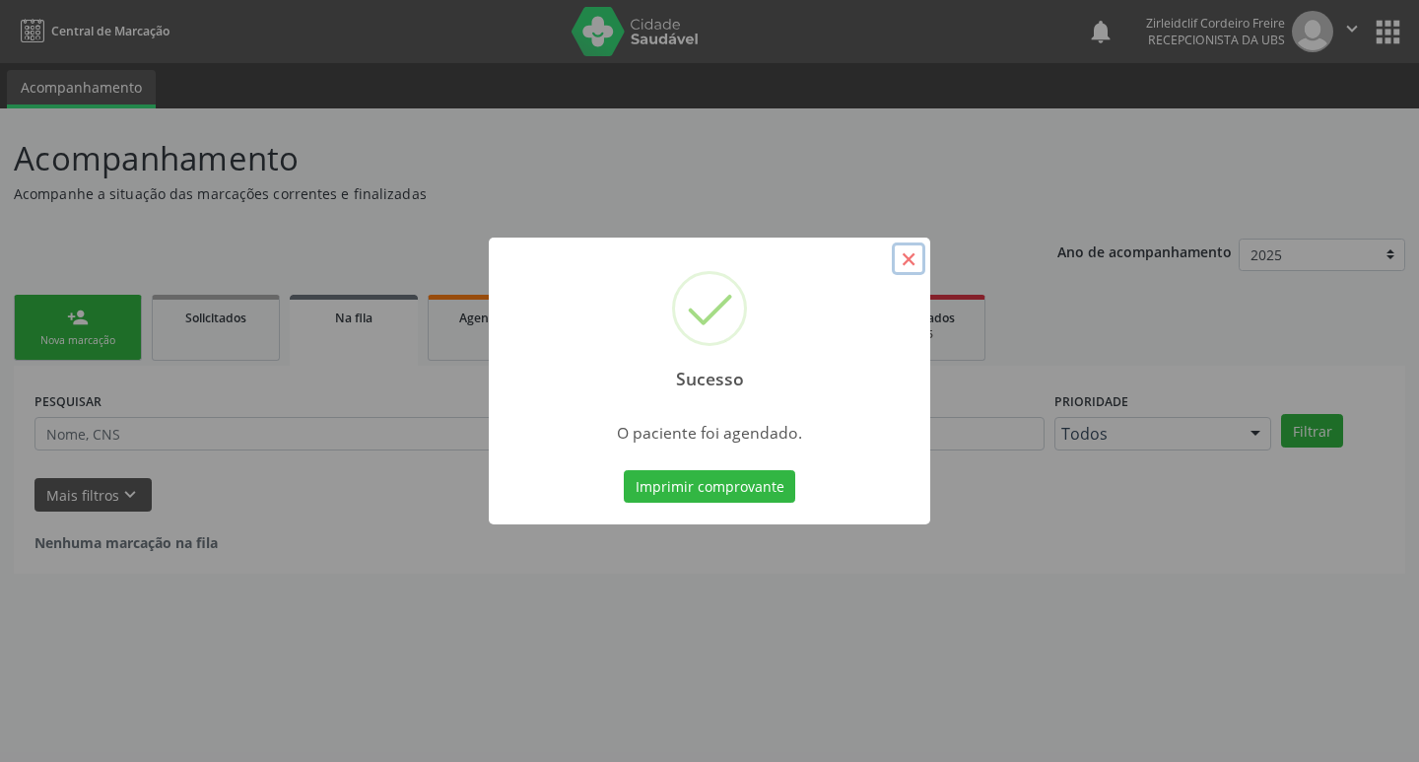
click at [910, 263] on button "×" at bounding box center [908, 258] width 33 height 33
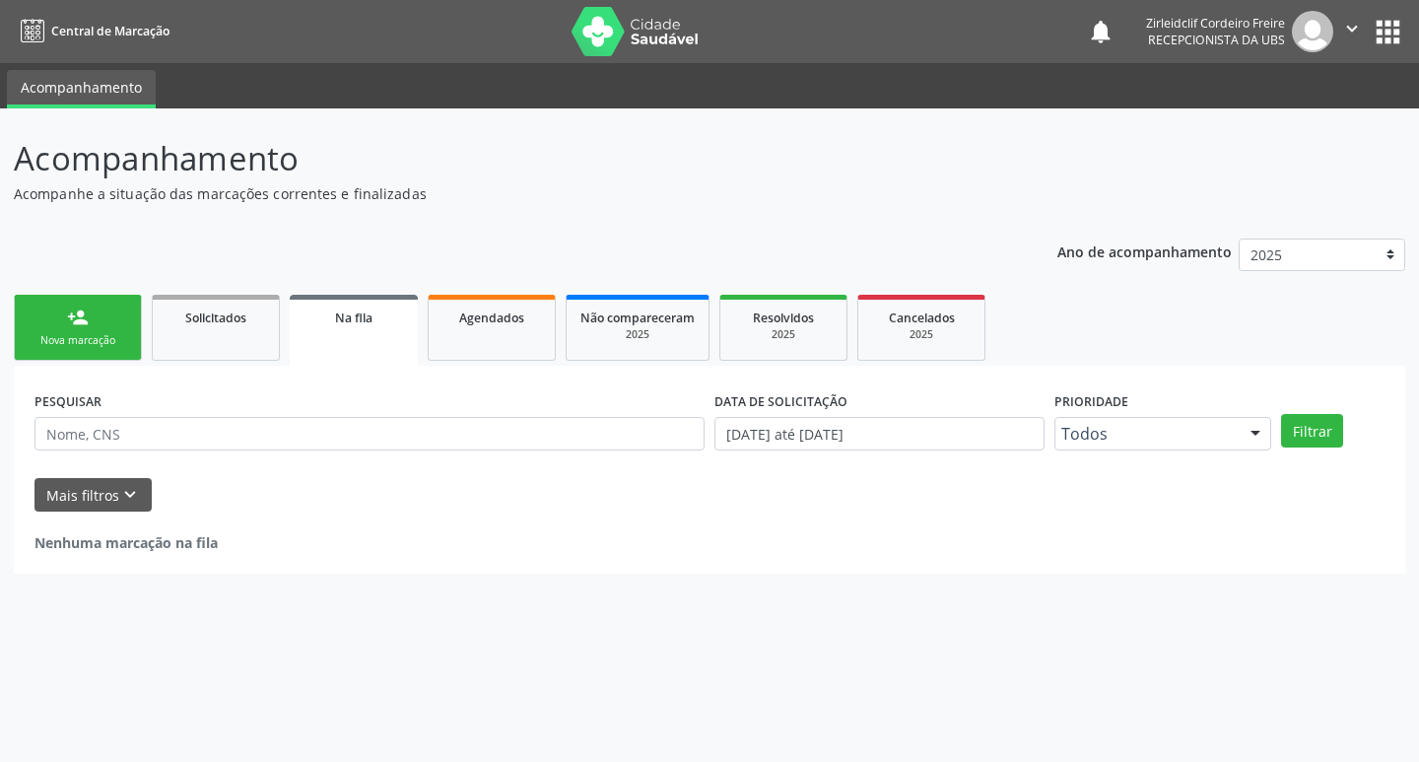
click at [115, 337] on div "Nova marcação" at bounding box center [78, 340] width 99 height 15
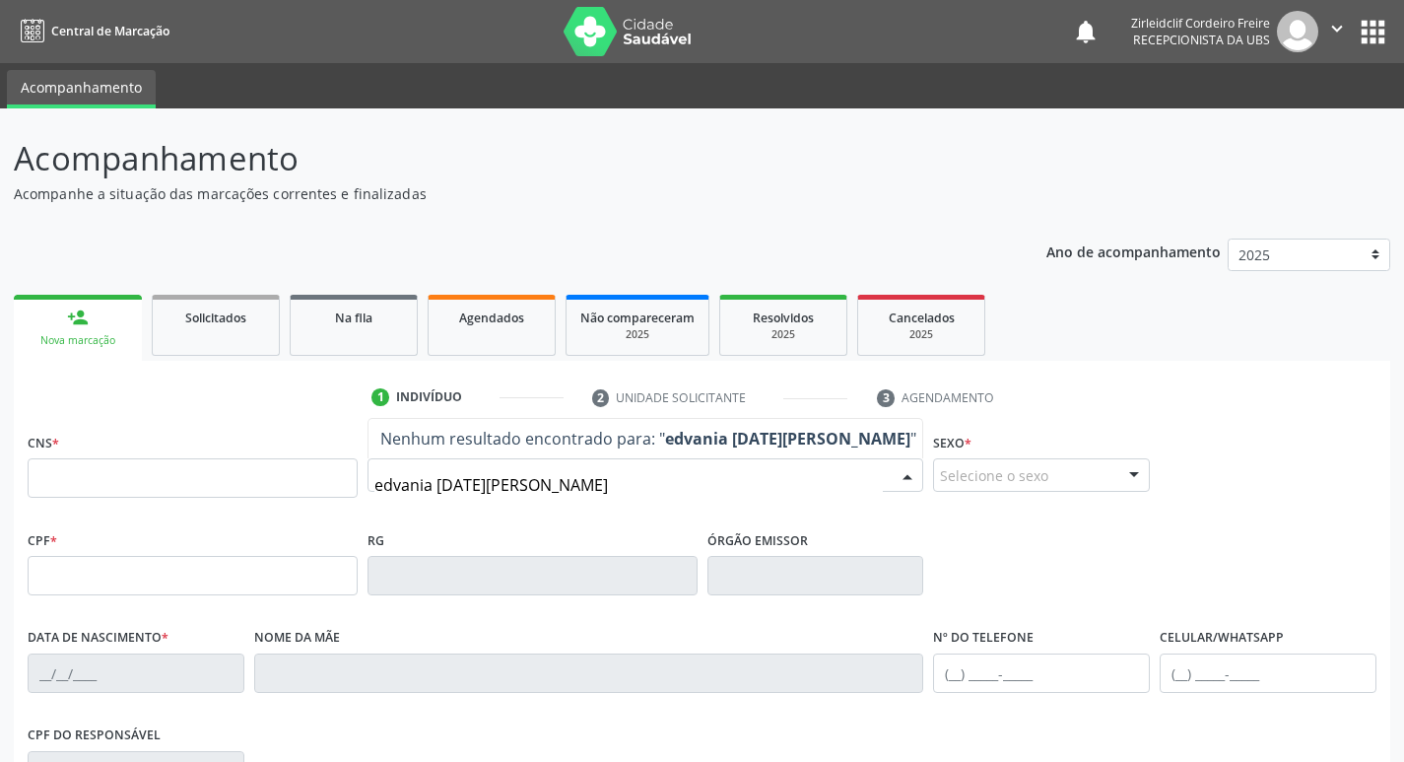
type input "edvania [DATE][PERSON_NAME]"
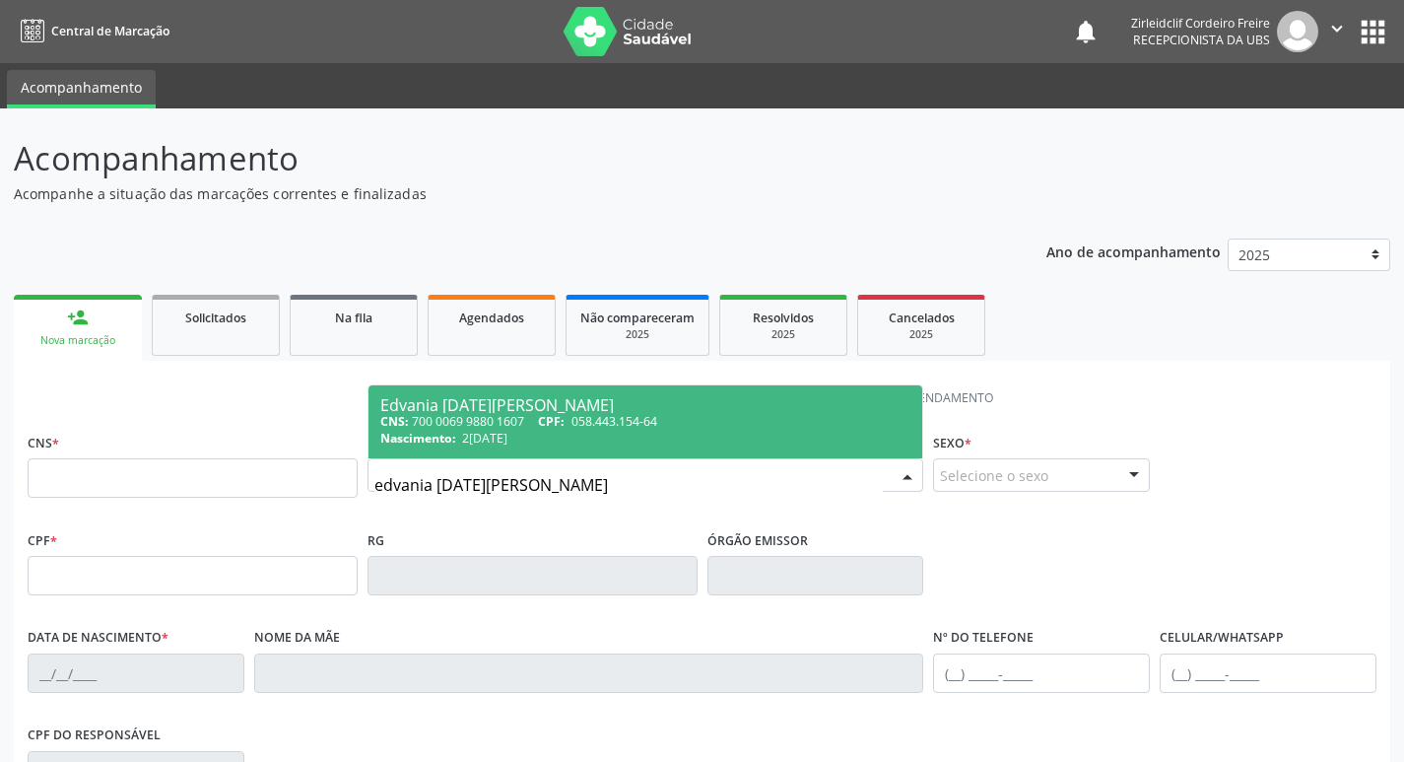
click at [627, 430] on div "CNS: 700 0069 9880 1607 CPF: 058.443.154-64" at bounding box center [645, 421] width 531 height 17
type input "700 0069 9880 1607"
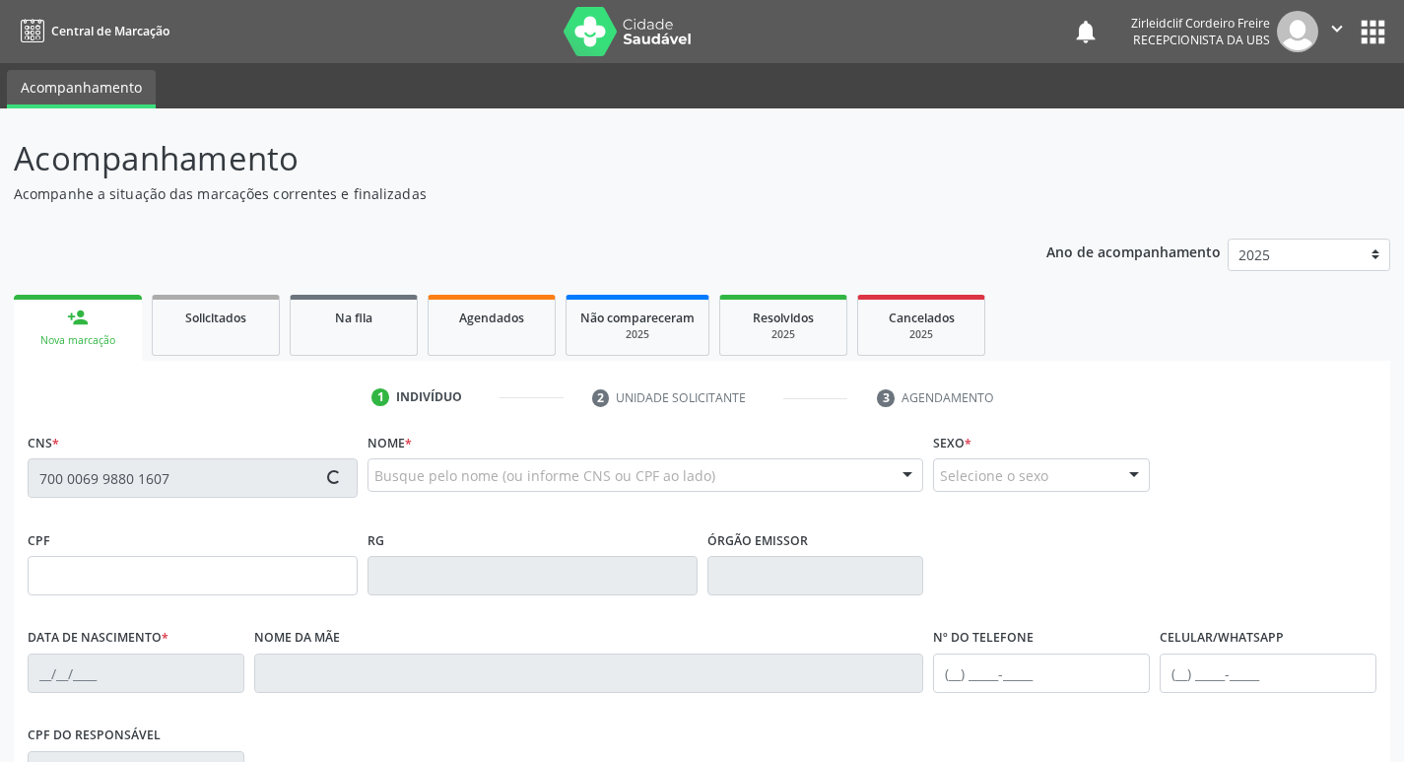
type input "058.443.154-64"
type input "2[DATE]"
type input "[PERSON_NAME]"
type input "[PHONE_NUMBER]"
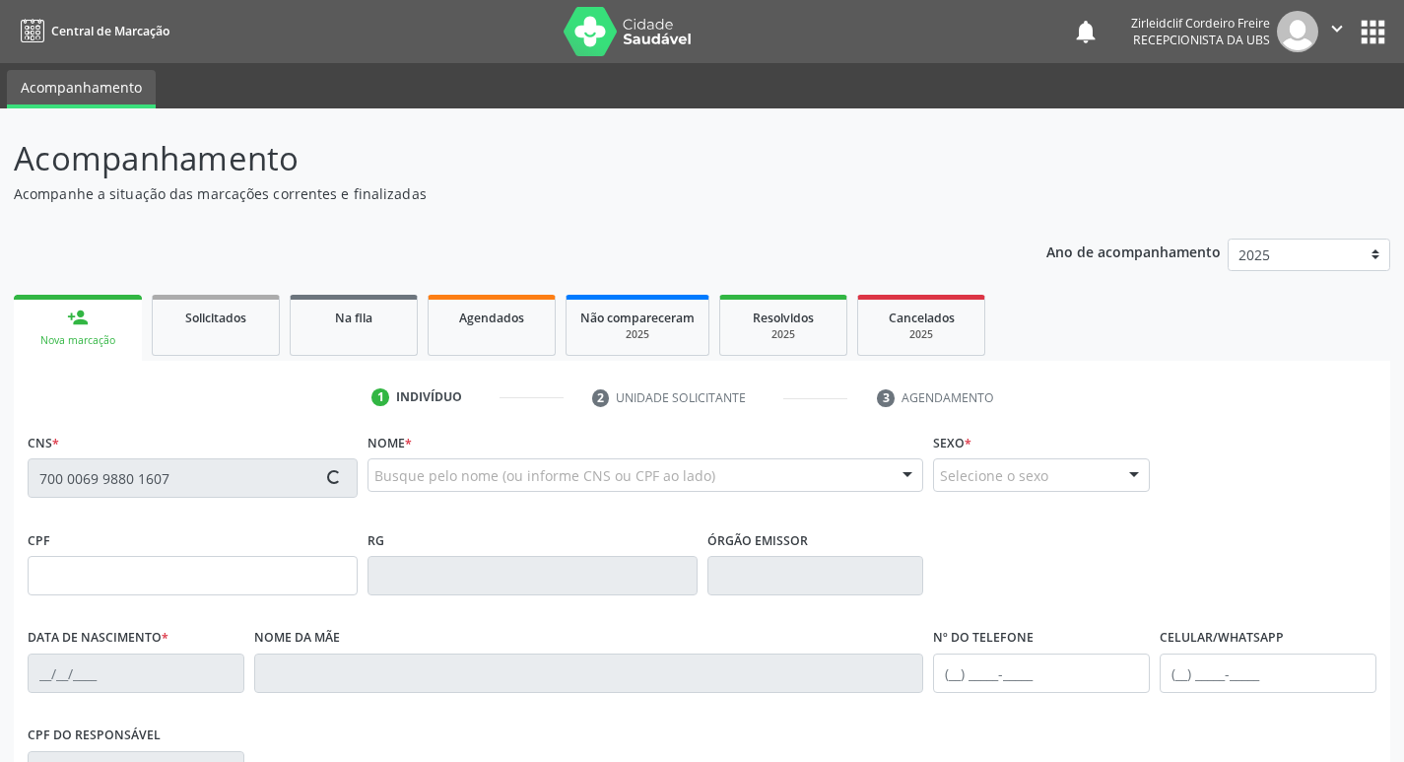
type input "521"
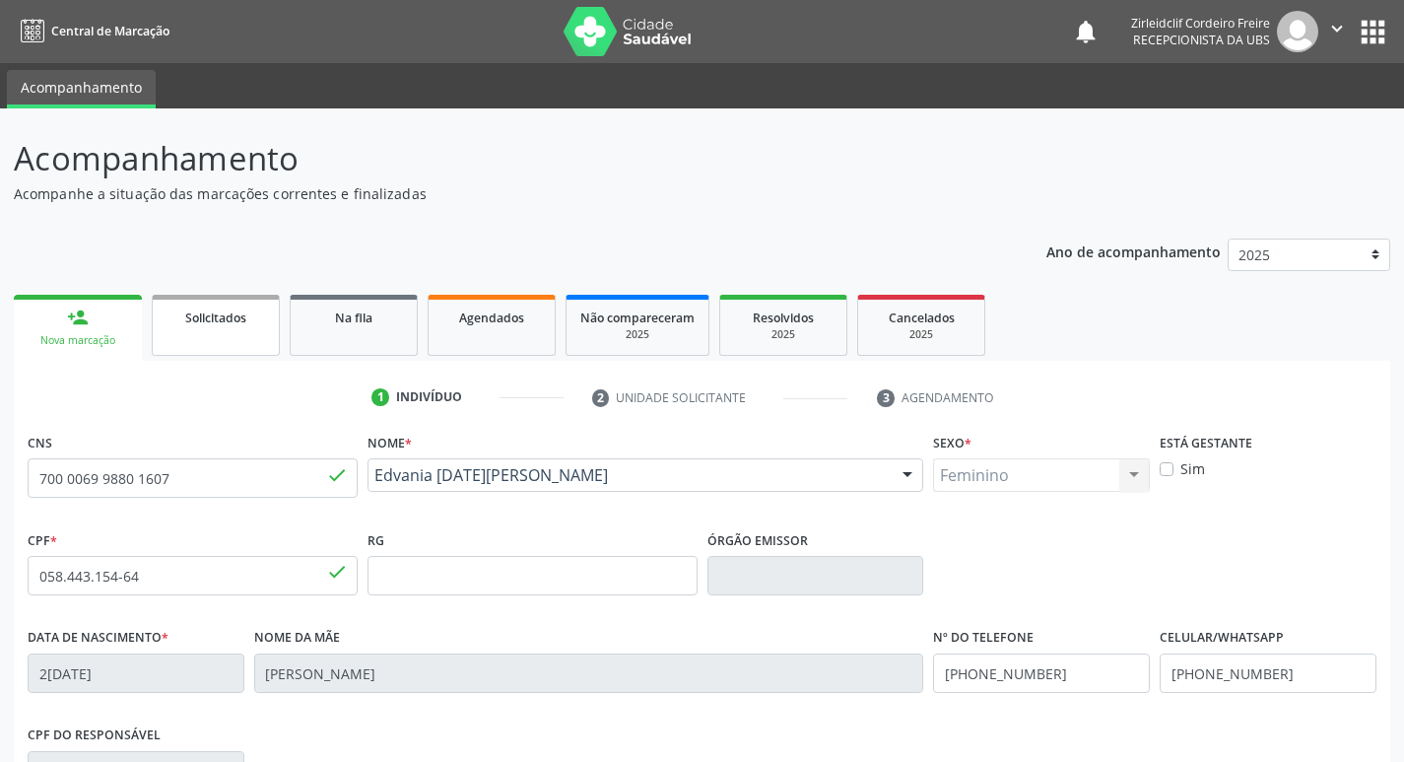
click at [189, 341] on link "Solicitados" at bounding box center [216, 325] width 128 height 61
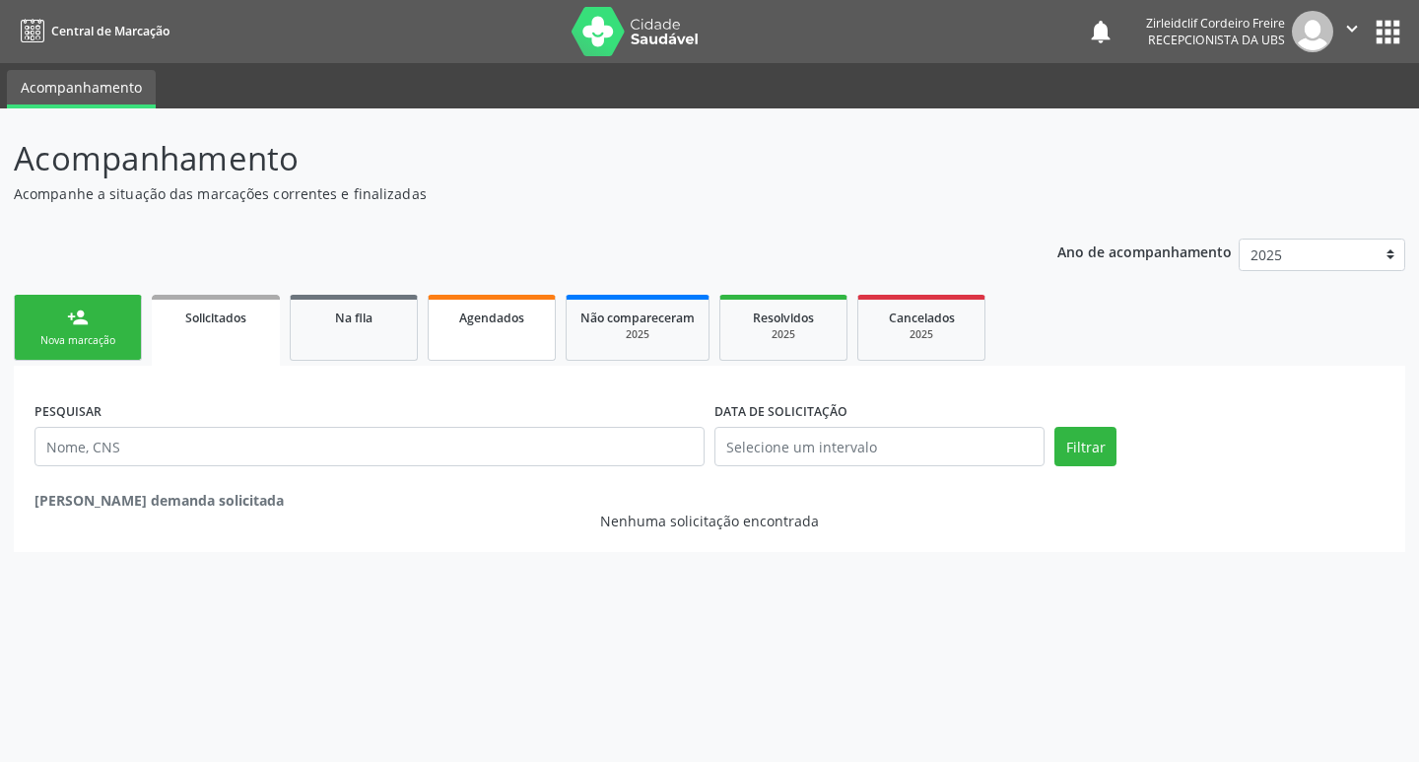
click at [502, 332] on link "Agendados" at bounding box center [492, 328] width 128 height 66
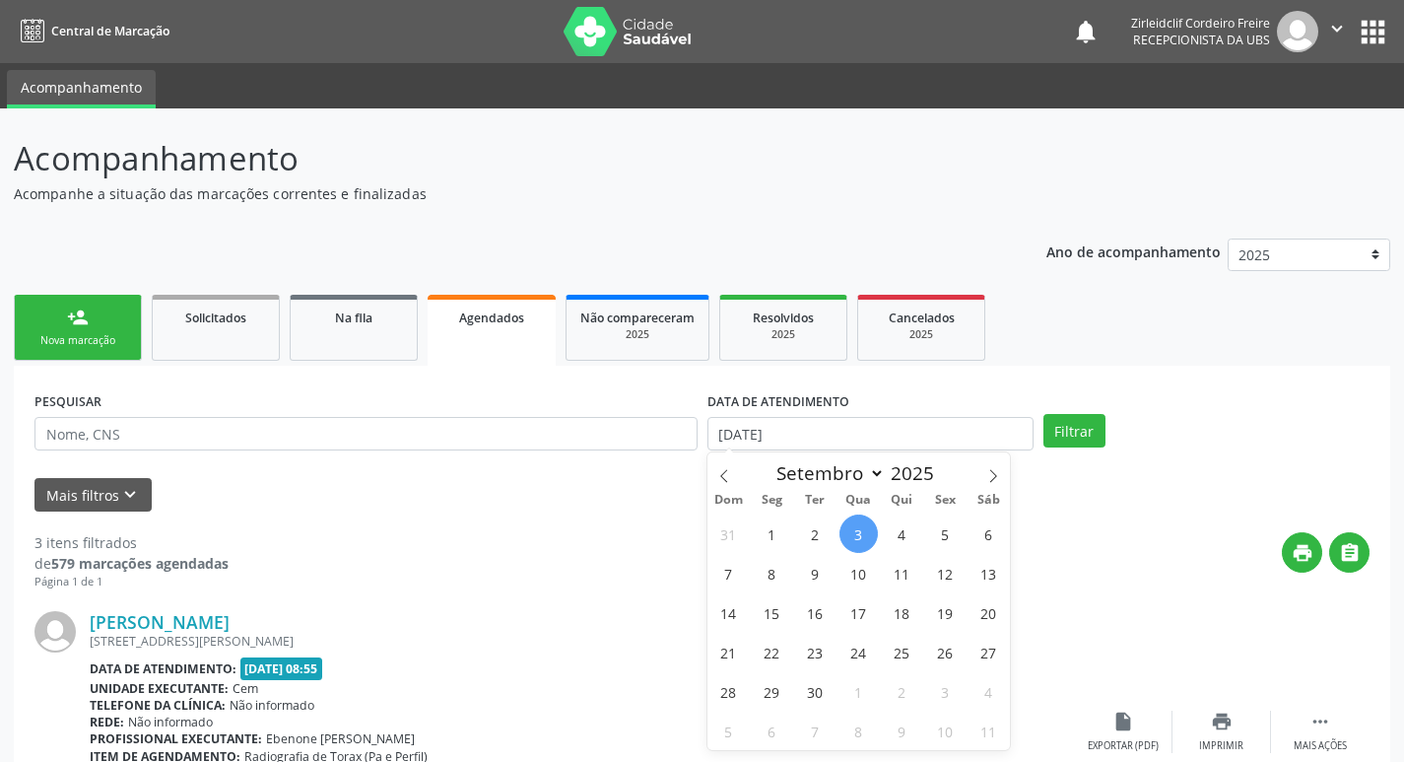
select select "8"
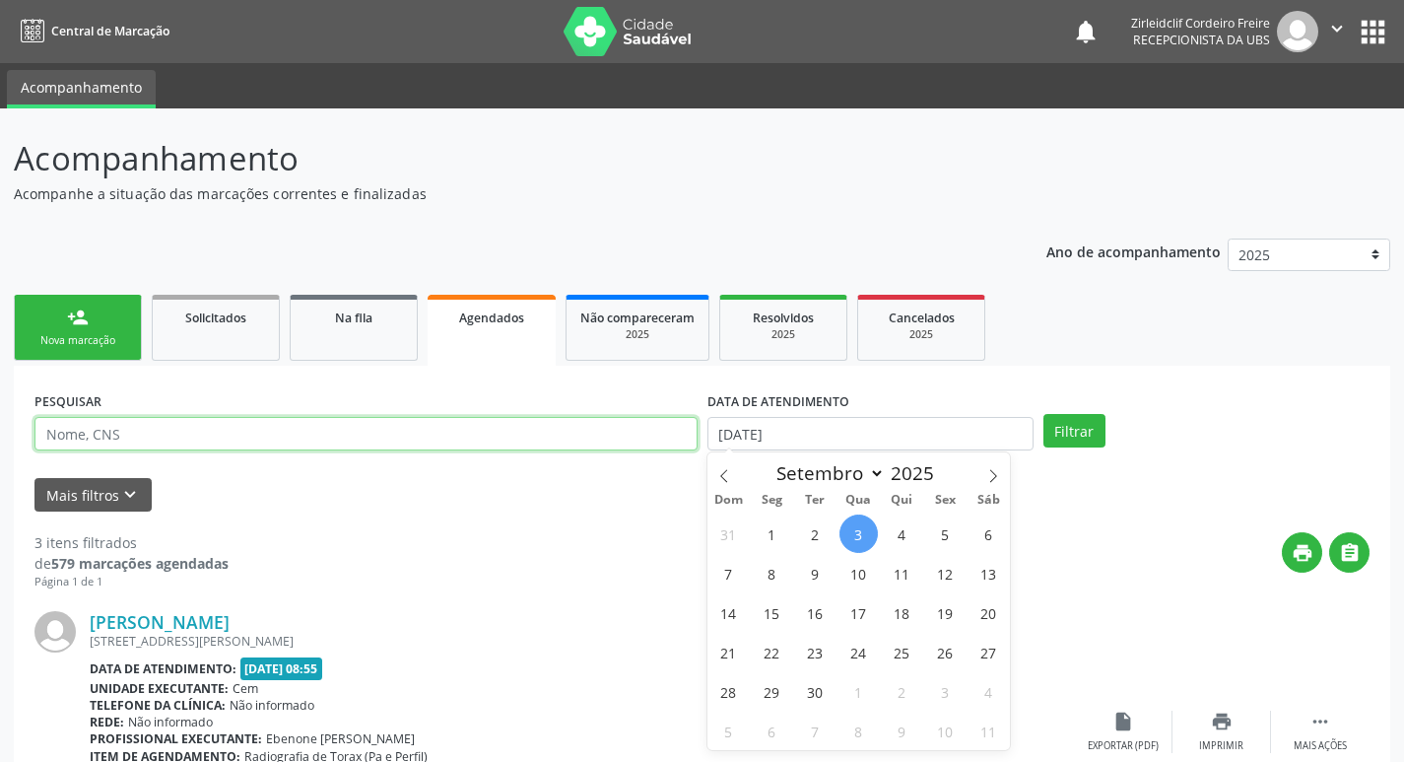
select select "8"
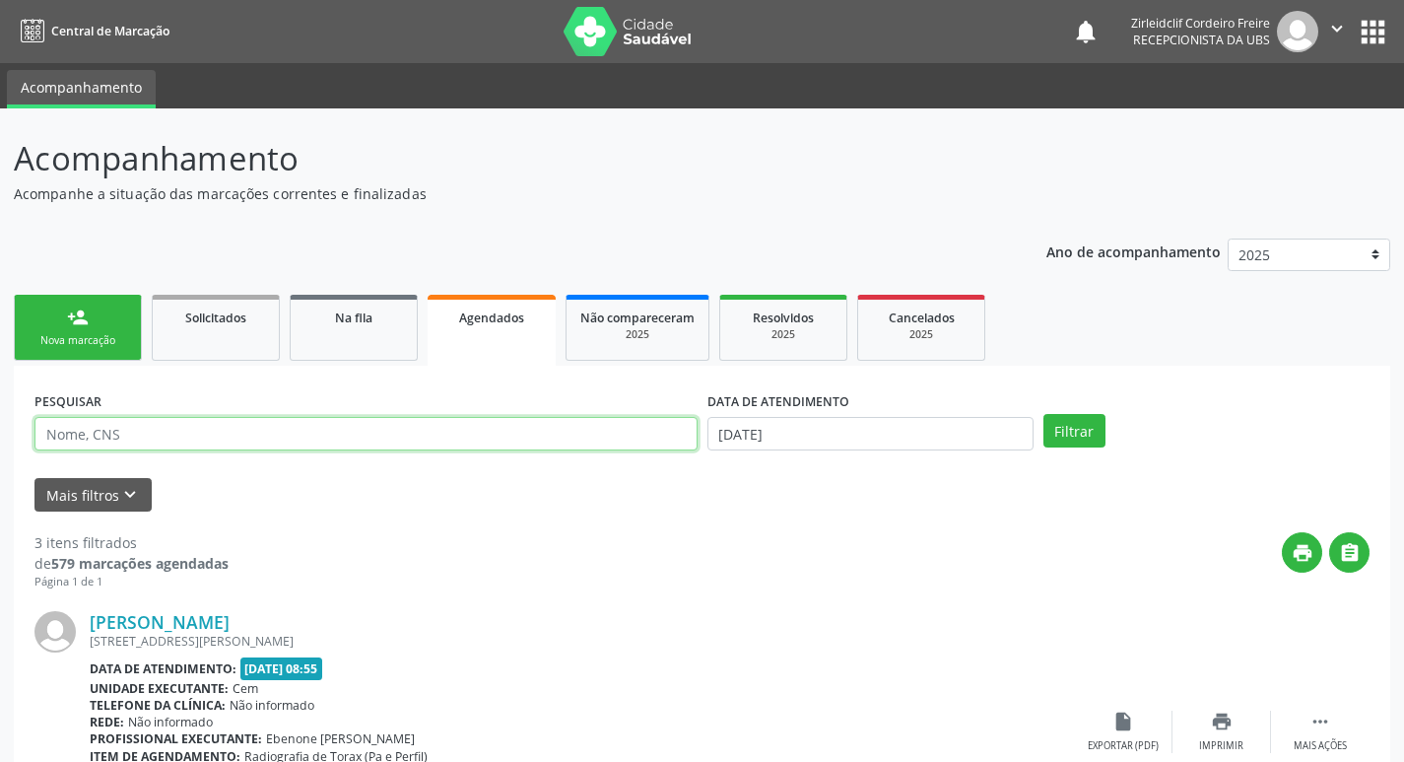
click at [287, 430] on input "text" at bounding box center [365, 433] width 663 height 33
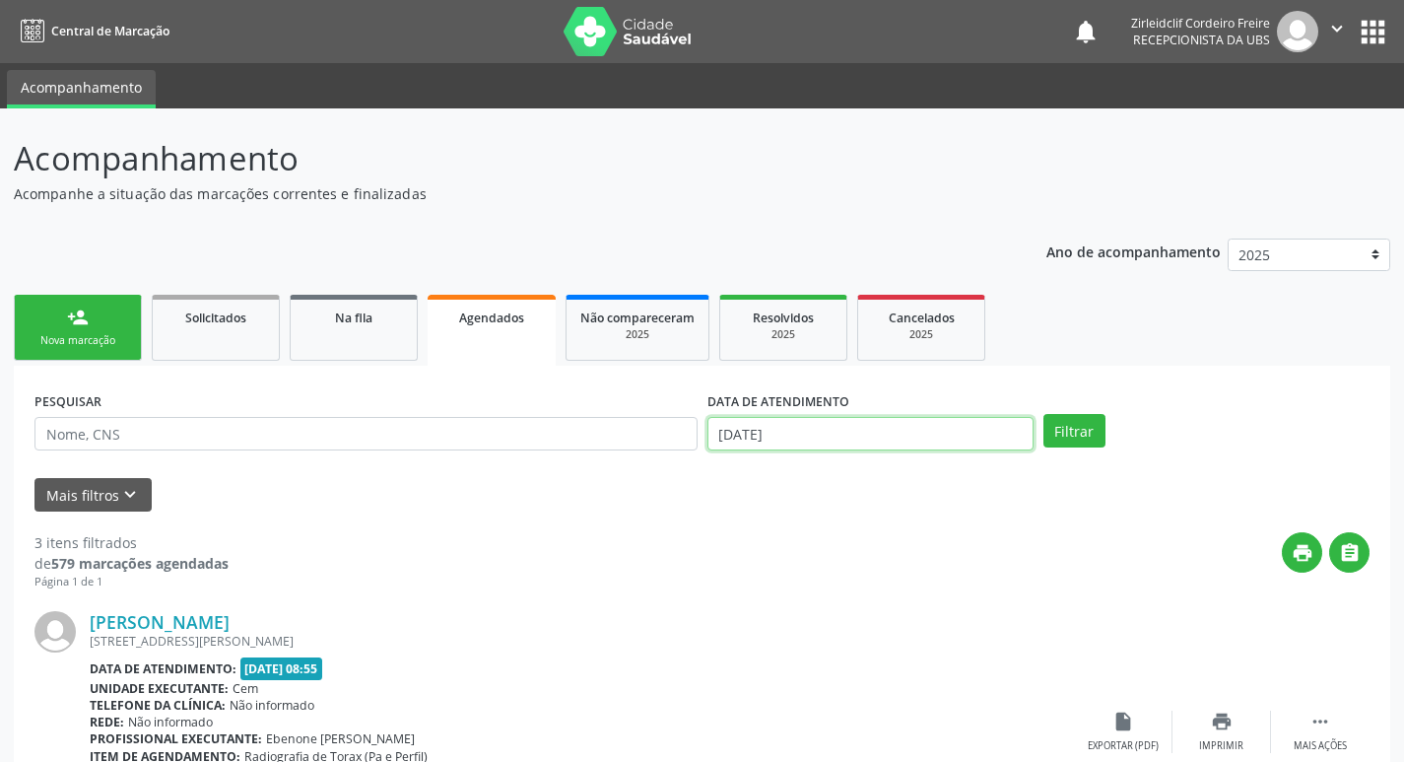
click at [815, 434] on input "[DATE]" at bounding box center [870, 433] width 326 height 33
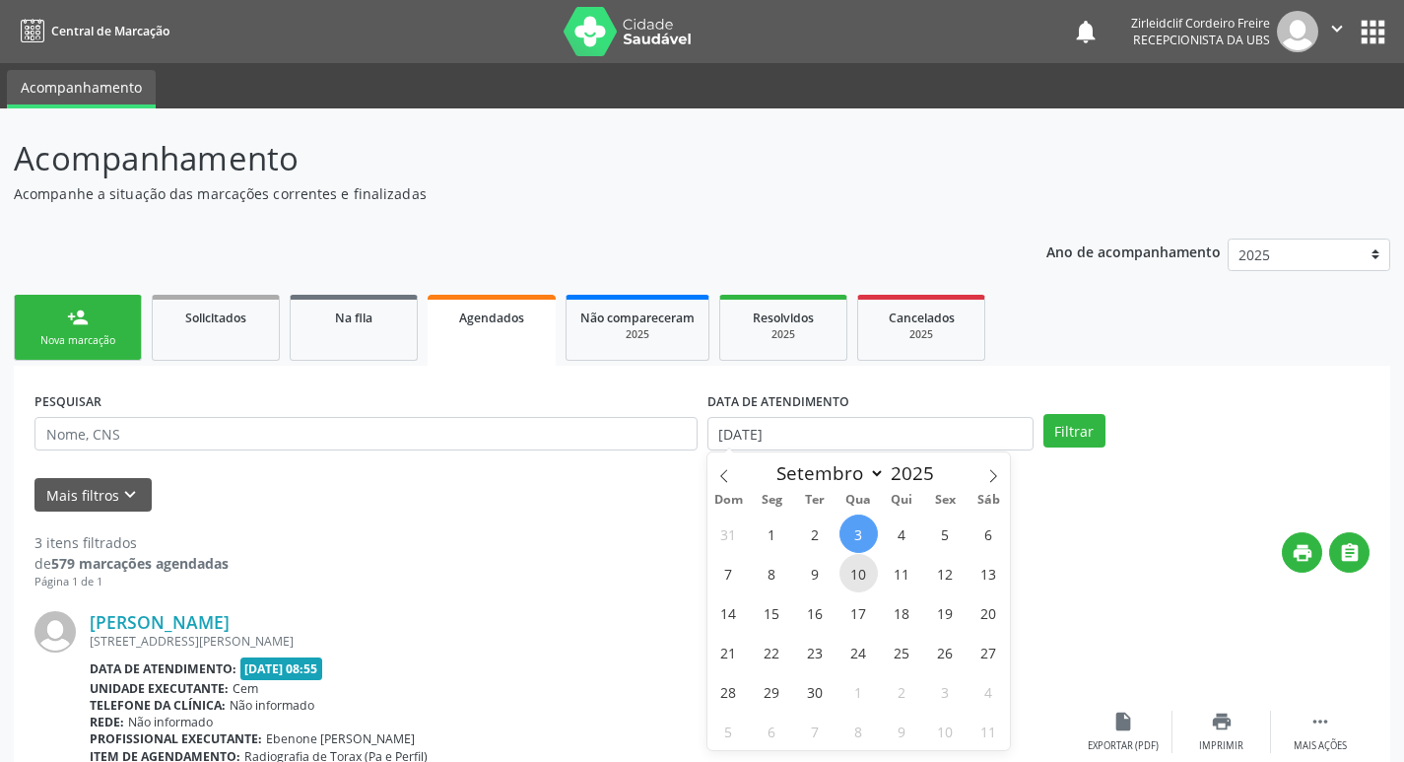
click at [855, 582] on span "10" at bounding box center [858, 573] width 38 height 38
type input "10/09/2025"
click at [867, 582] on span "10" at bounding box center [858, 573] width 38 height 38
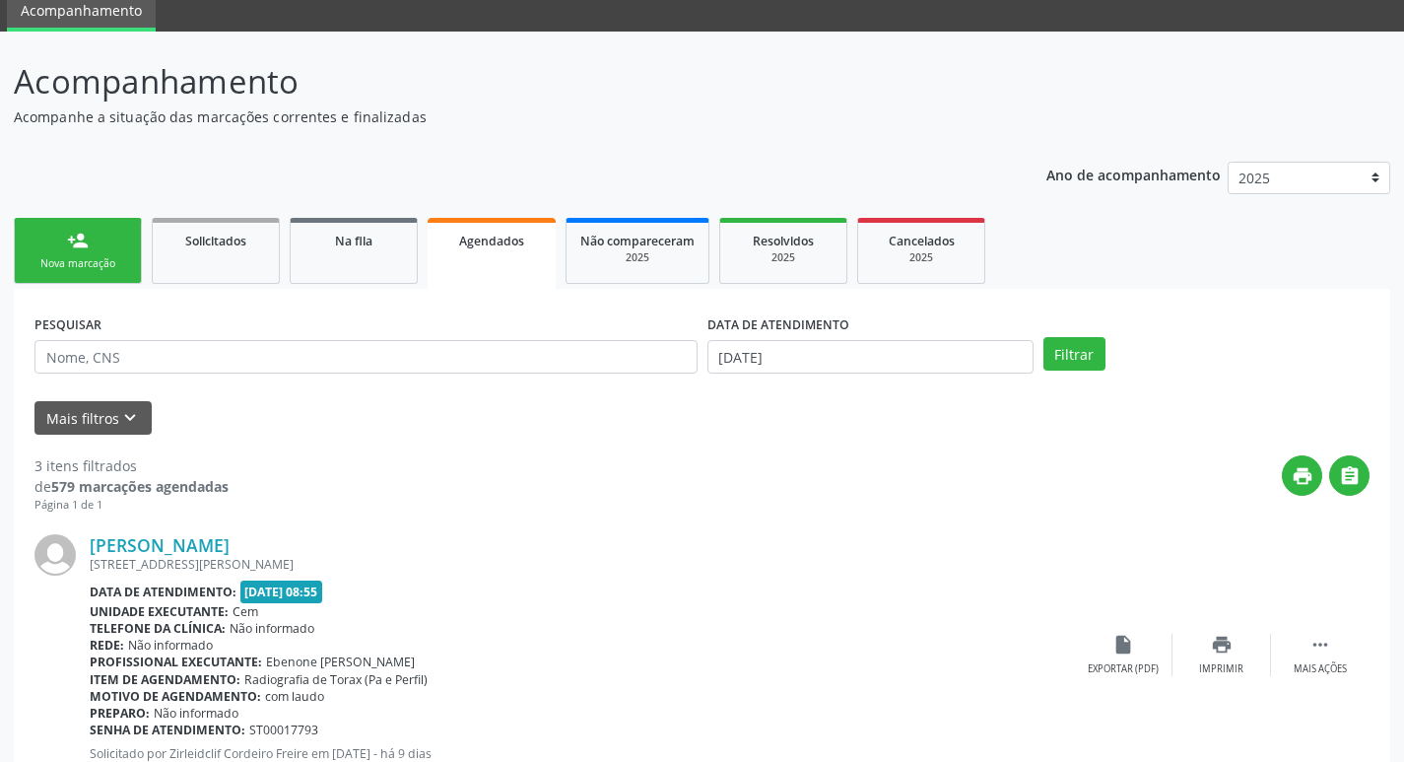
scroll to position [25, 0]
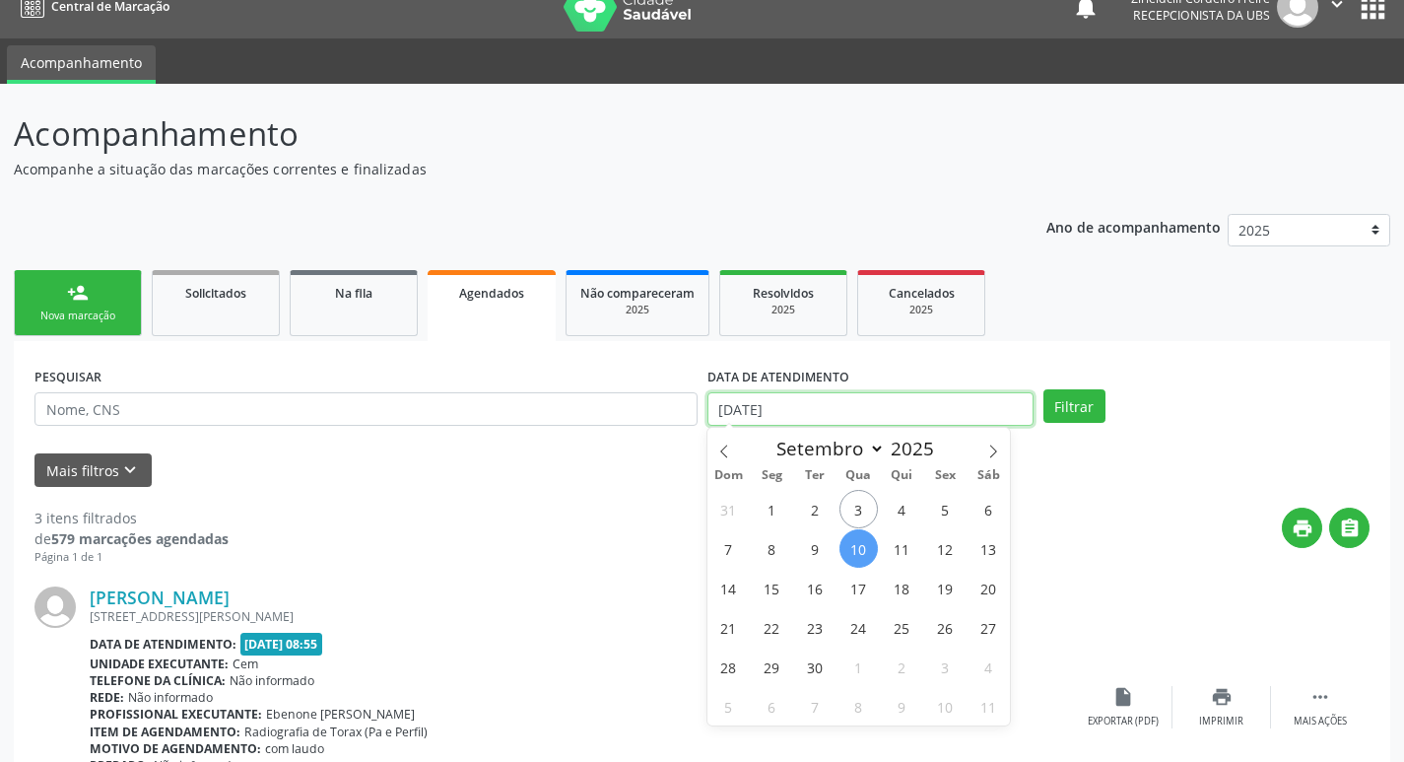
click at [869, 415] on input "10/09/2025" at bounding box center [870, 408] width 326 height 33
click at [859, 546] on span "10" at bounding box center [858, 548] width 38 height 38
type input "10/09/2025"
click at [856, 547] on span "10" at bounding box center [858, 548] width 38 height 38
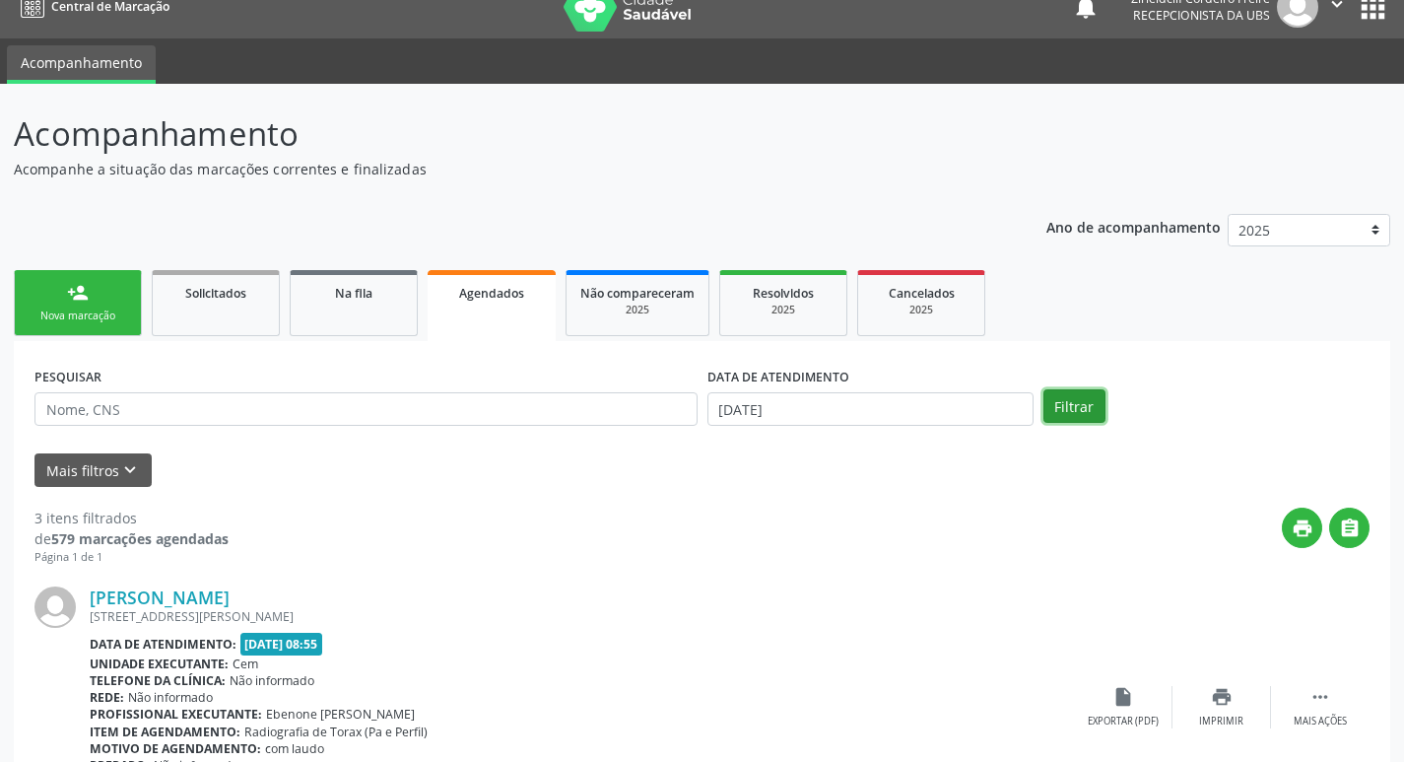
click at [1073, 415] on button "Filtrar" at bounding box center [1074, 405] width 62 height 33
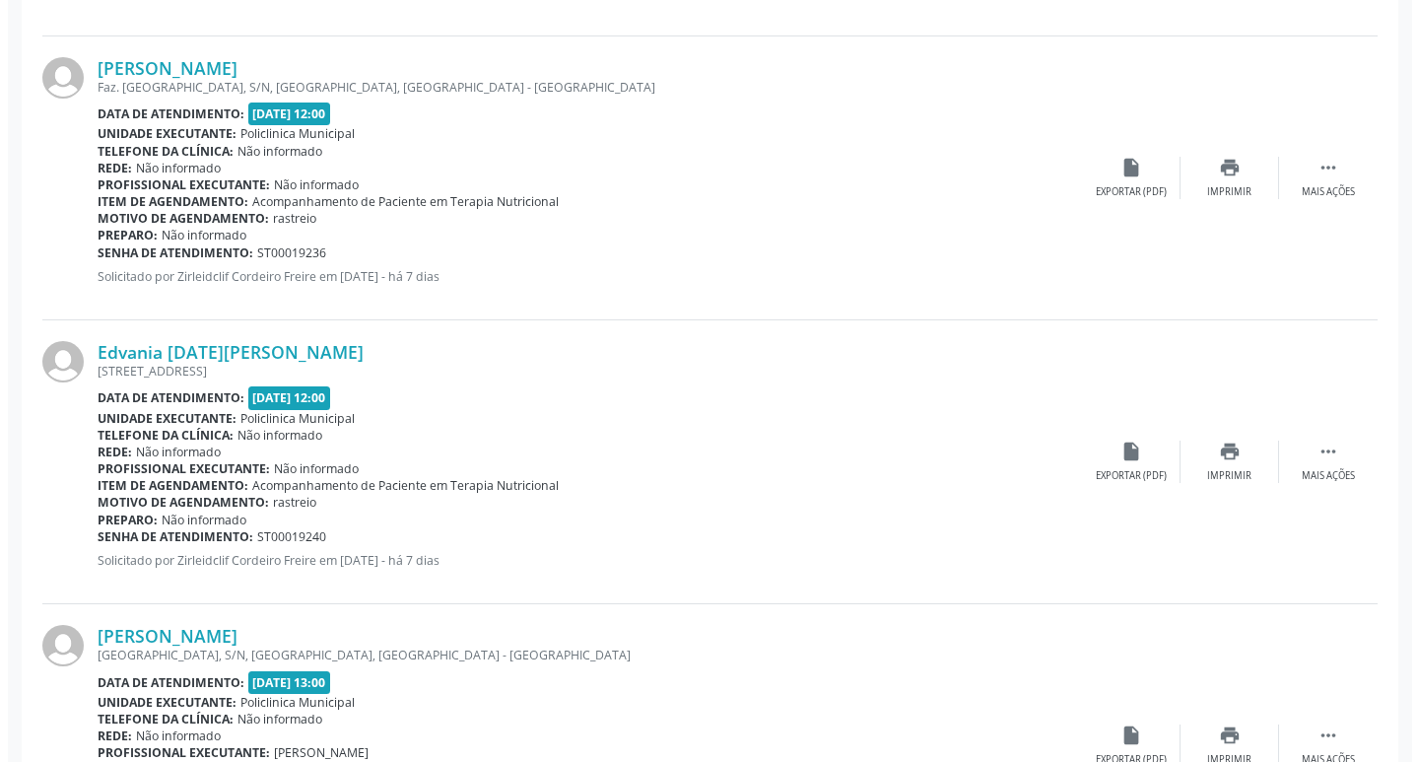
scroll to position [2266, 0]
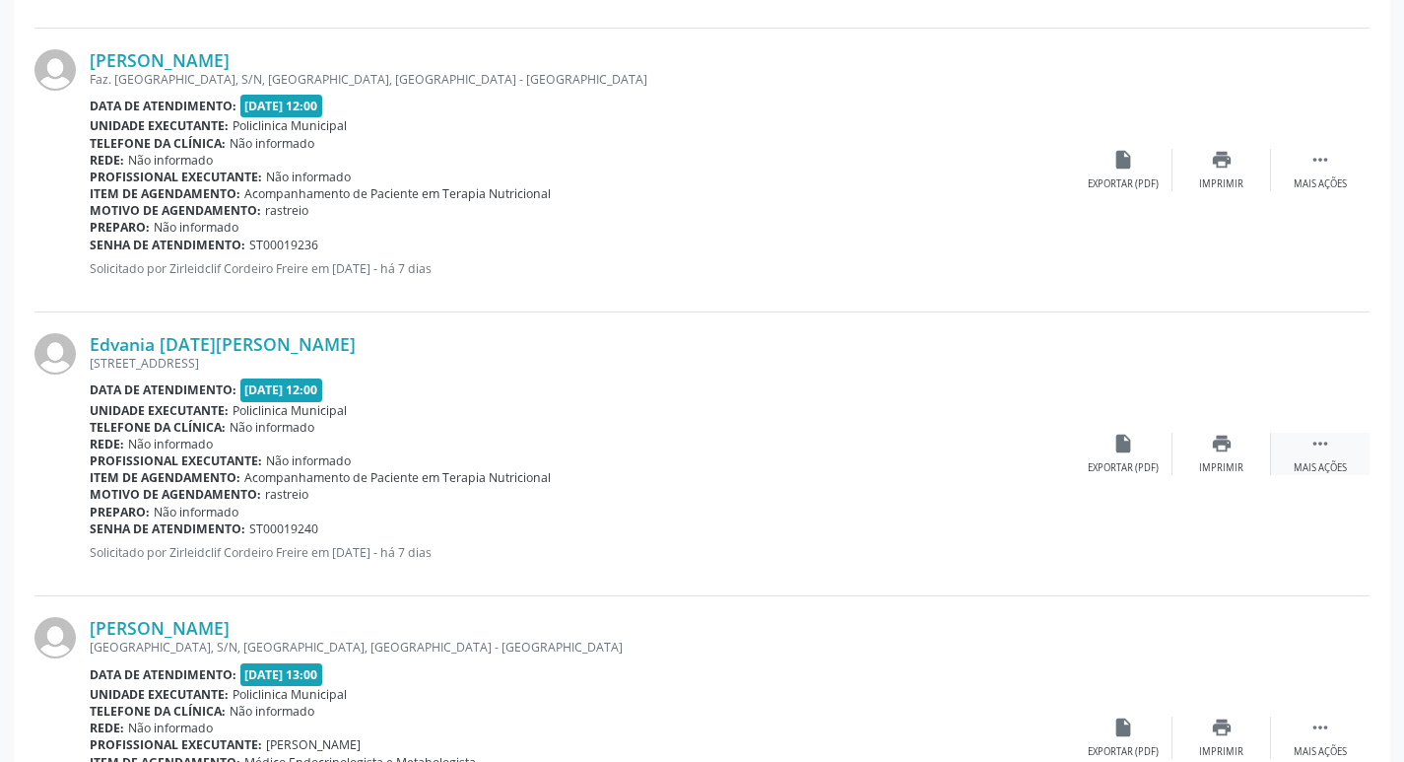
click at [1319, 455] on div " Mais ações" at bounding box center [1320, 453] width 99 height 42
click at [1122, 443] on icon "cancel" at bounding box center [1123, 443] width 22 height 22
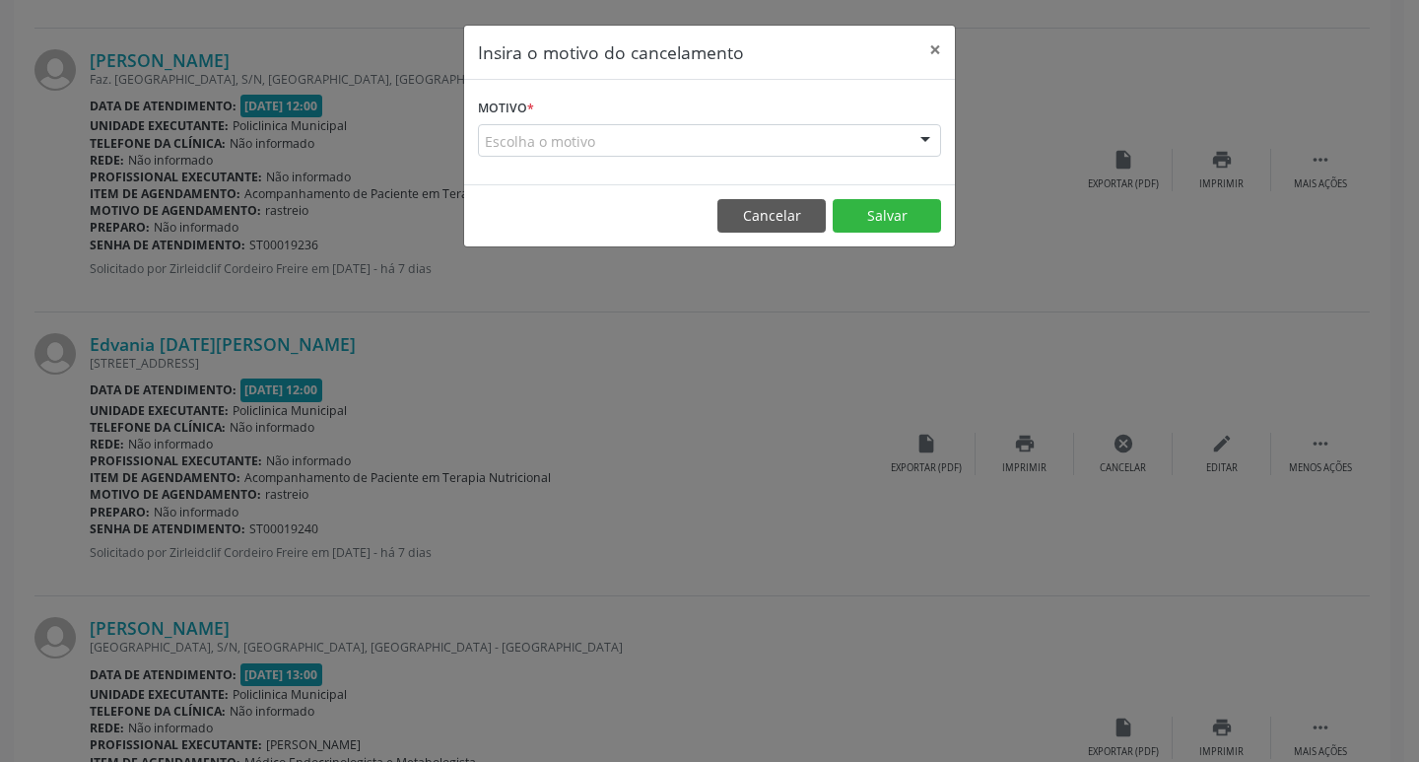
click at [557, 142] on div "Escolha o motivo" at bounding box center [709, 140] width 463 height 33
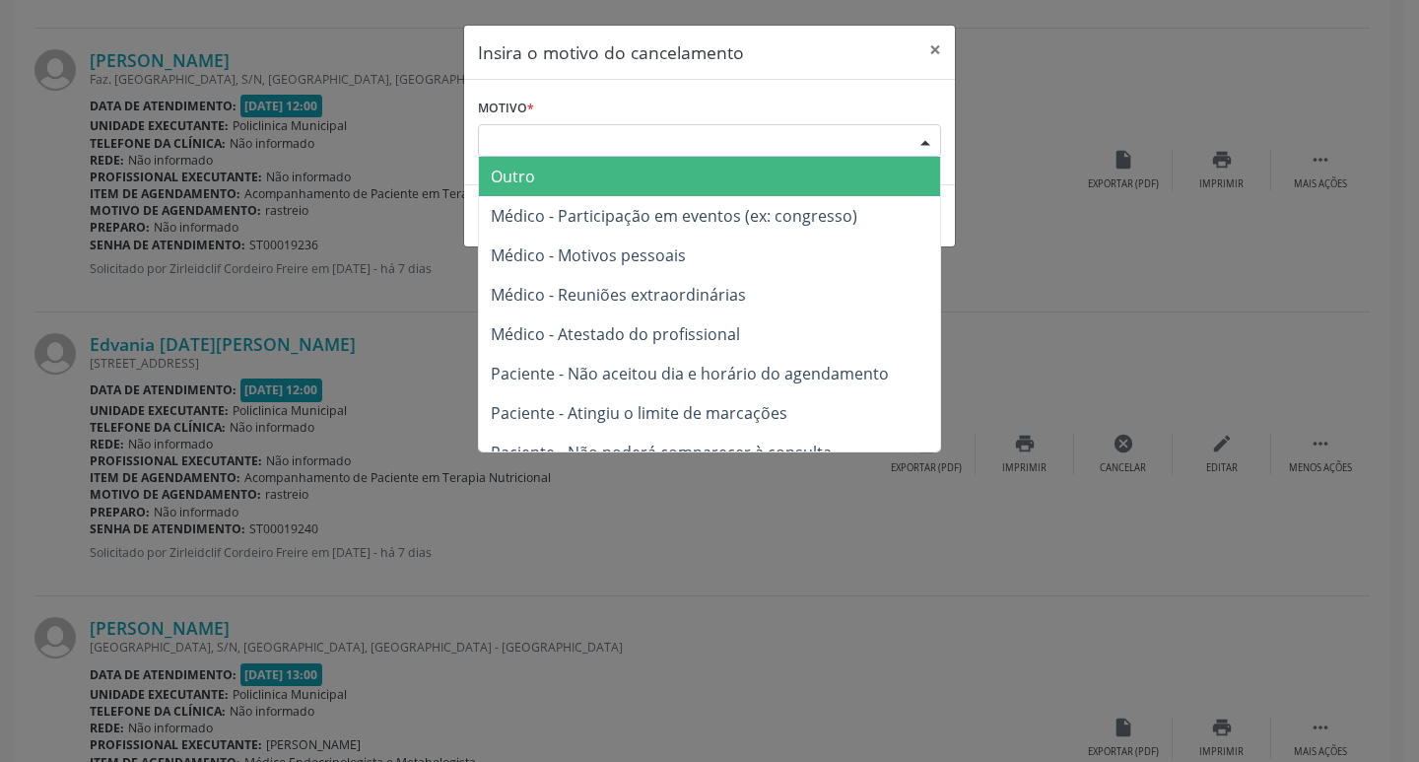
click at [561, 170] on span "Outro" at bounding box center [709, 176] width 461 height 39
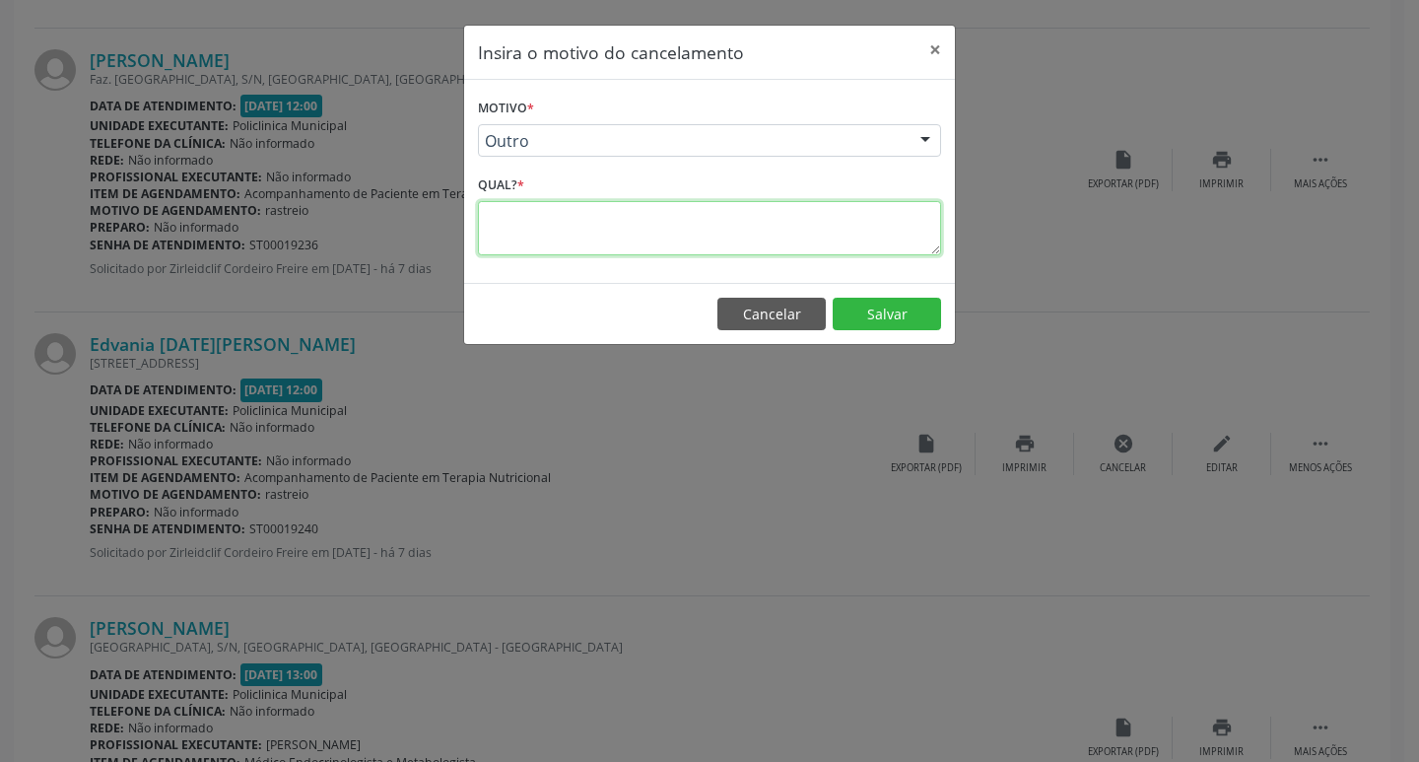
click at [513, 226] on textarea at bounding box center [709, 228] width 463 height 54
type textarea "outro"
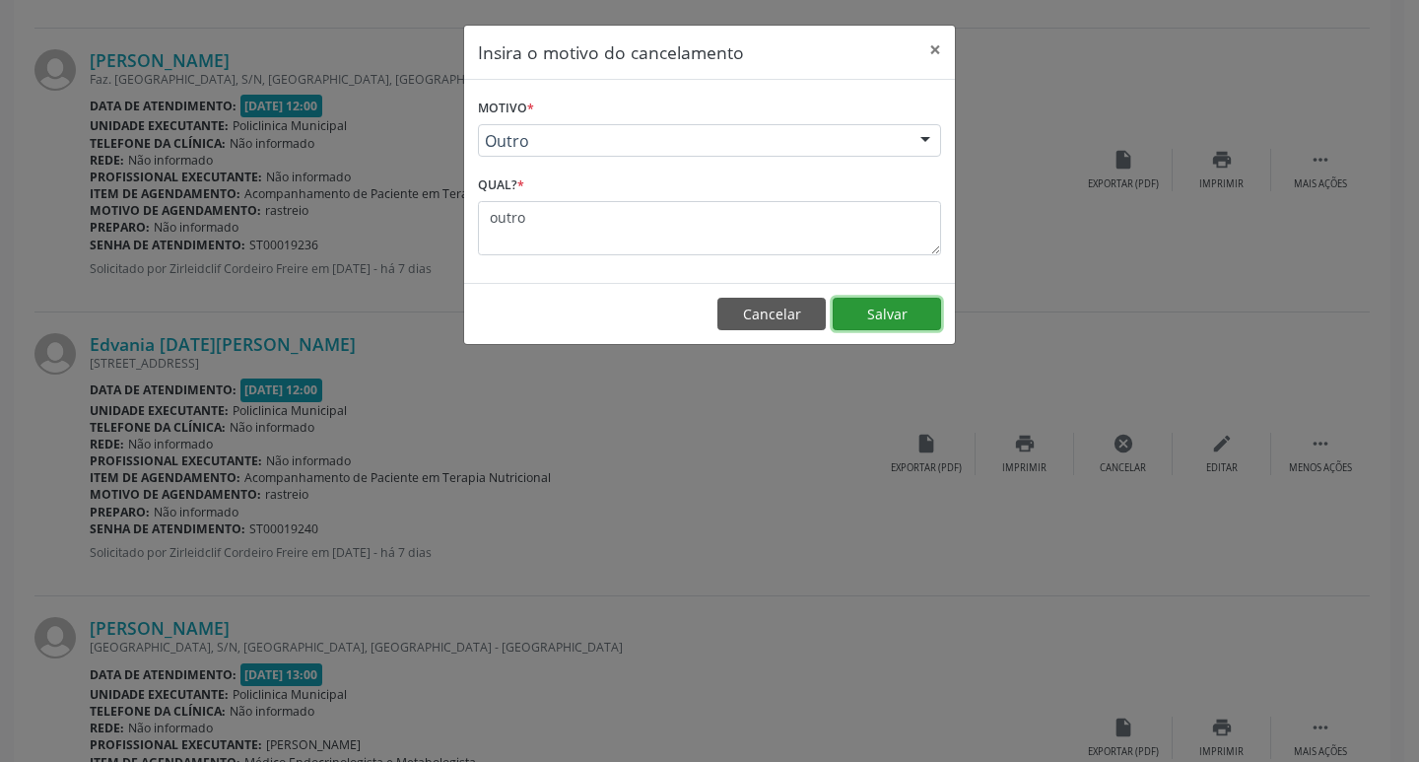
click at [870, 309] on button "Salvar" at bounding box center [886, 314] width 108 height 33
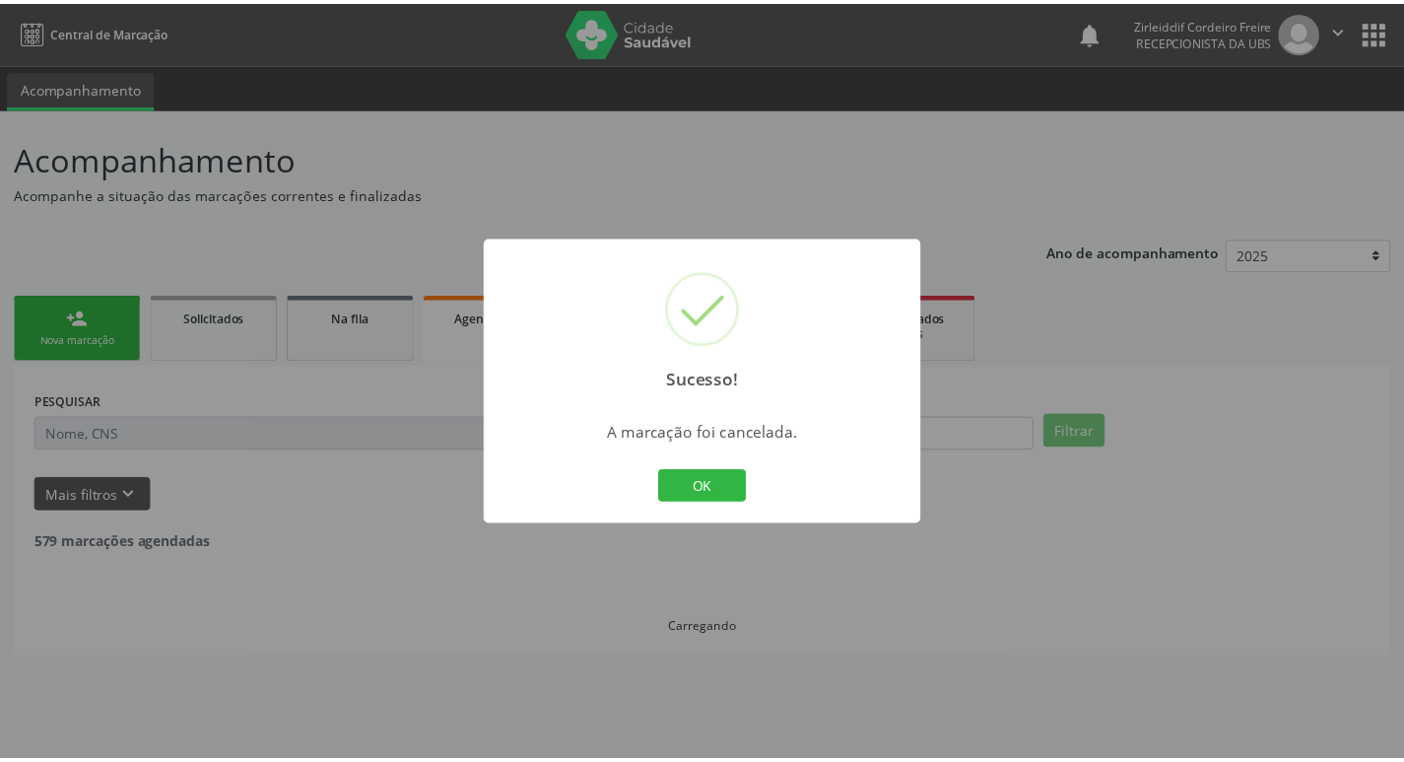
scroll to position [0, 0]
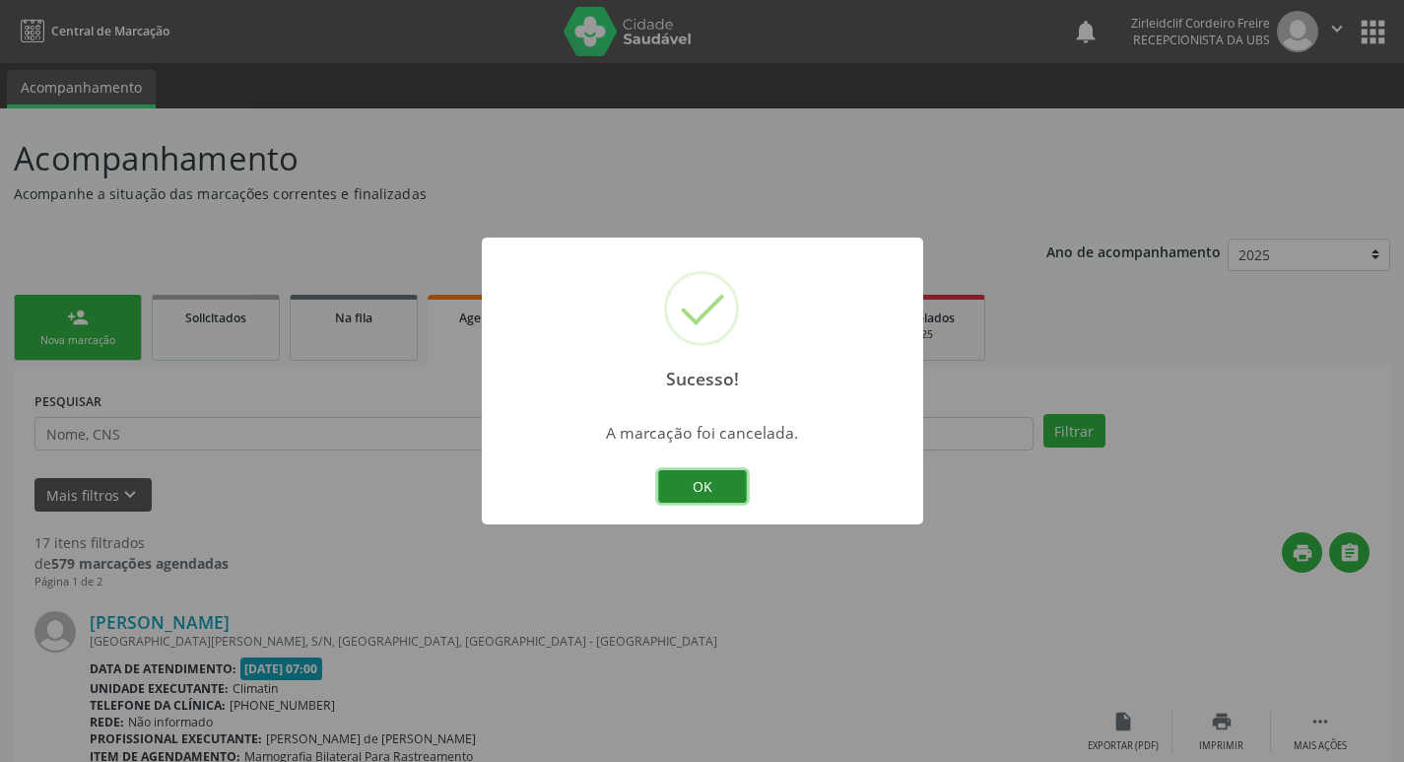
click at [696, 489] on button "OK" at bounding box center [702, 486] width 89 height 33
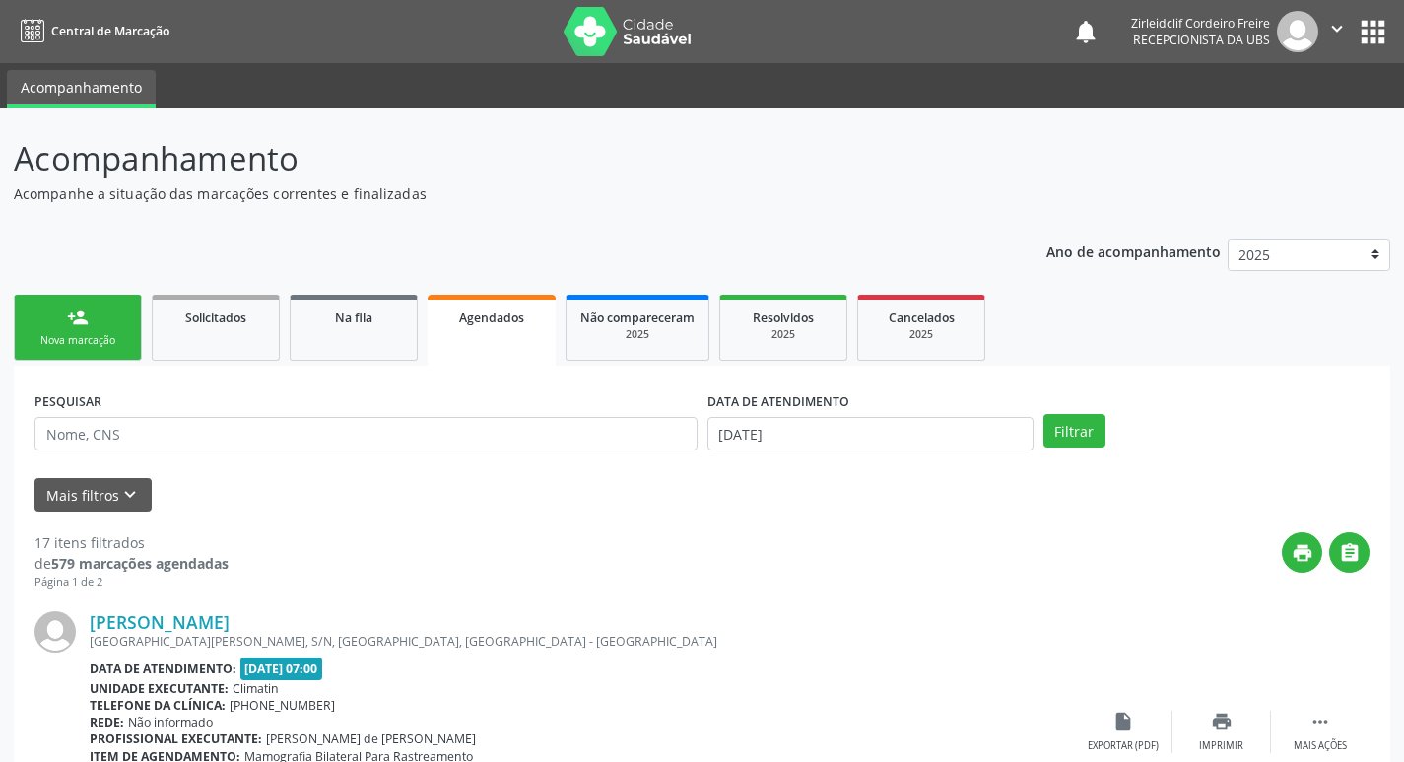
click at [107, 341] on div "Nova marcação" at bounding box center [78, 340] width 99 height 15
